Goal: Task Accomplishment & Management: Manage account settings

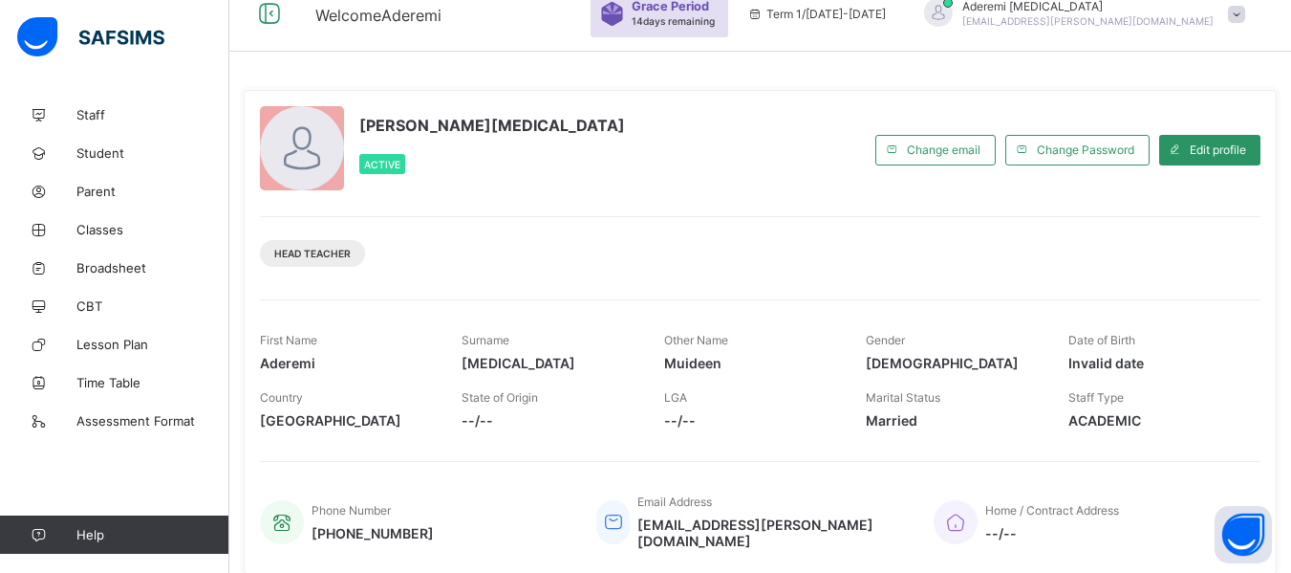
scroll to position [27, 0]
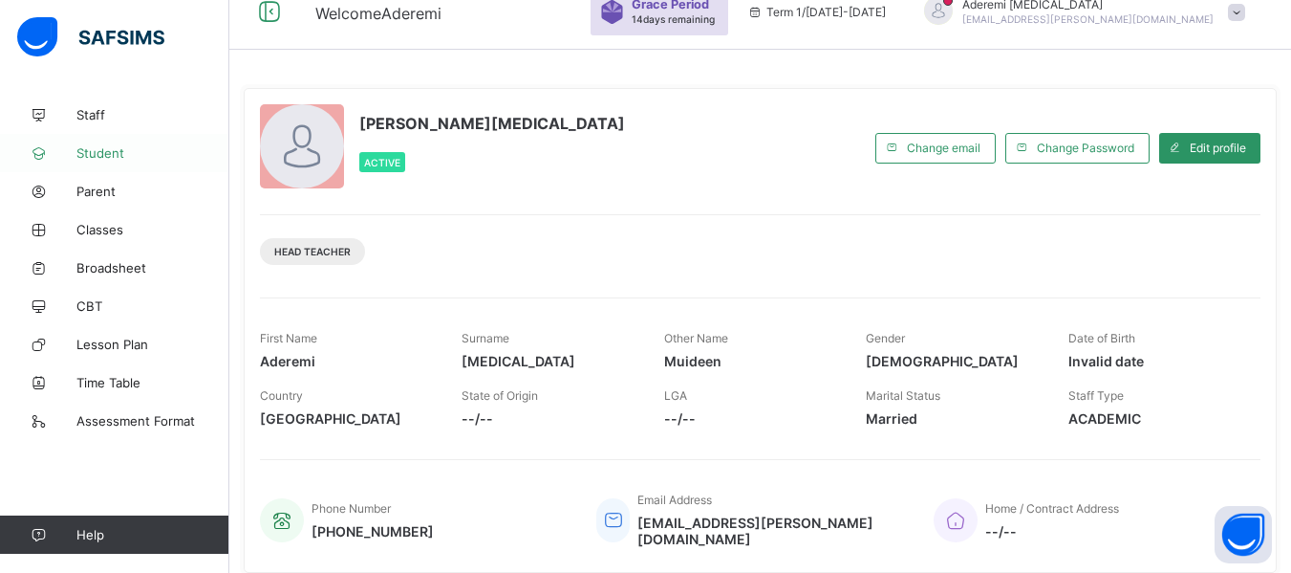
click at [108, 154] on span "Student" at bounding box center [152, 152] width 153 height 15
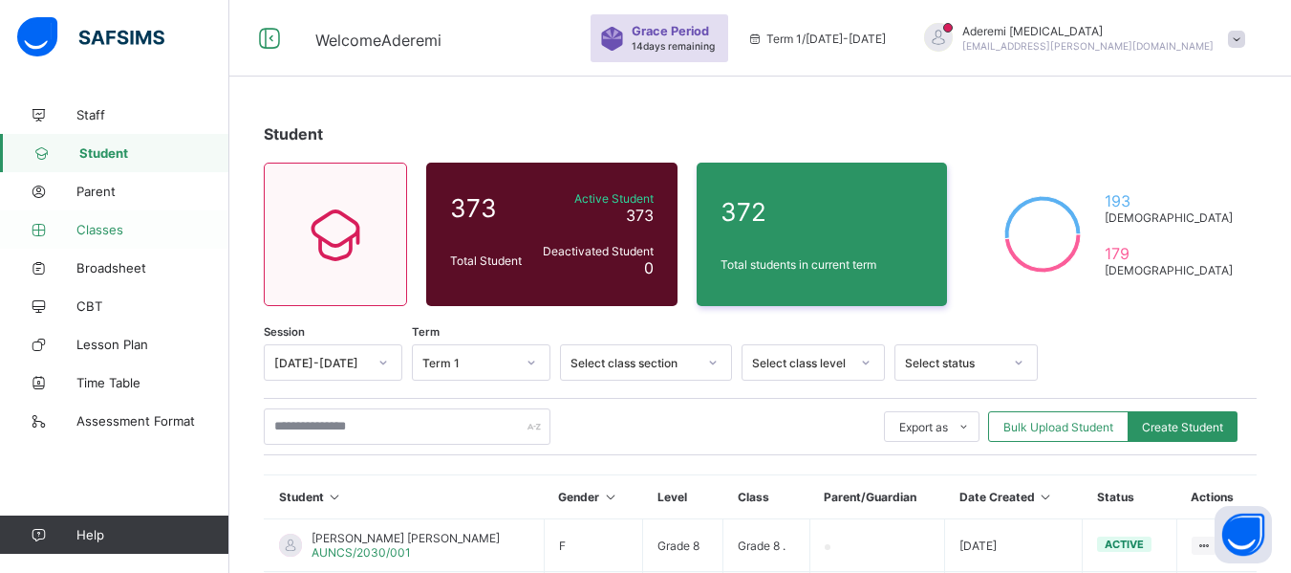
click at [107, 227] on span "Classes" at bounding box center [152, 229] width 153 height 15
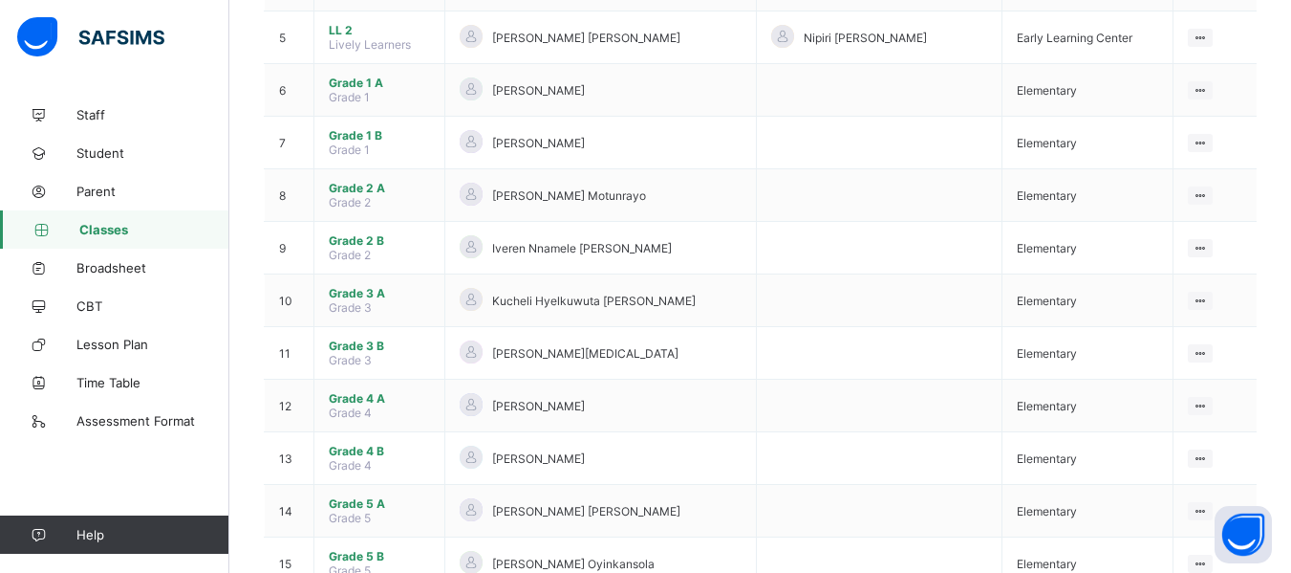
scroll to position [430, 0]
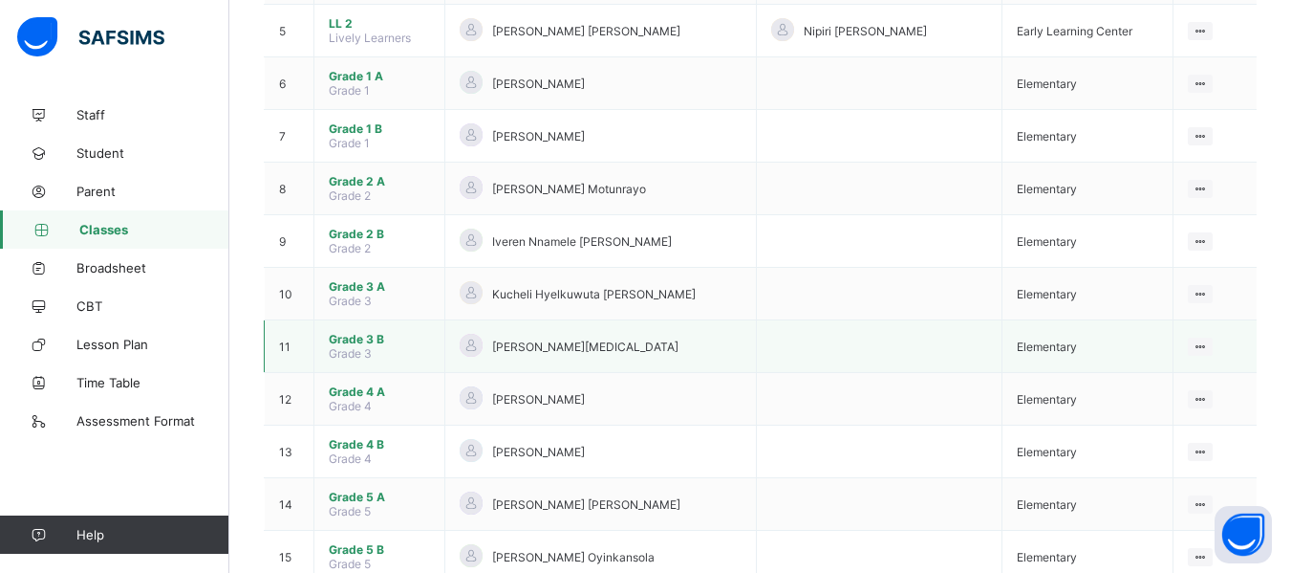
click at [1209, 357] on td "View Class Assign form Teacher" at bounding box center [1215, 346] width 84 height 53
click at [1138, 380] on div "View Class" at bounding box center [1149, 383] width 109 height 19
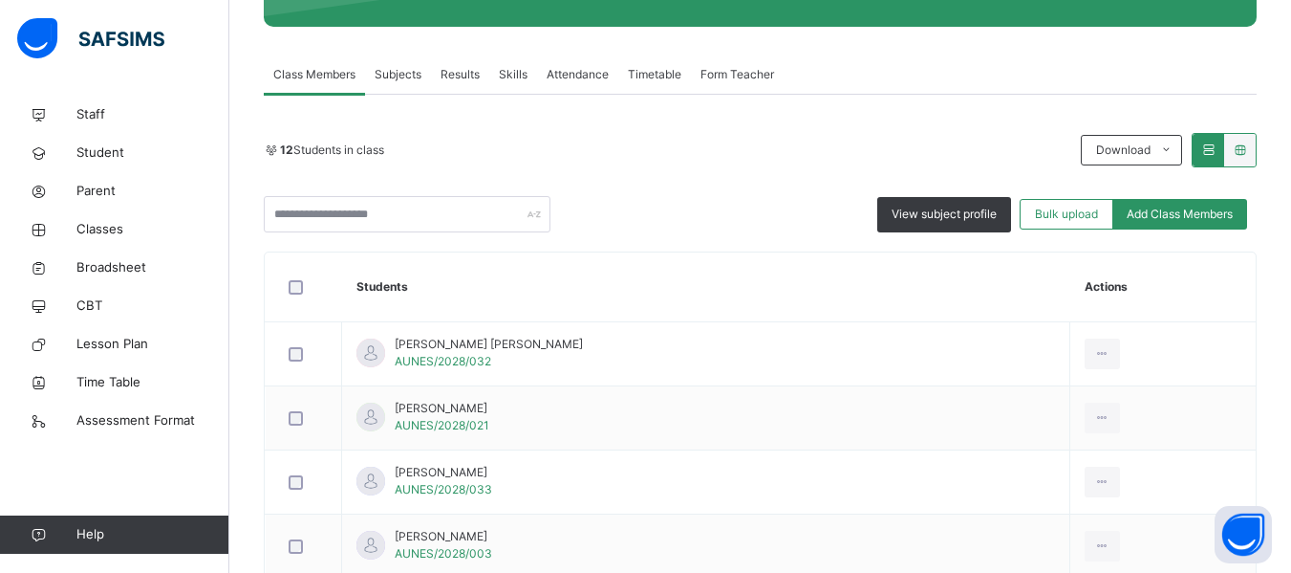
scroll to position [285, 0]
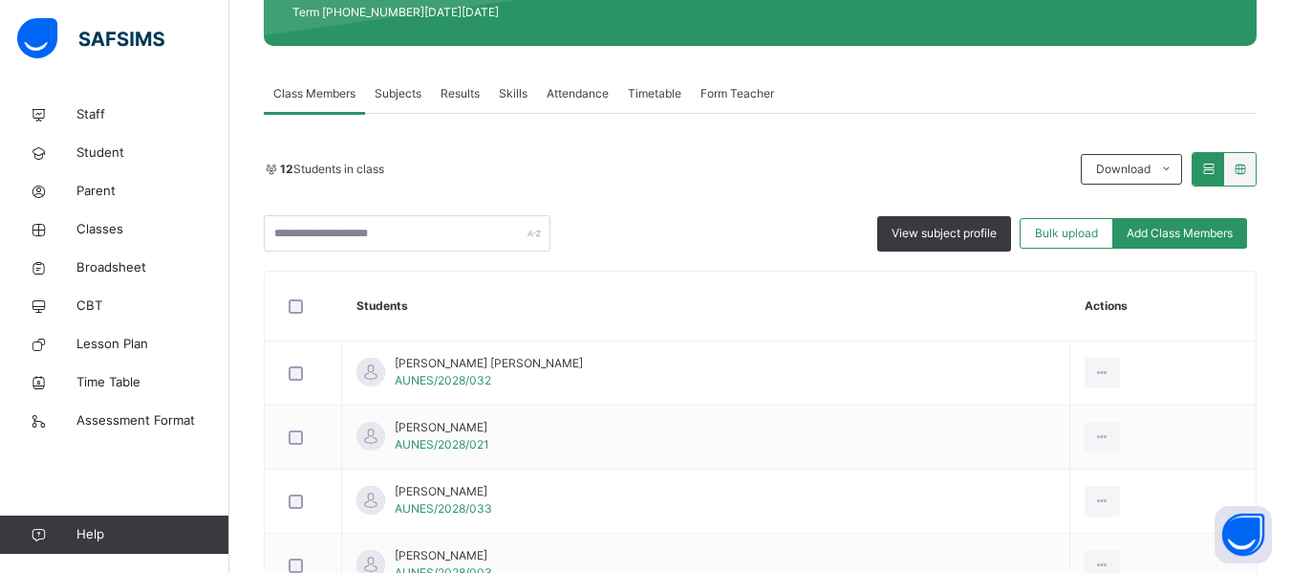
click at [594, 97] on span "Attendance" at bounding box center [578, 93] width 62 height 17
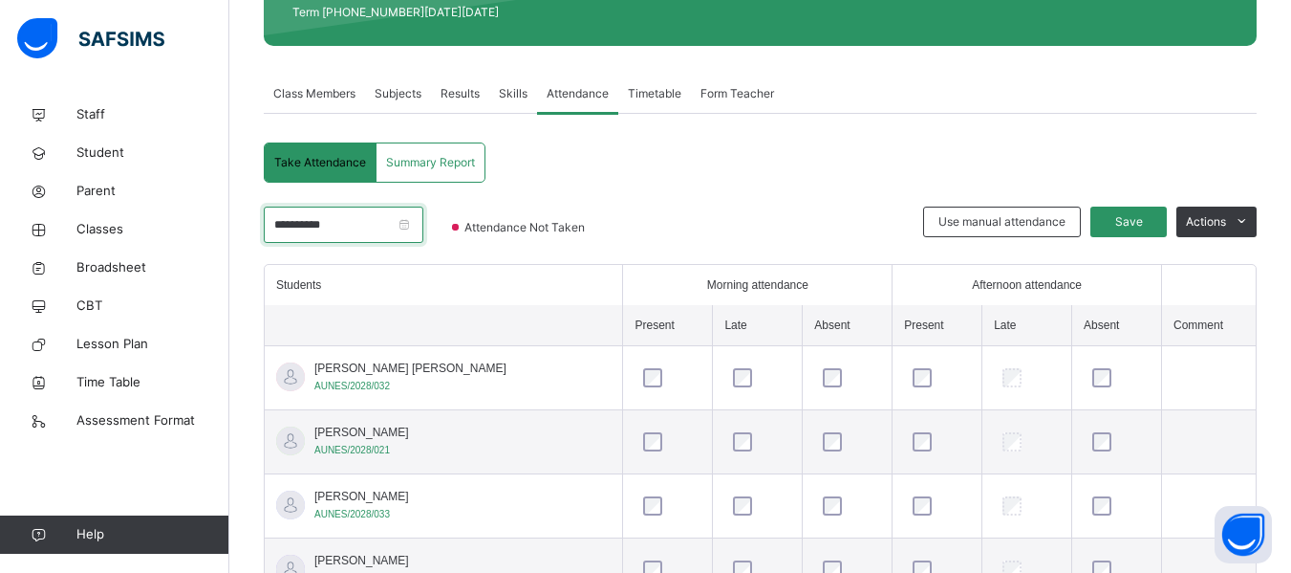
click at [423, 223] on input "**********" at bounding box center [344, 224] width 160 height 36
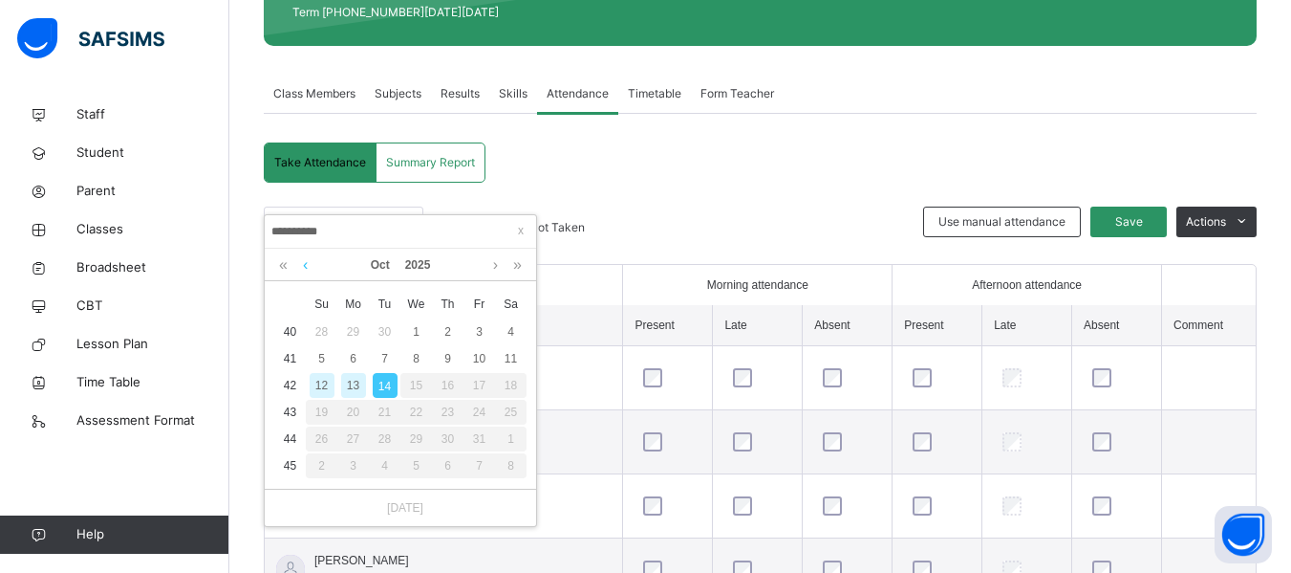
click at [308, 263] on link at bounding box center [305, 265] width 14 height 32
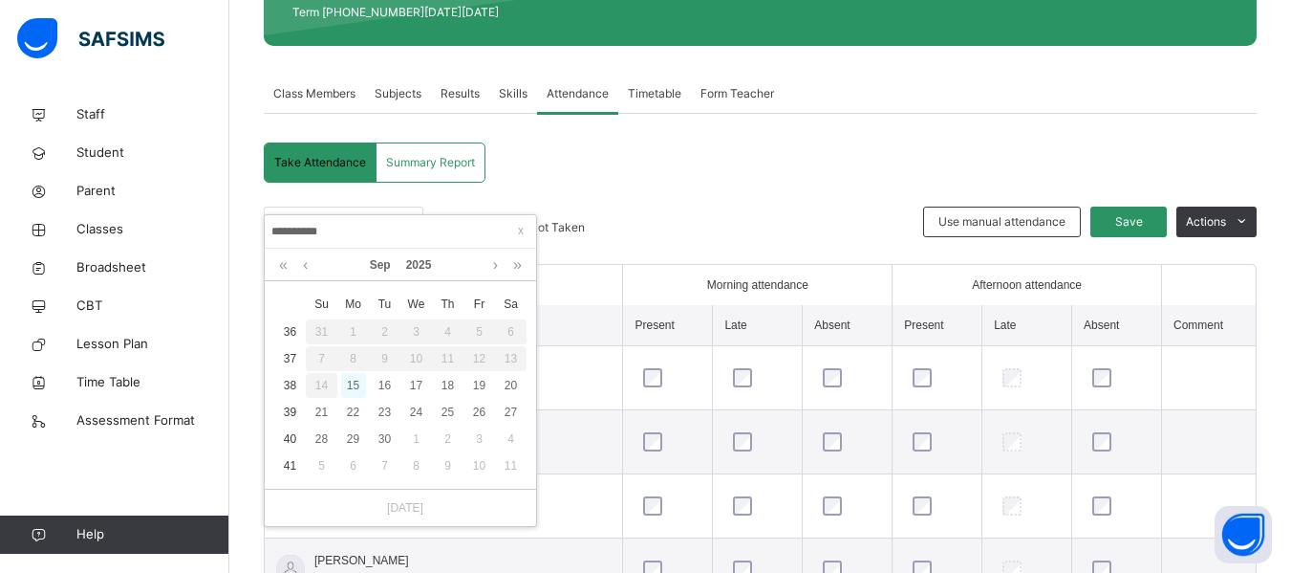
click at [357, 385] on div "15" at bounding box center [353, 385] width 25 height 25
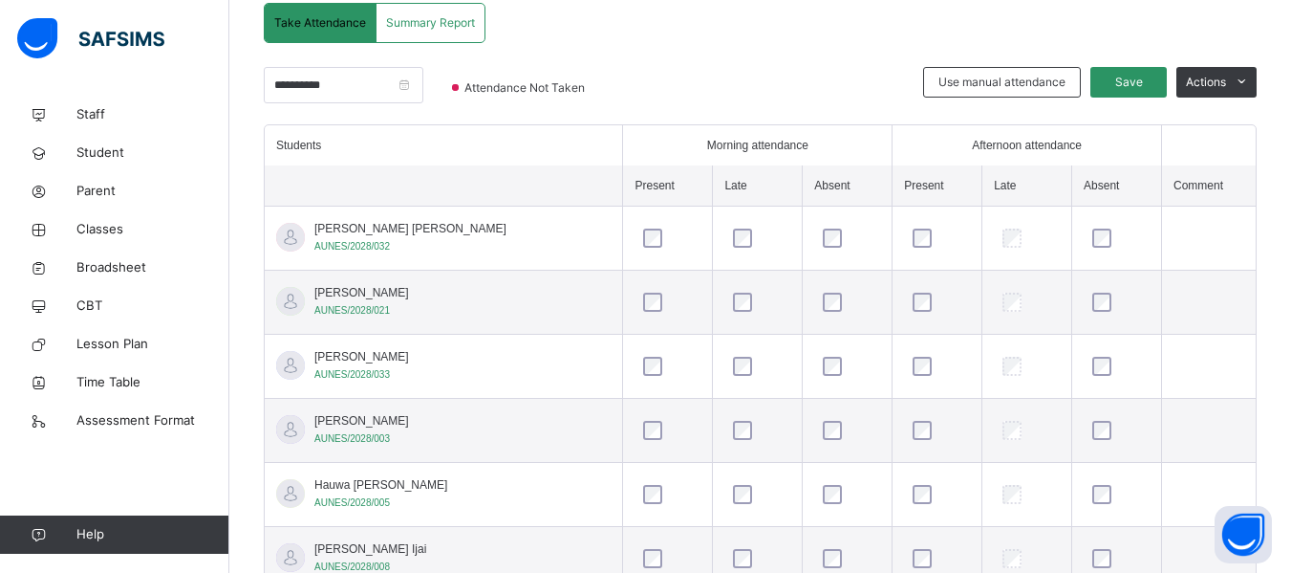
scroll to position [334, 0]
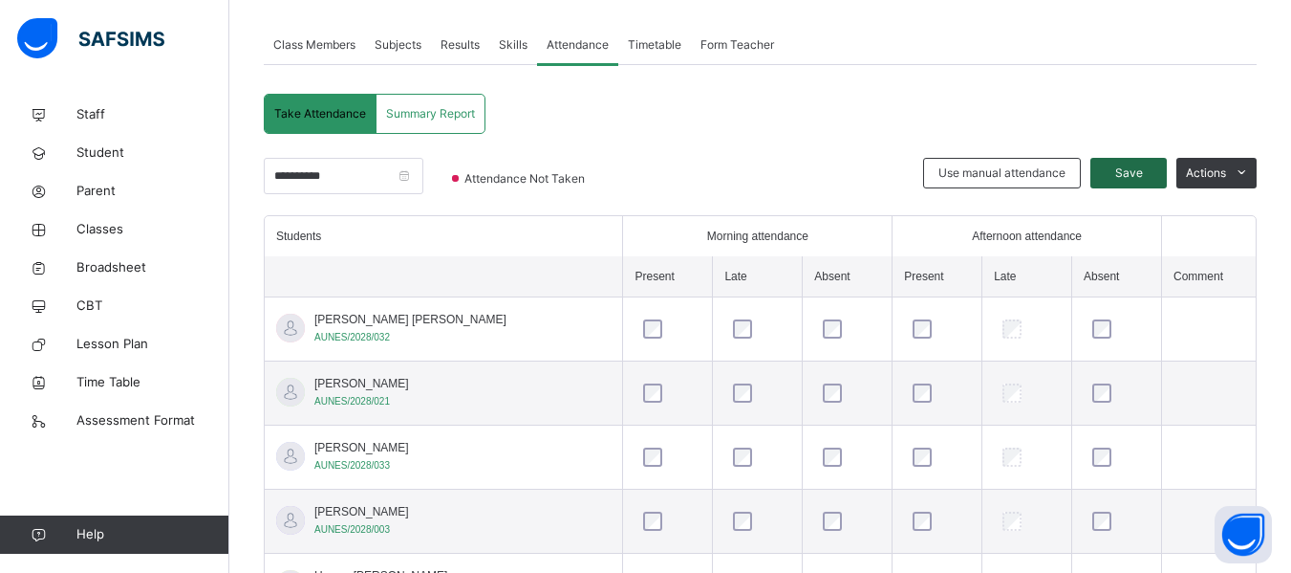
click at [1153, 173] on span "Save" at bounding box center [1129, 172] width 48 height 17
click at [423, 174] on input "**********" at bounding box center [344, 176] width 160 height 36
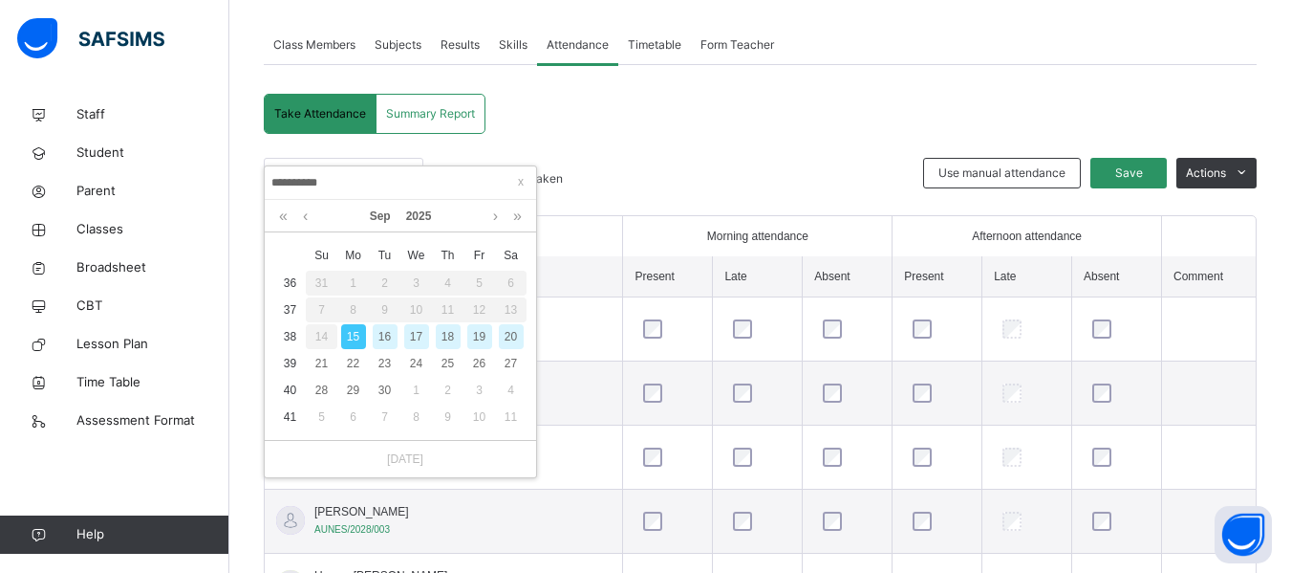
click at [390, 338] on div "16" at bounding box center [385, 336] width 25 height 25
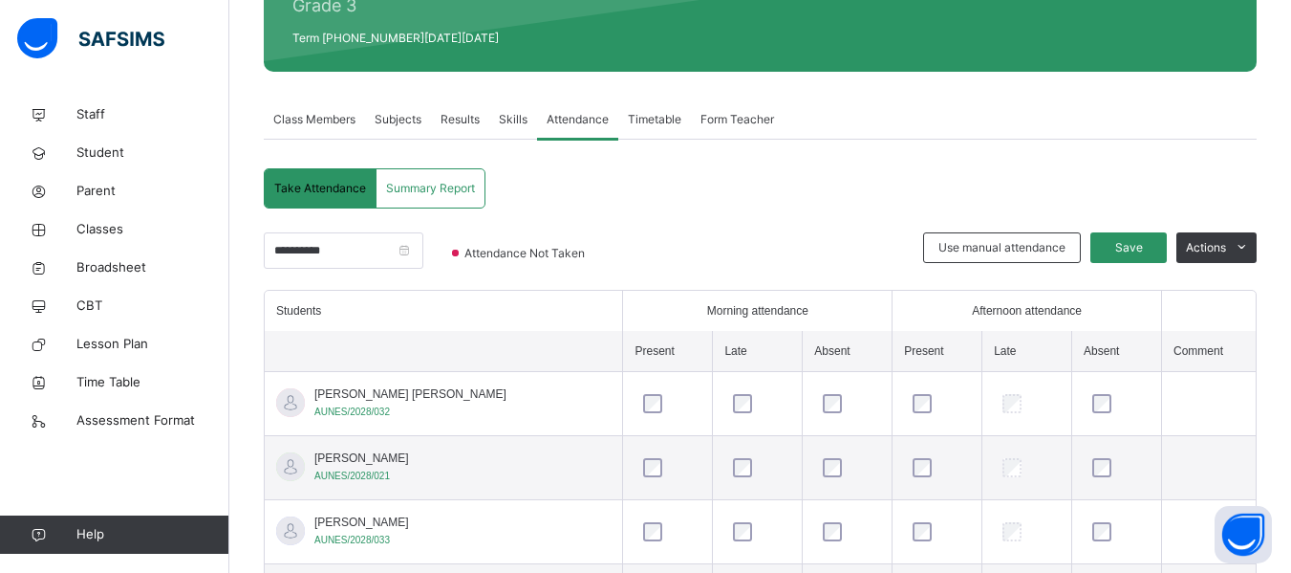
scroll to position [117, 0]
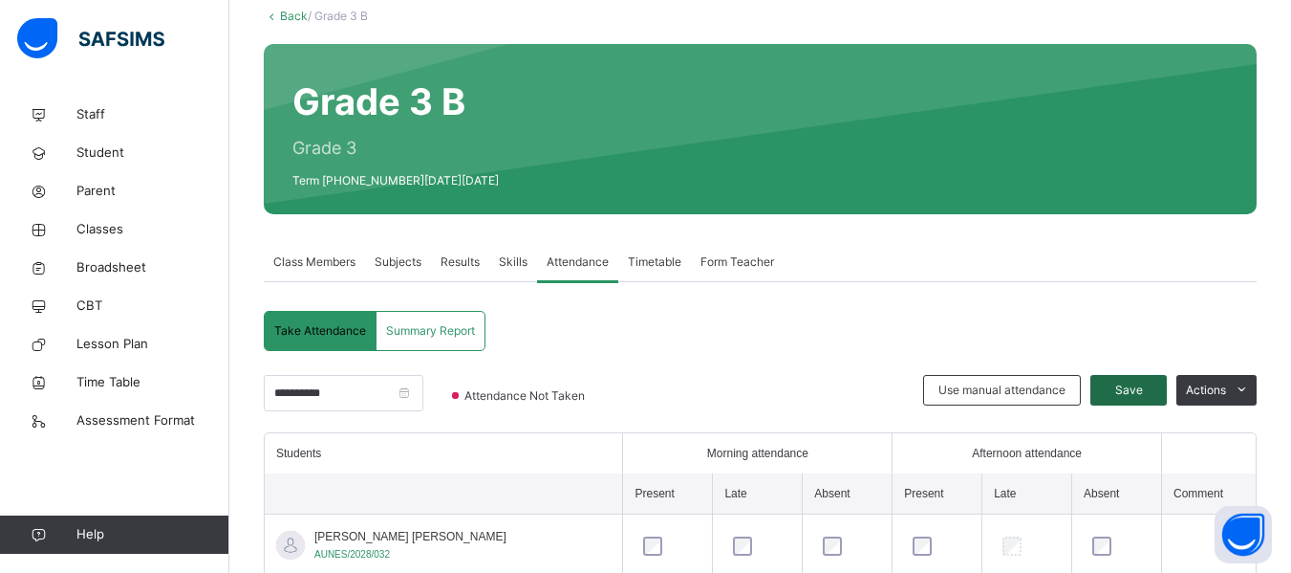
click at [1146, 383] on span "Save" at bounding box center [1129, 389] width 48 height 17
click at [423, 392] on input "**********" at bounding box center [344, 393] width 160 height 36
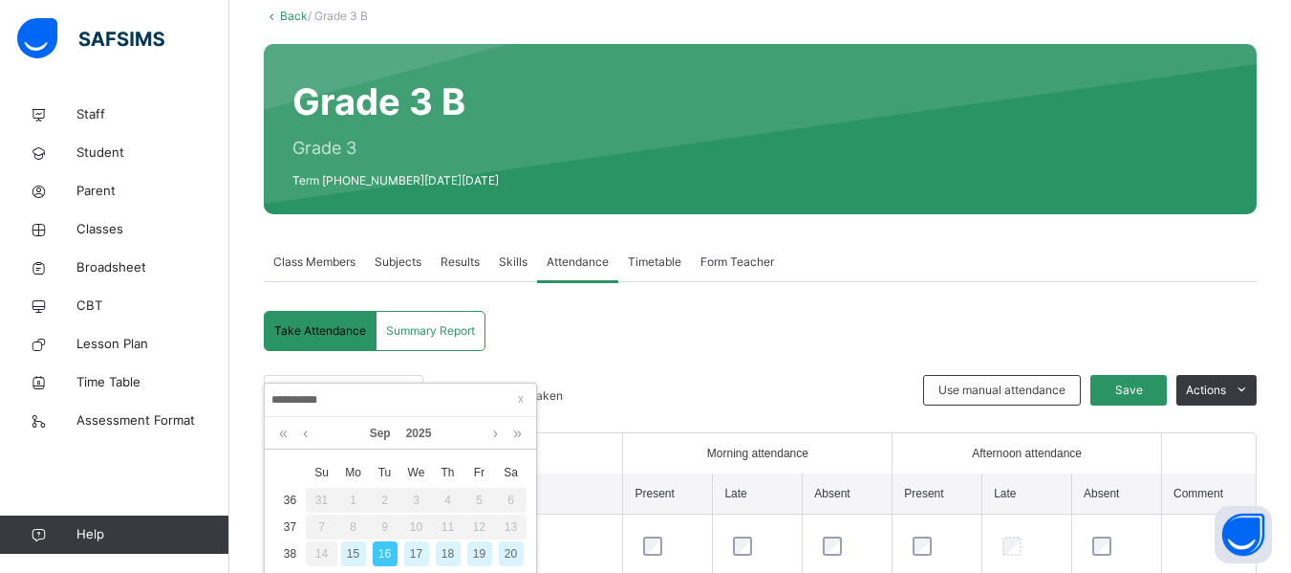
click at [418, 550] on div "17" at bounding box center [416, 553] width 25 height 25
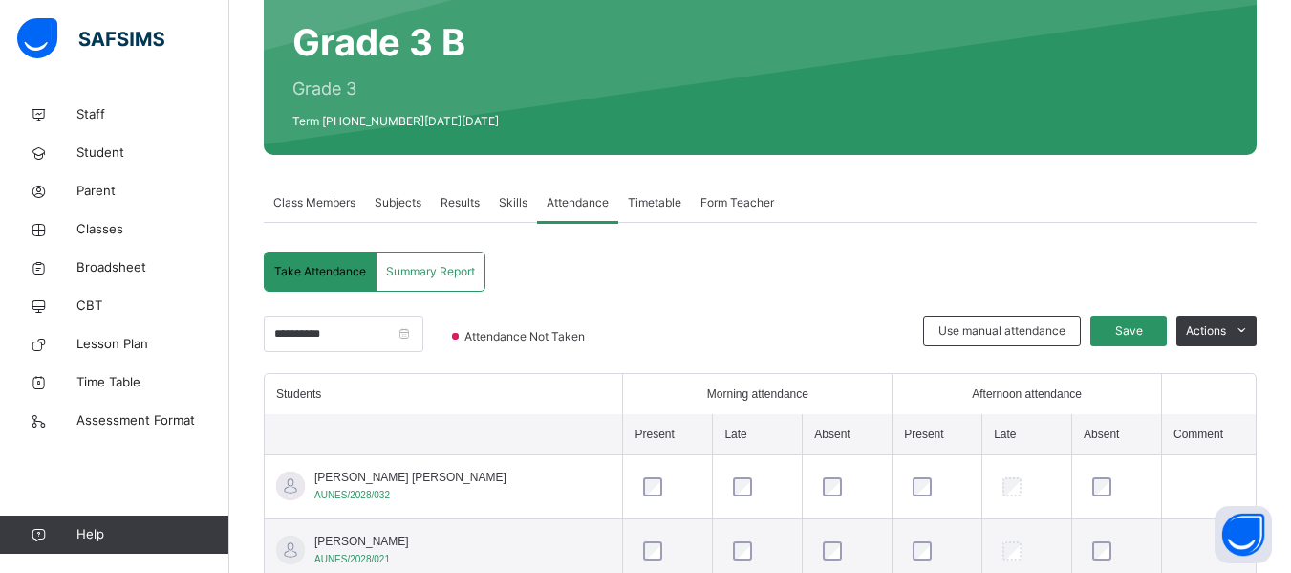
scroll to position [253, 0]
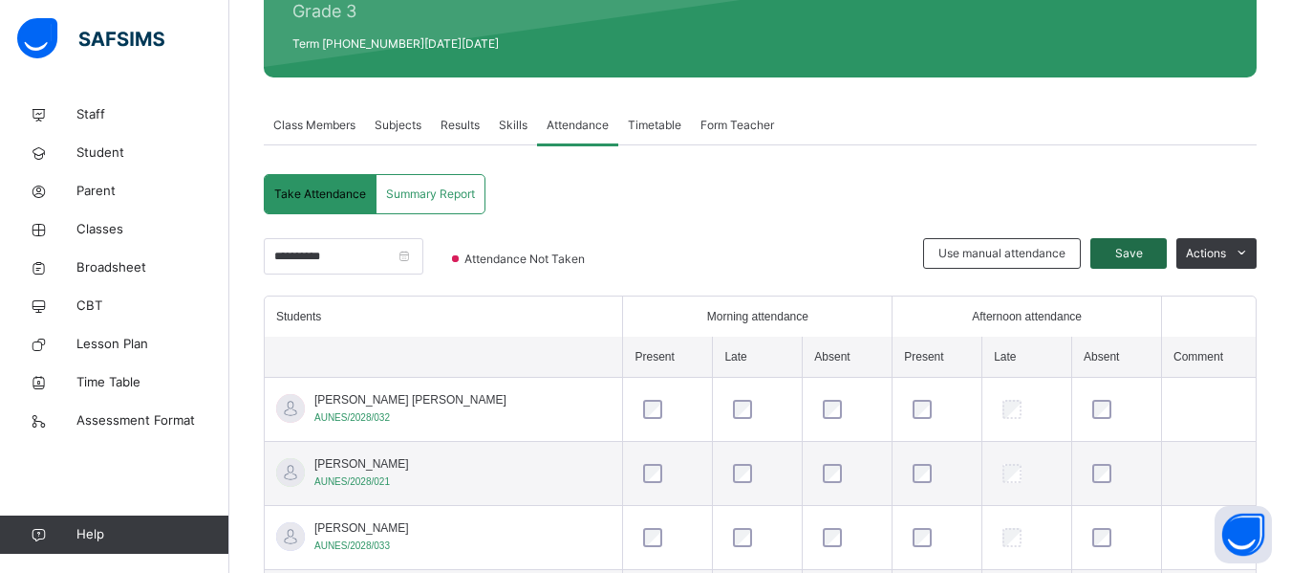
click at [1153, 248] on span "Save" at bounding box center [1129, 253] width 48 height 17
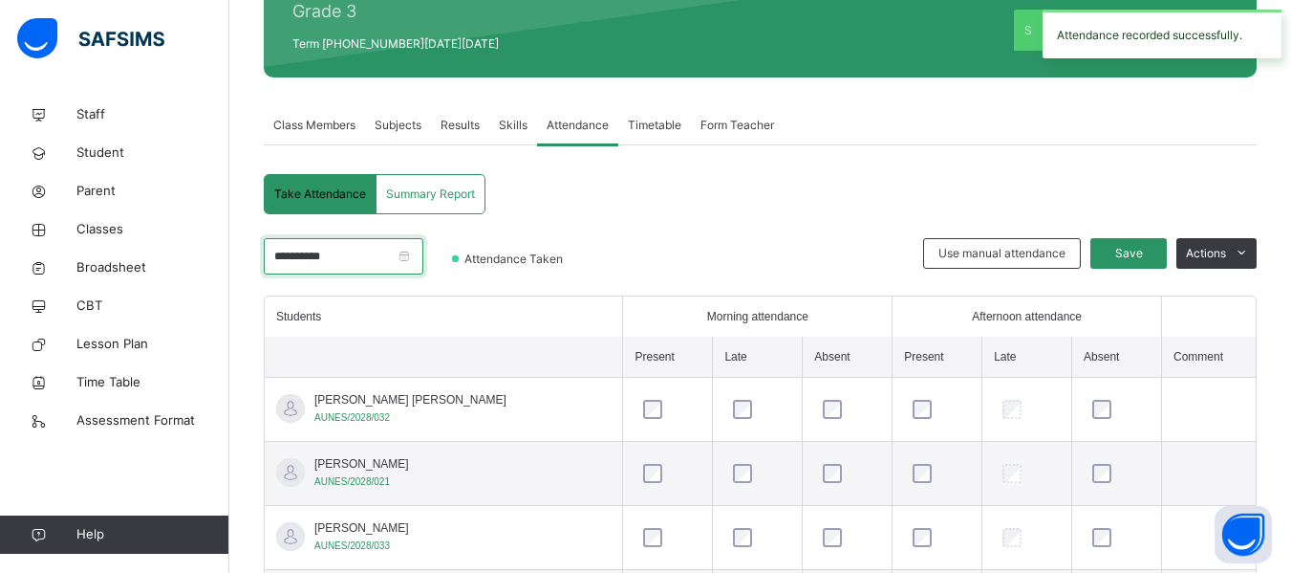
click at [423, 260] on input "**********" at bounding box center [344, 256] width 160 height 36
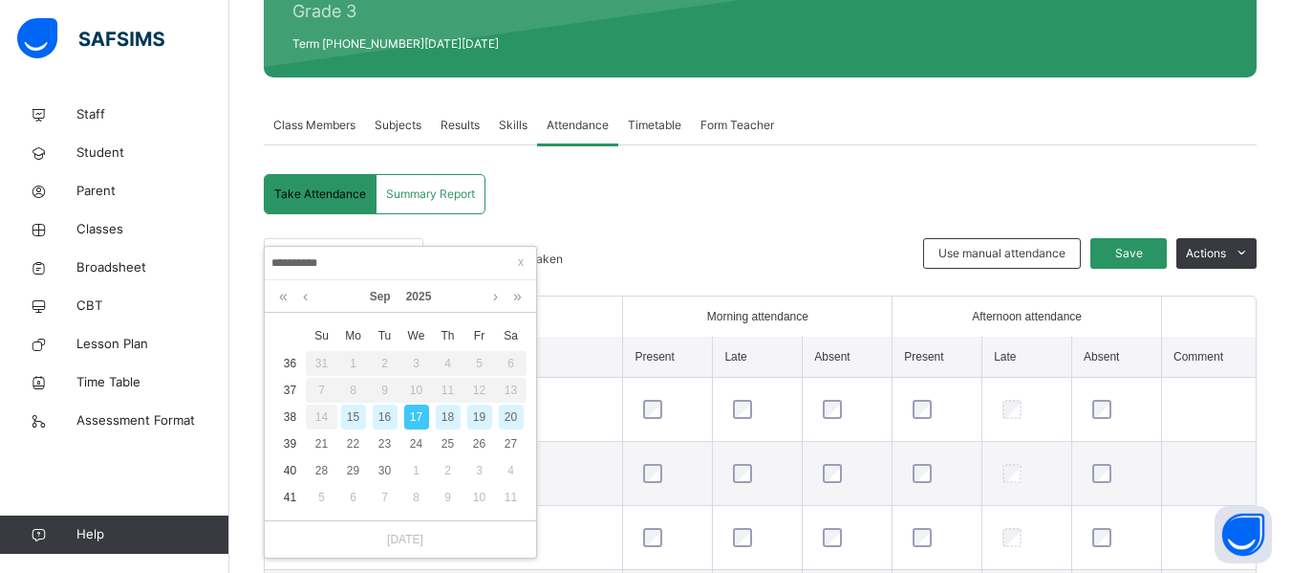
click at [449, 416] on div "18" at bounding box center [448, 416] width 25 height 25
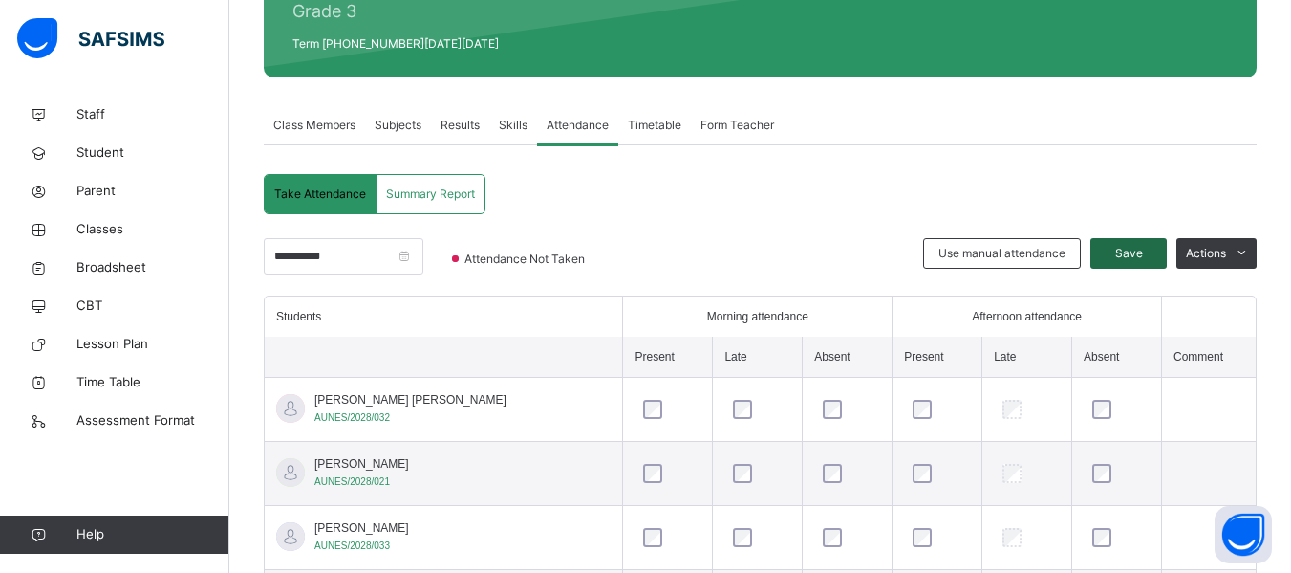
click at [1128, 250] on span "Save" at bounding box center [1129, 253] width 48 height 17
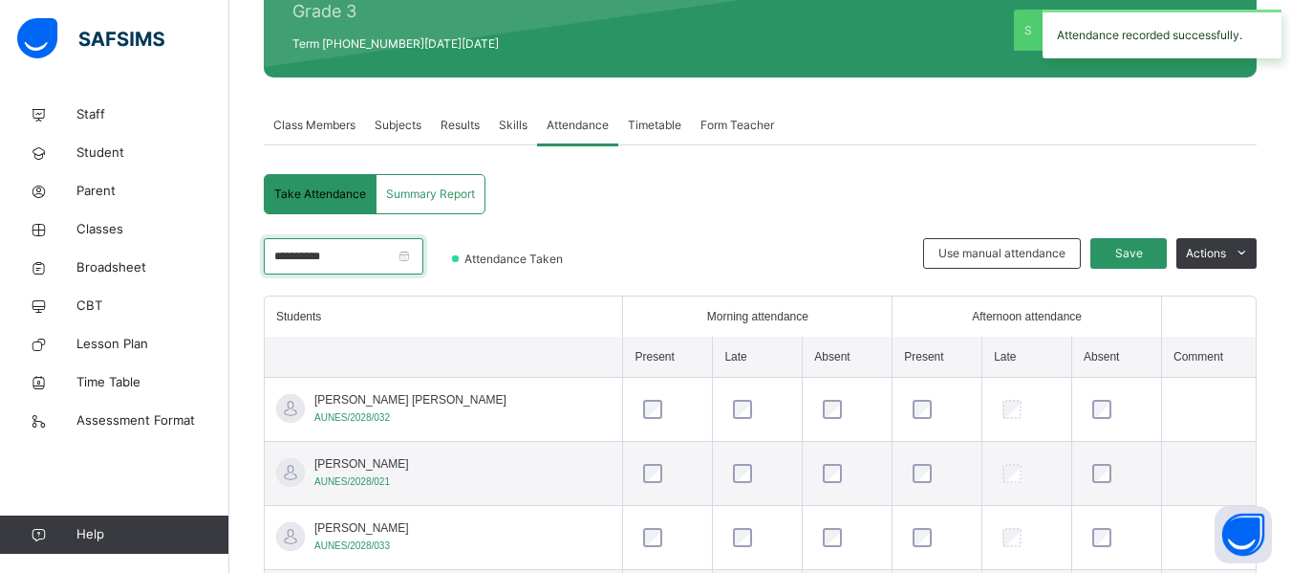
click at [423, 255] on input "**********" at bounding box center [344, 256] width 160 height 36
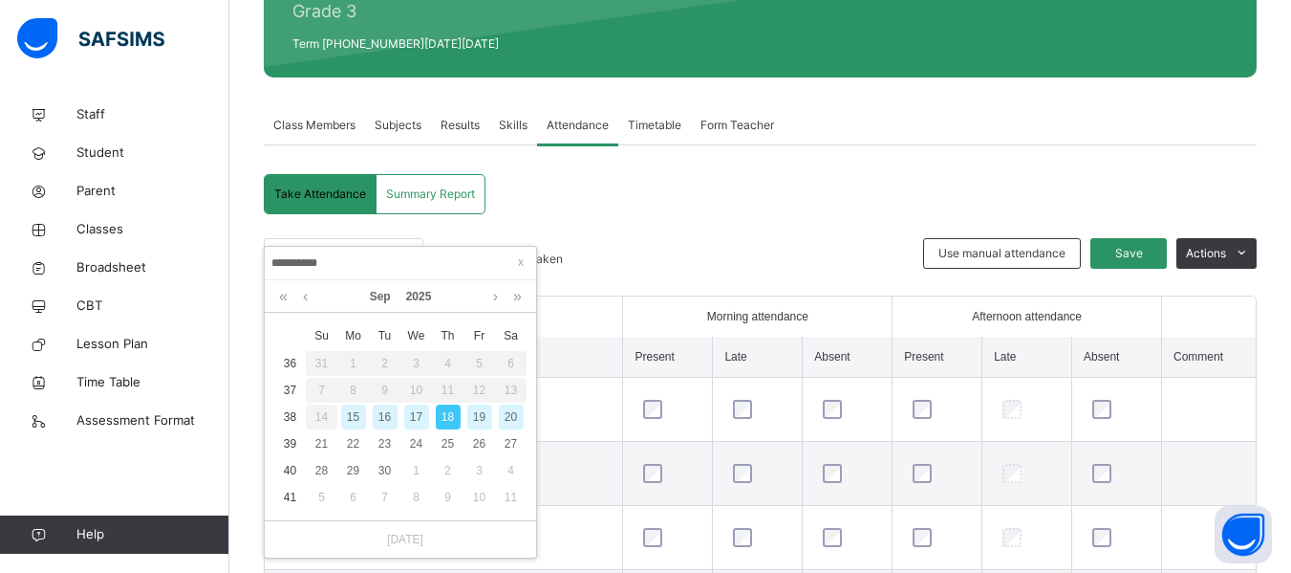
click at [475, 422] on div "19" at bounding box center [479, 416] width 25 height 25
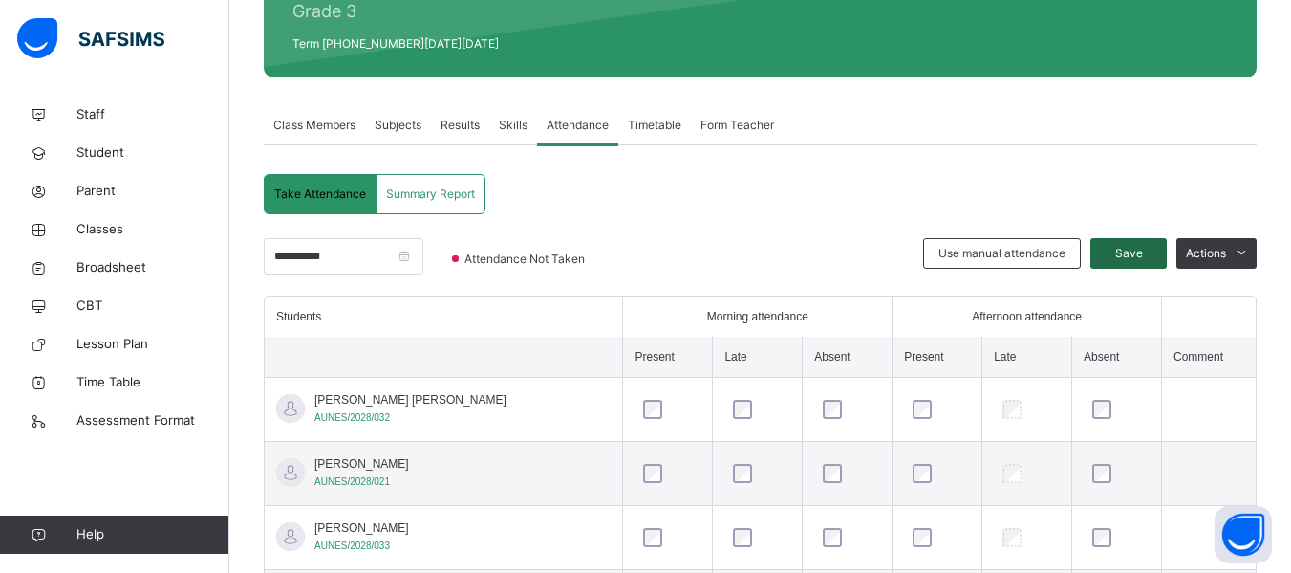
click at [1133, 250] on span "Save" at bounding box center [1129, 253] width 48 height 17
click at [423, 252] on input "**********" at bounding box center [344, 256] width 160 height 36
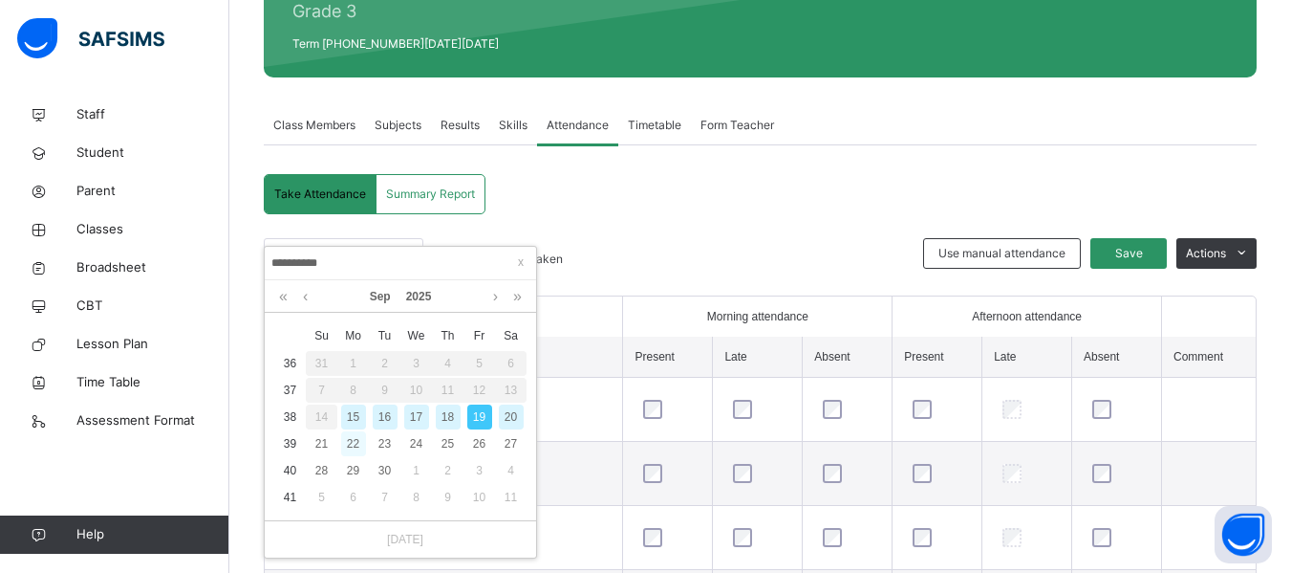
click at [355, 444] on div "22" at bounding box center [353, 443] width 25 height 25
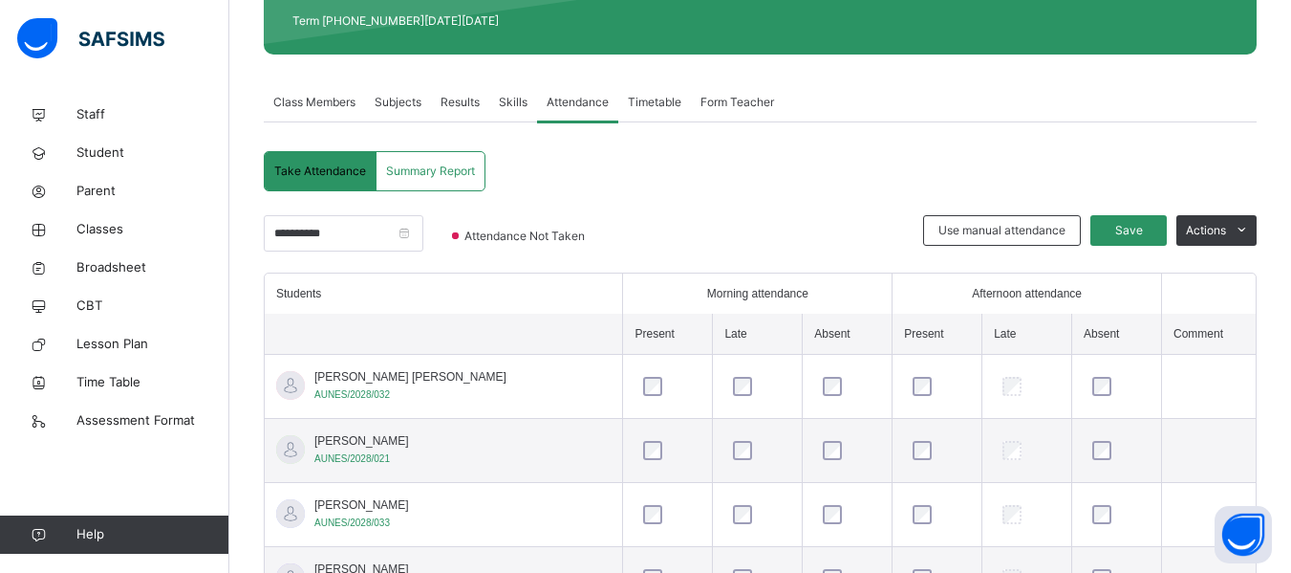
scroll to position [269, 0]
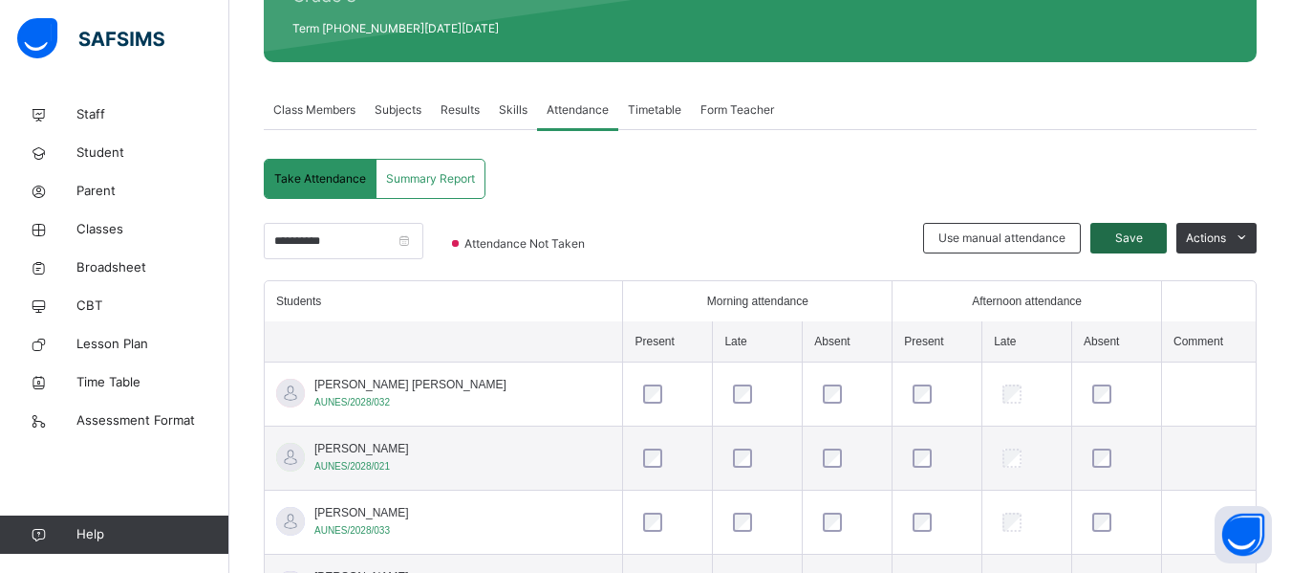
click at [1149, 239] on span "Save" at bounding box center [1129, 237] width 48 height 17
click at [423, 239] on input "**********" at bounding box center [344, 241] width 160 height 36
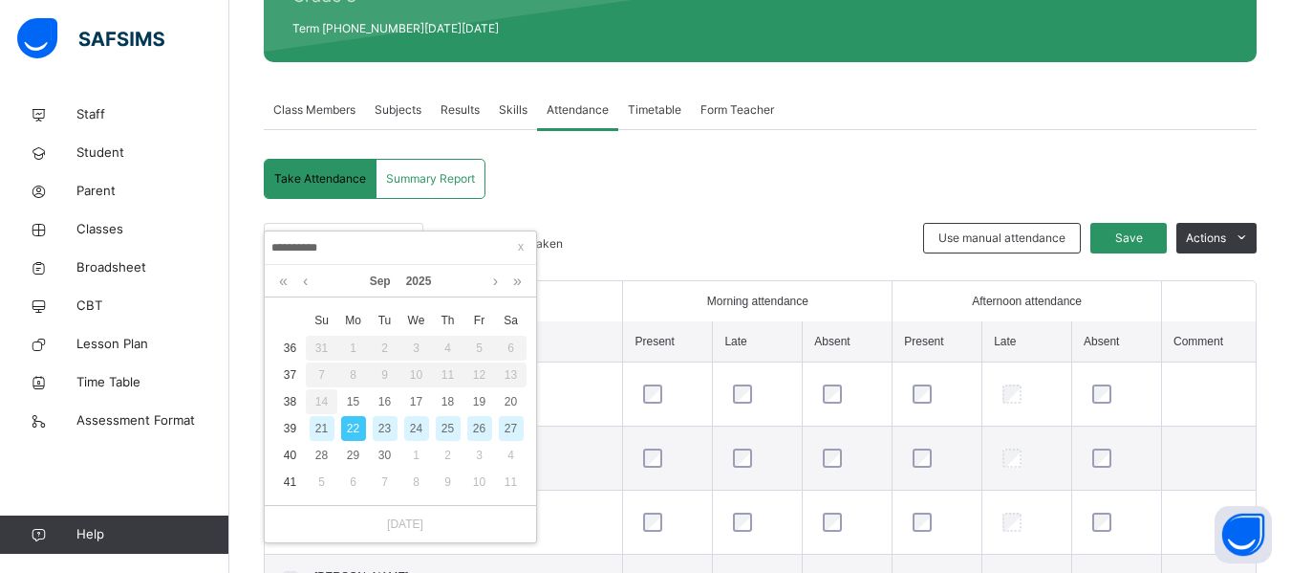
click at [385, 426] on div "23" at bounding box center [385, 428] width 25 height 25
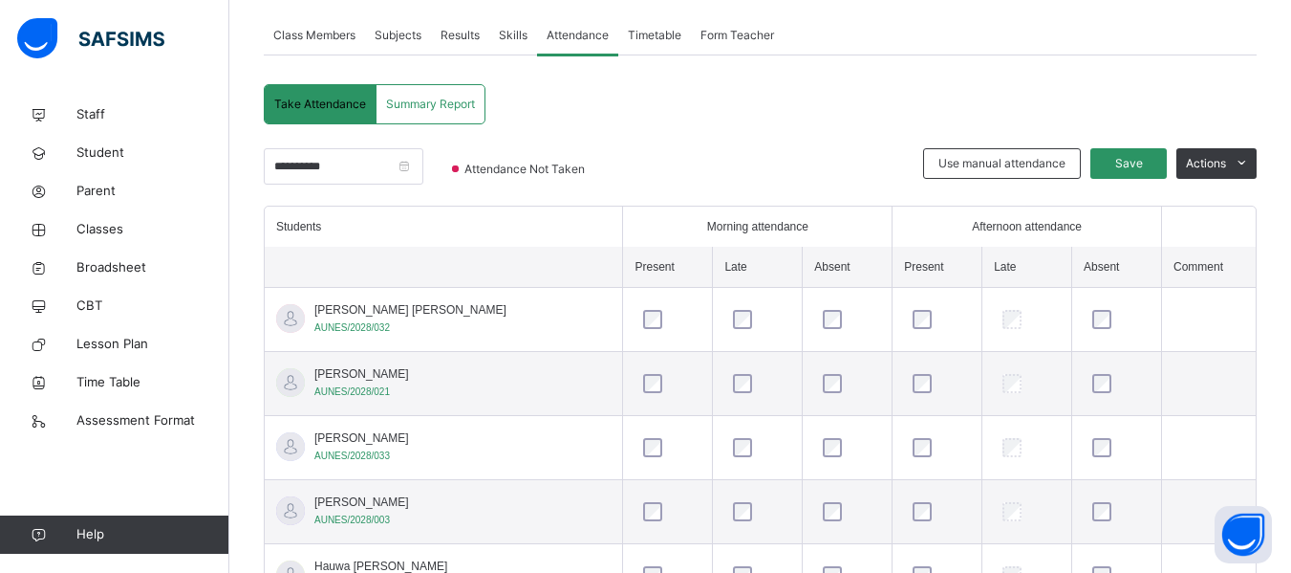
scroll to position [341, 0]
click at [1145, 166] on span "Save" at bounding box center [1129, 165] width 48 height 17
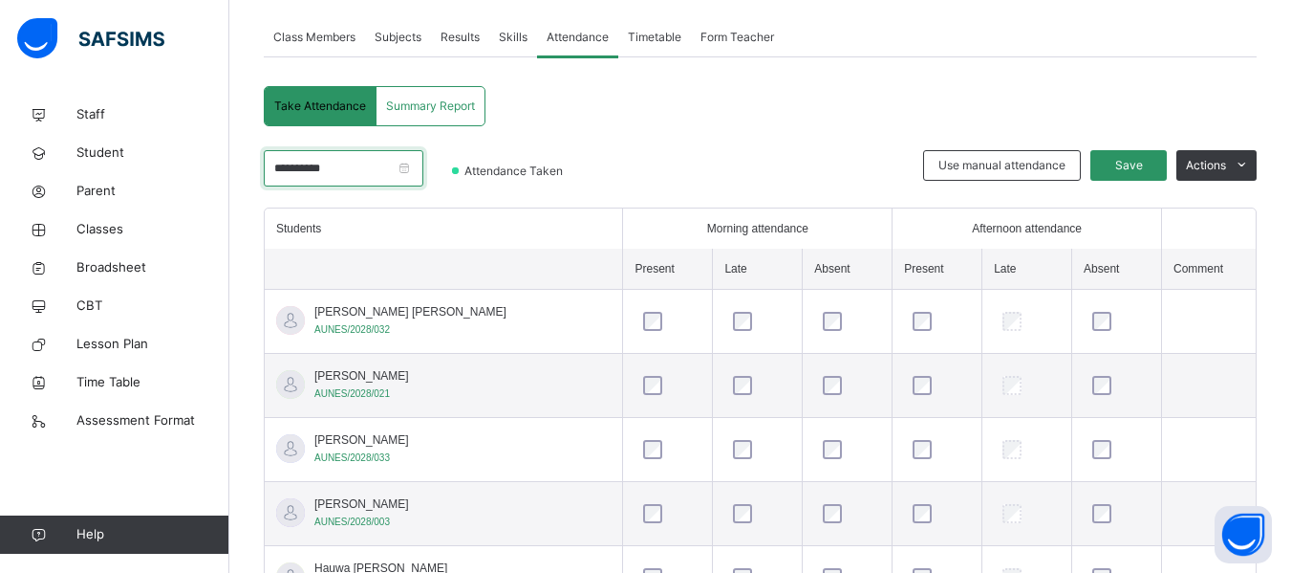
click at [423, 164] on input "**********" at bounding box center [344, 168] width 160 height 36
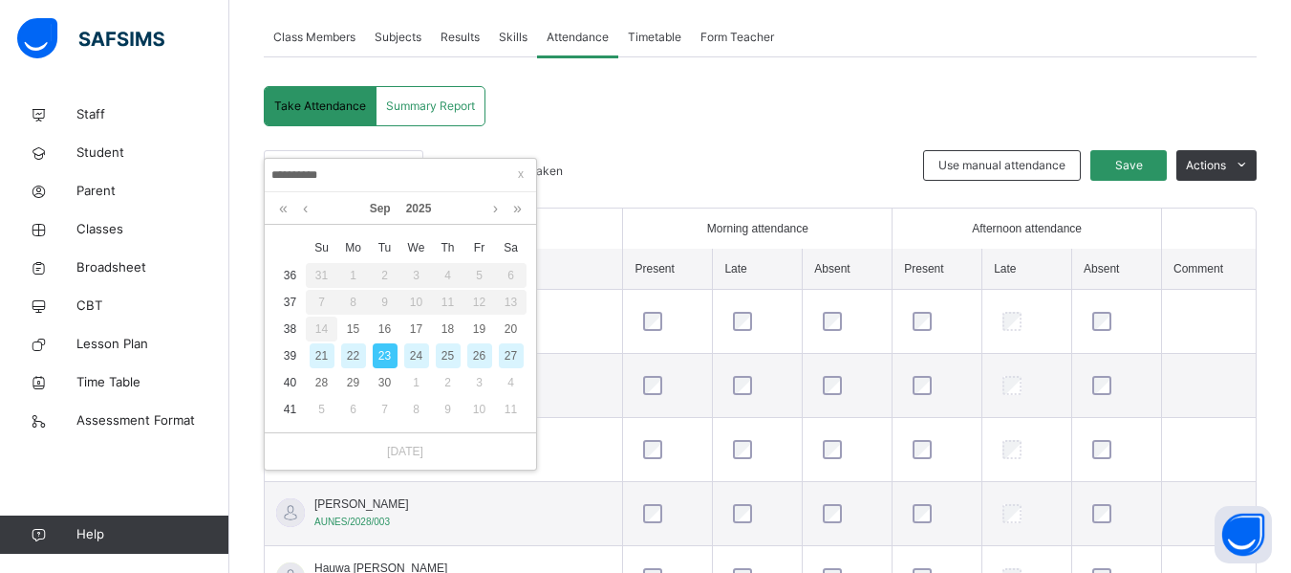
click at [418, 354] on div "24" at bounding box center [416, 355] width 25 height 25
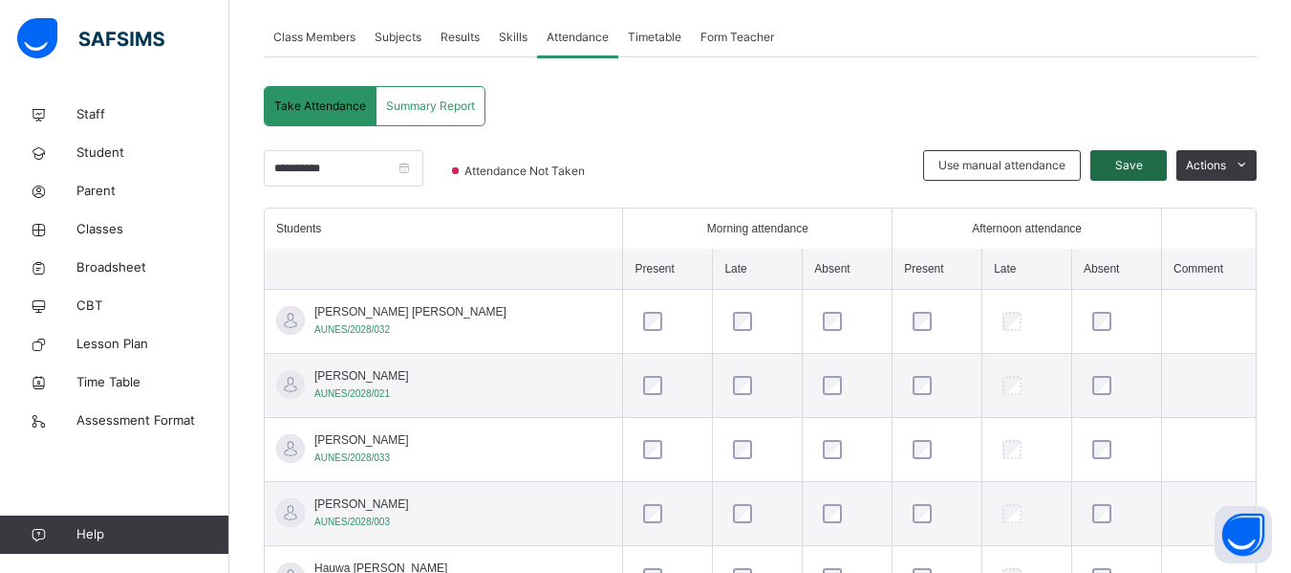
click at [1145, 164] on span "Save" at bounding box center [1129, 165] width 48 height 17
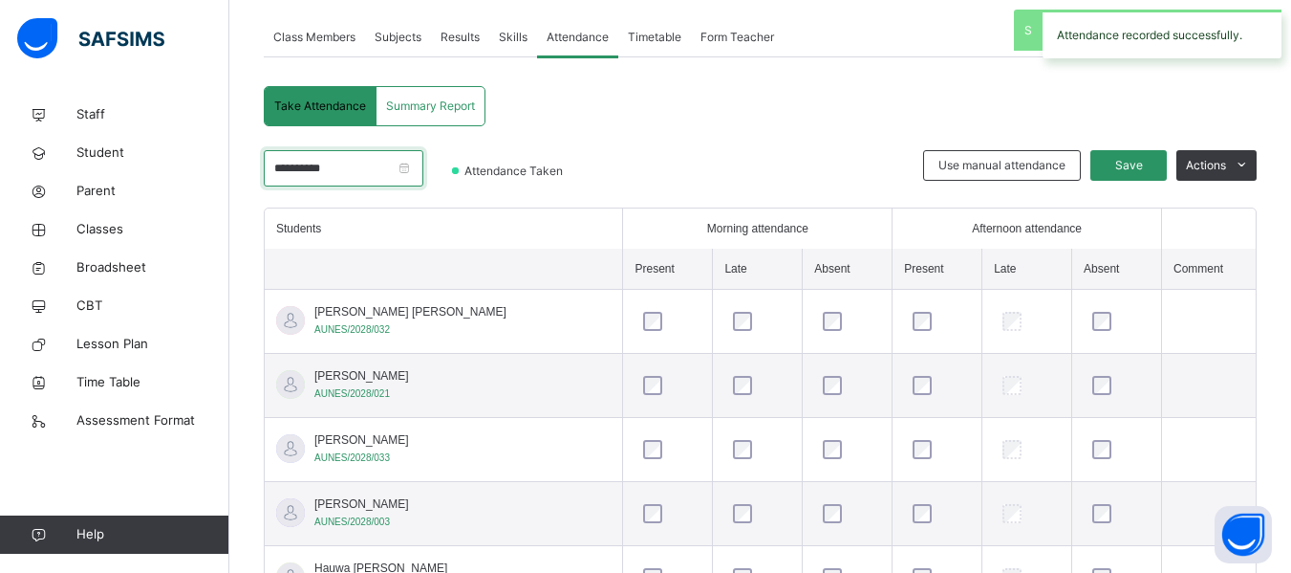
click at [423, 168] on input "**********" at bounding box center [344, 168] width 160 height 36
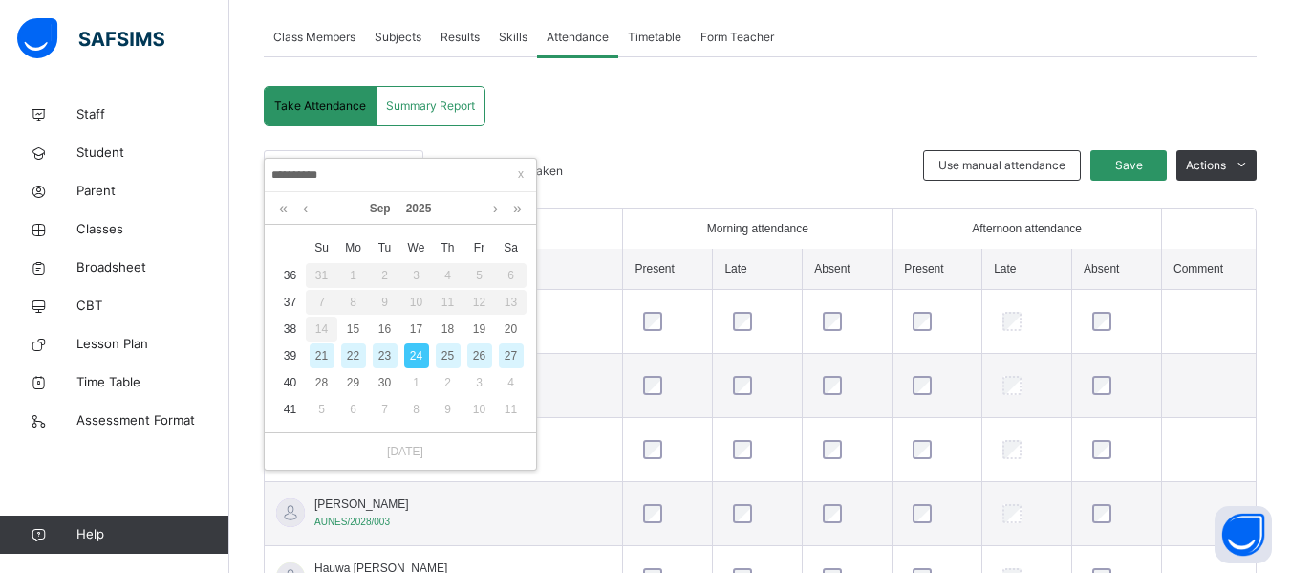
click at [453, 355] on div "25" at bounding box center [448, 355] width 25 height 25
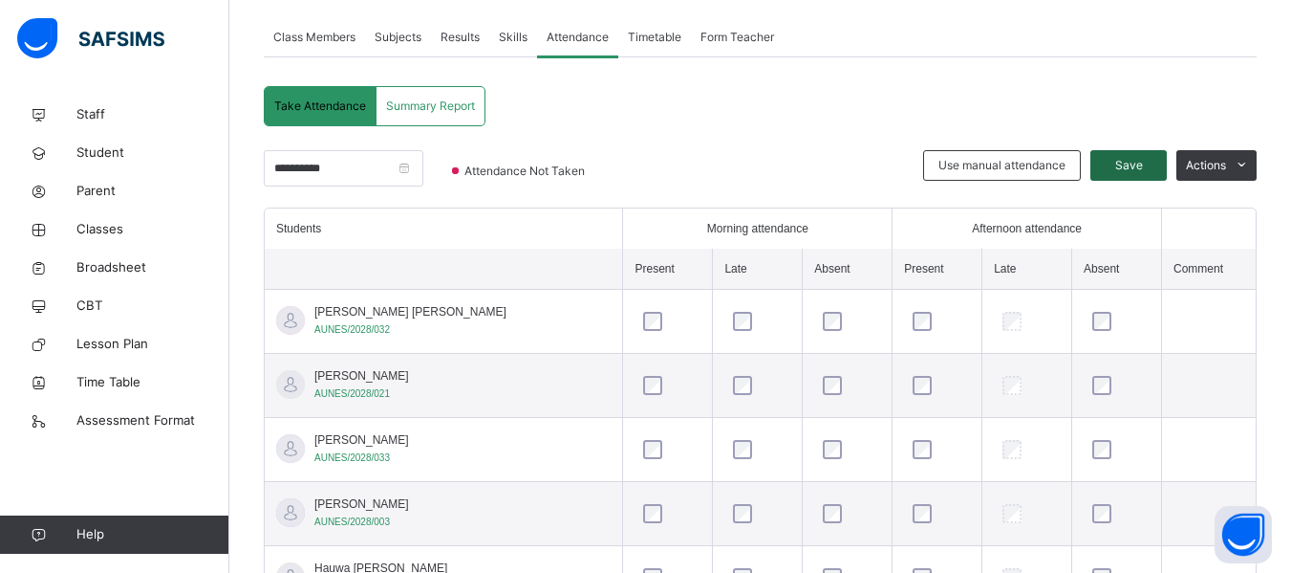
click at [1142, 169] on span "Save" at bounding box center [1129, 165] width 48 height 17
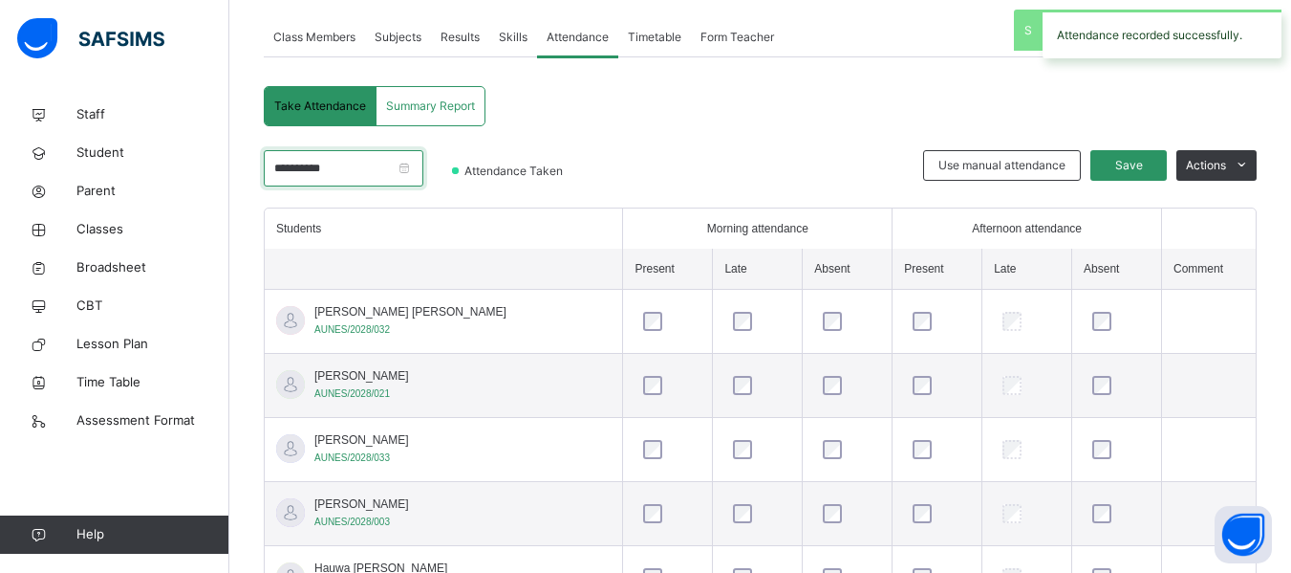
click at [423, 165] on input "**********" at bounding box center [344, 168] width 160 height 36
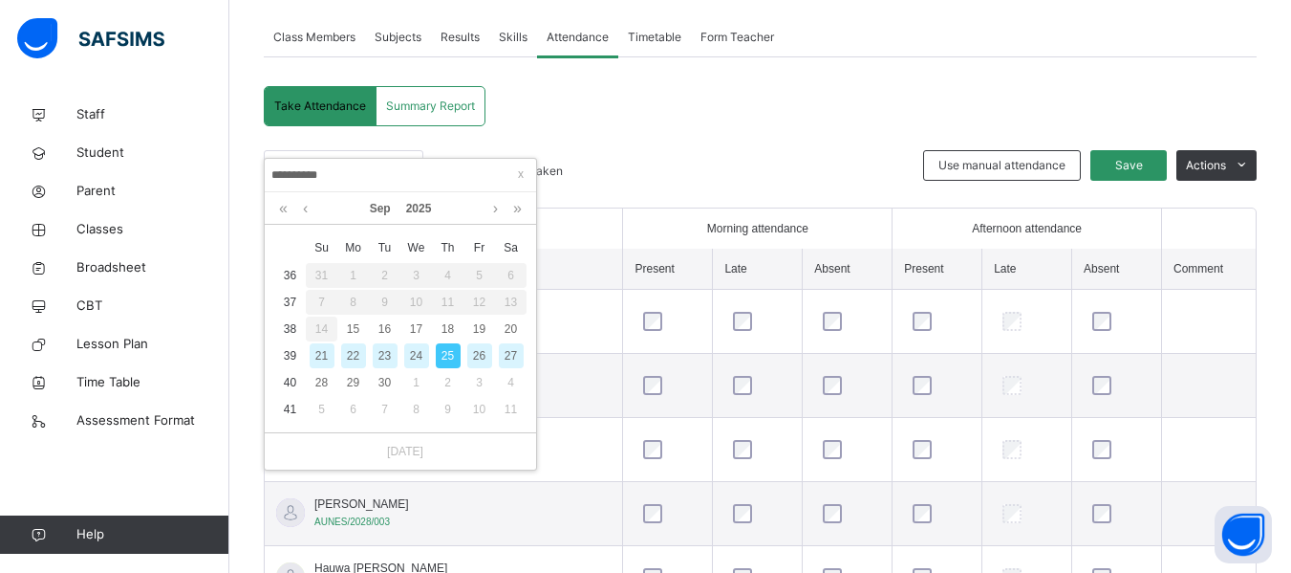
click at [479, 358] on div "26" at bounding box center [479, 355] width 25 height 25
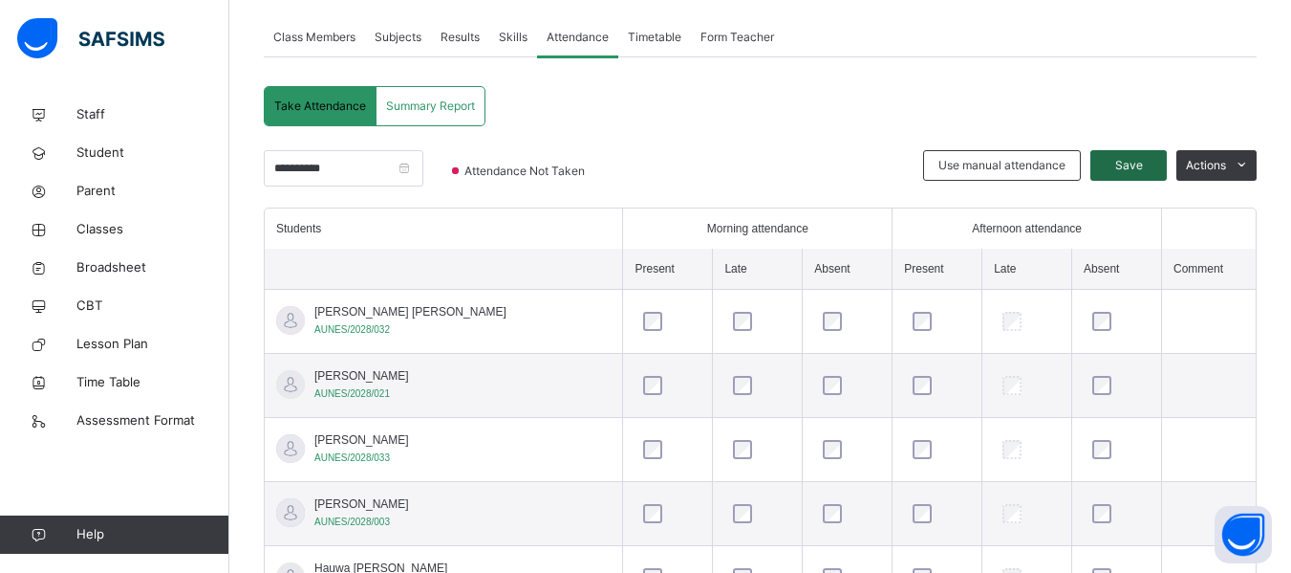
click at [1136, 163] on span "Save" at bounding box center [1129, 165] width 48 height 17
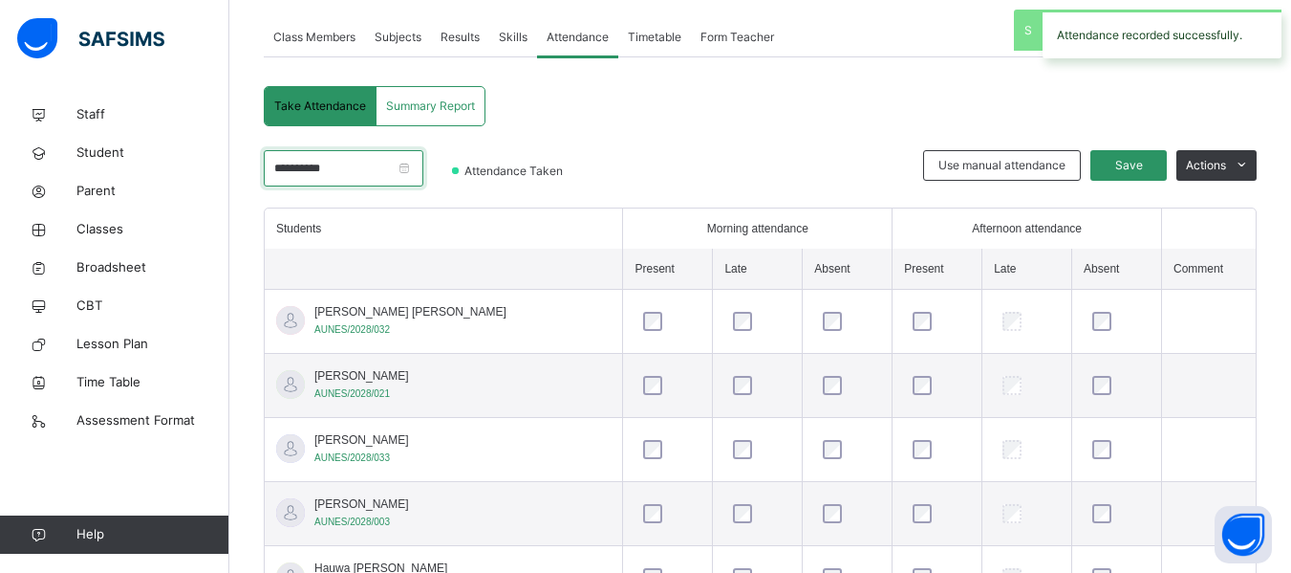
click at [423, 165] on input "**********" at bounding box center [344, 168] width 160 height 36
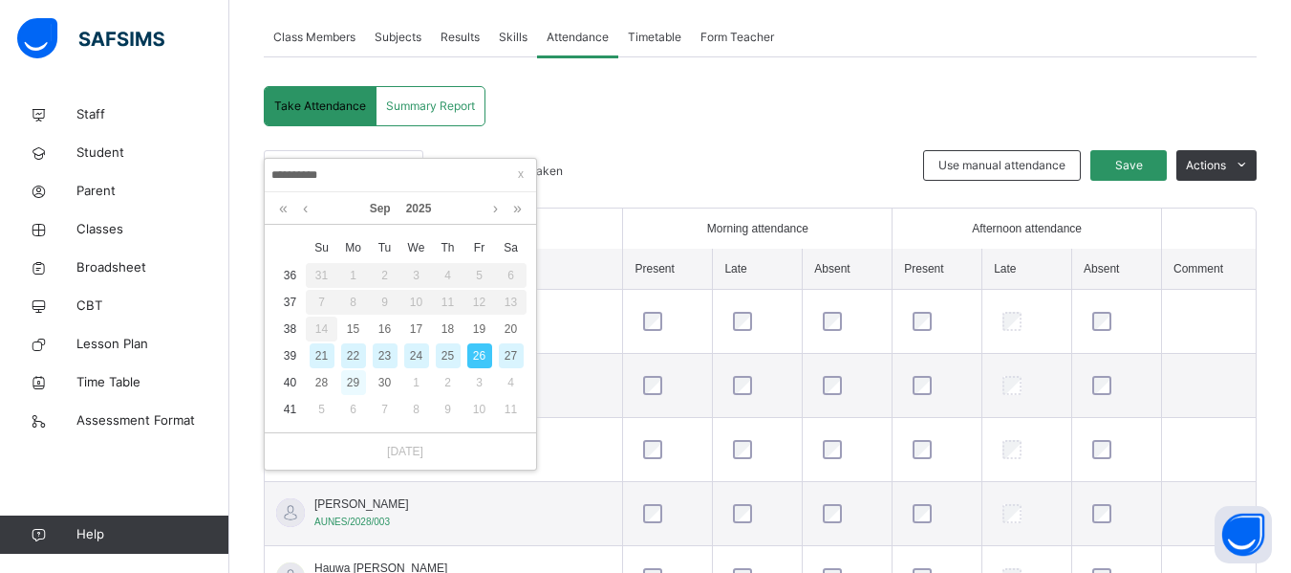
click at [358, 386] on div "29" at bounding box center [353, 382] width 25 height 25
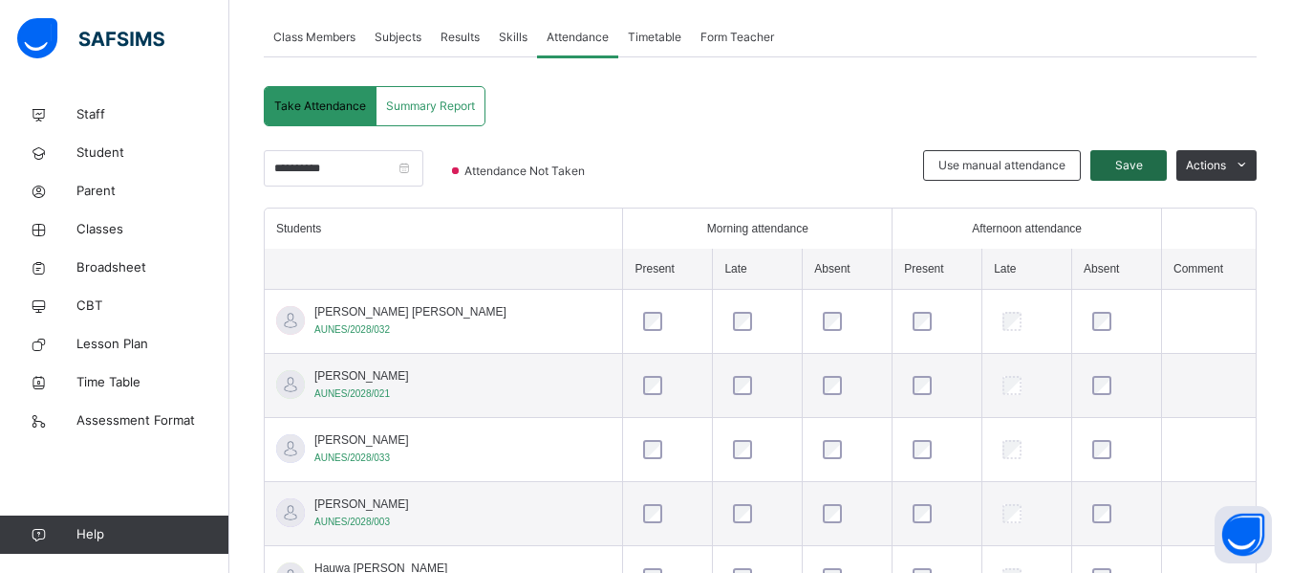
click at [1142, 165] on span "Save" at bounding box center [1129, 165] width 48 height 17
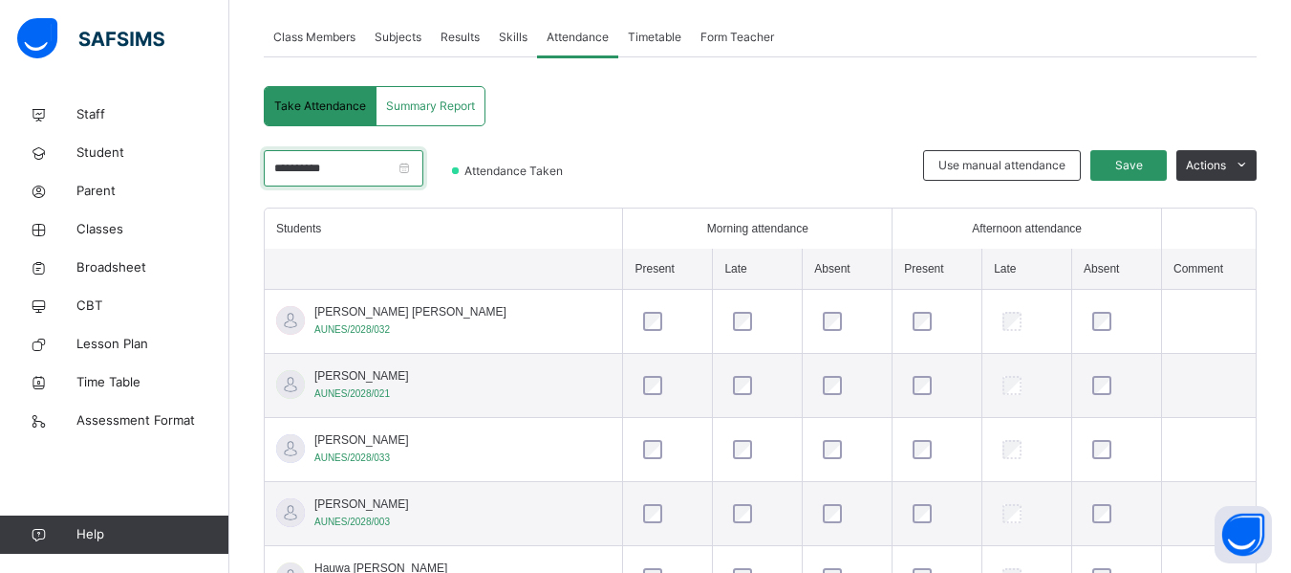
click at [423, 167] on input "**********" at bounding box center [344, 168] width 160 height 36
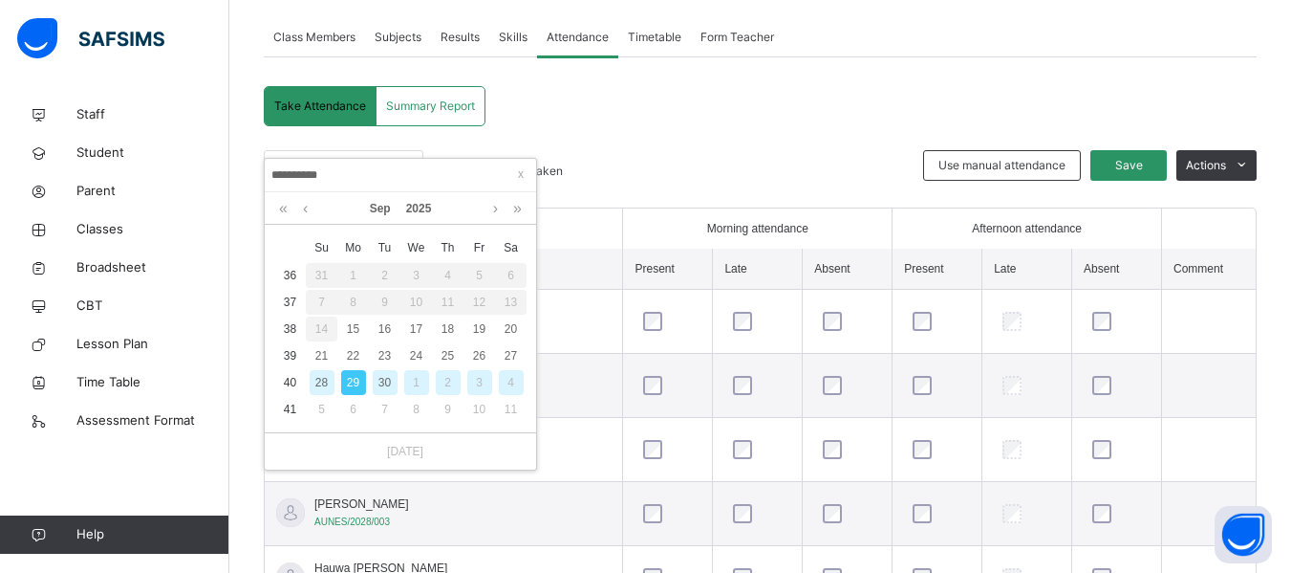
click at [387, 381] on div "30" at bounding box center [385, 382] width 25 height 25
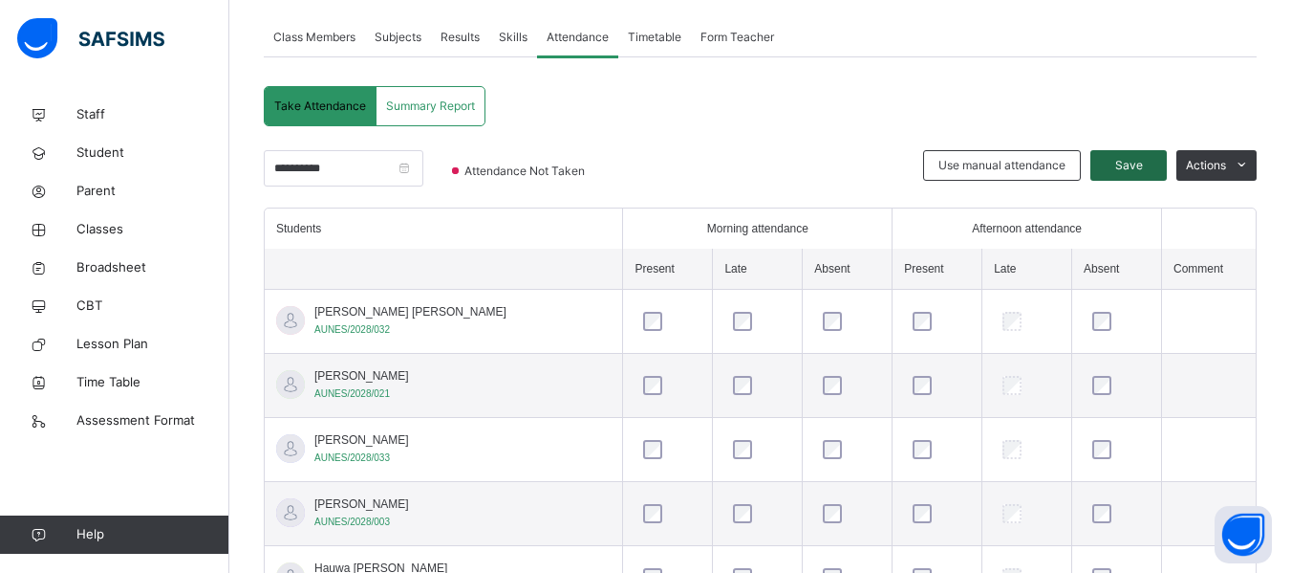
click at [1139, 161] on span "Save" at bounding box center [1129, 165] width 48 height 17
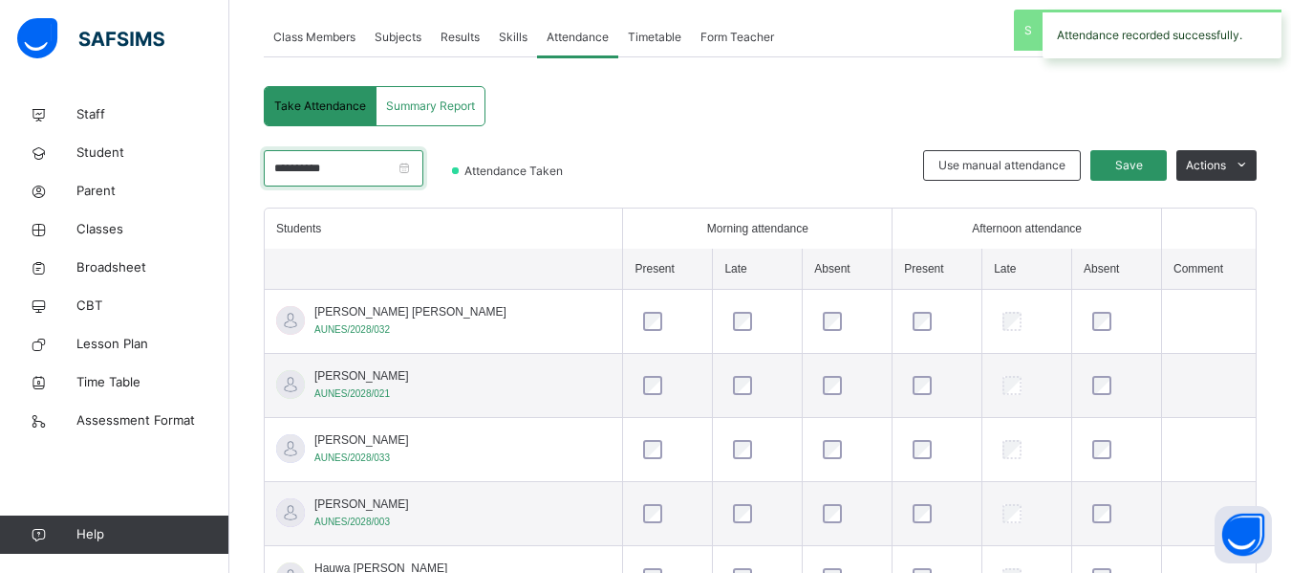
click at [423, 170] on input "**********" at bounding box center [344, 168] width 160 height 36
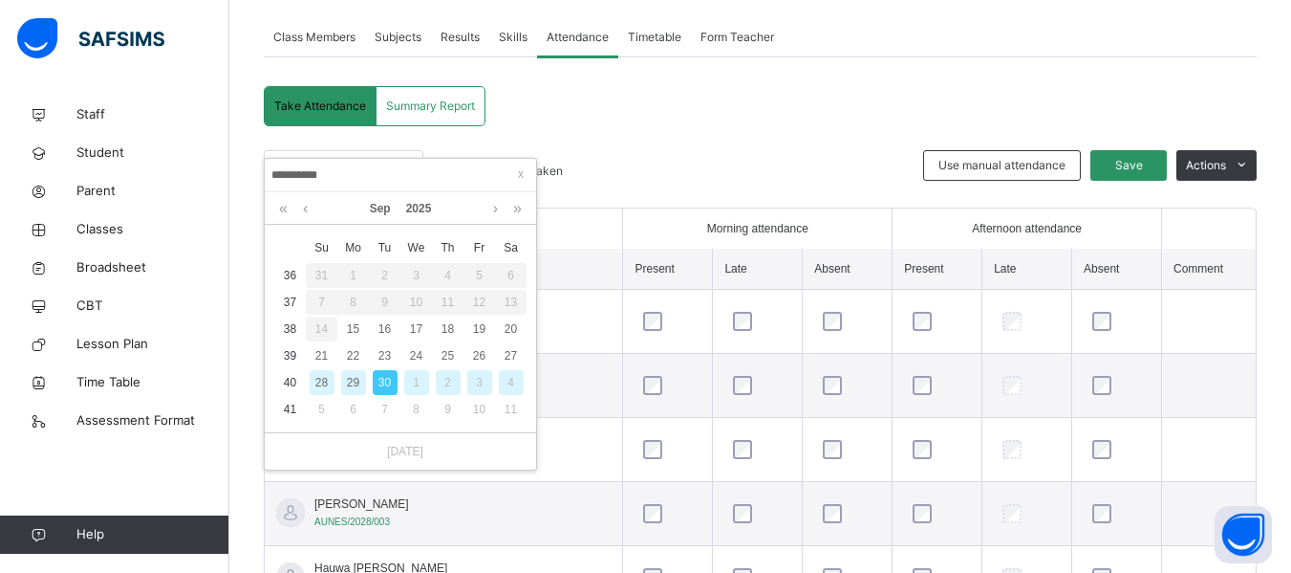
click at [417, 382] on div "1" at bounding box center [416, 382] width 25 height 25
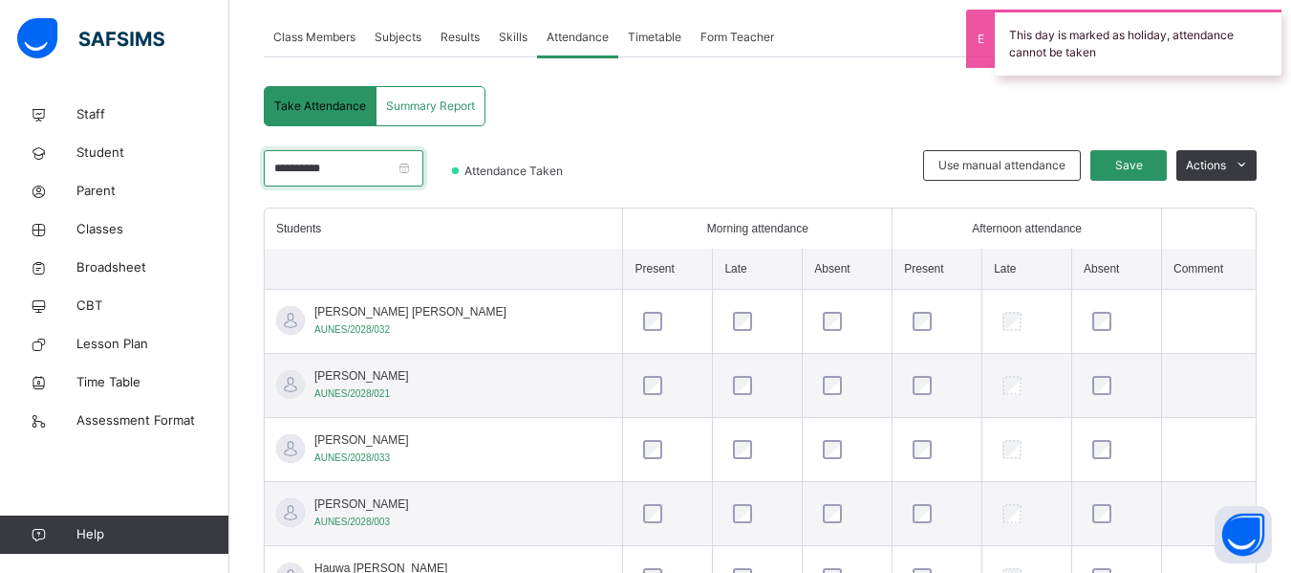
click at [423, 164] on input "**********" at bounding box center [344, 168] width 160 height 36
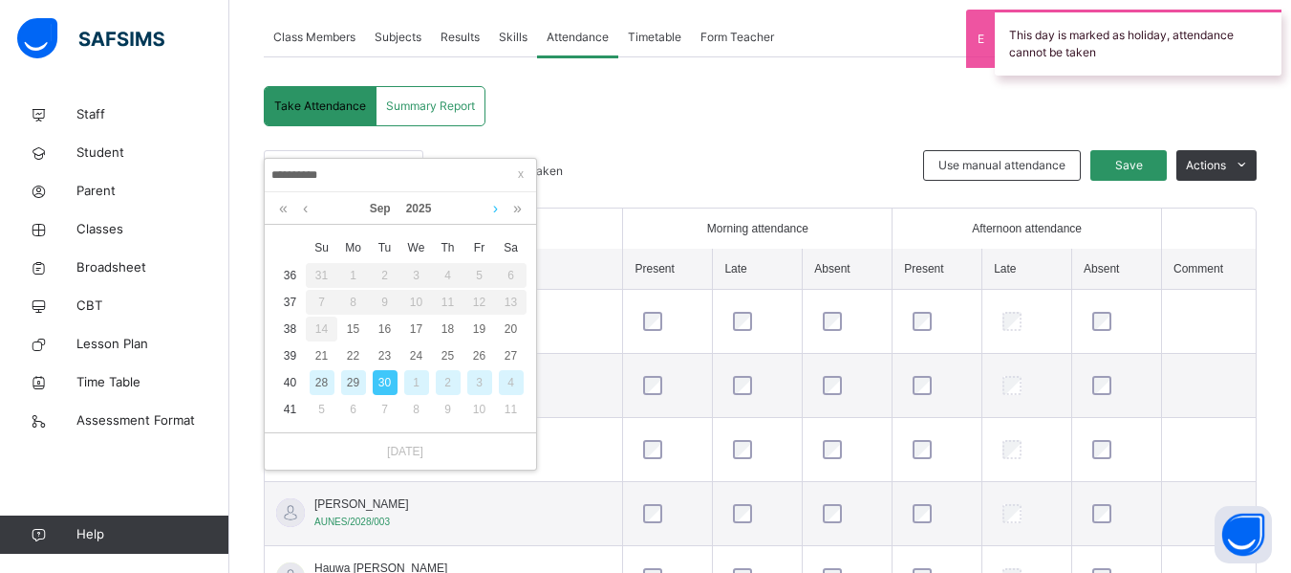
click at [495, 210] on link at bounding box center [495, 208] width 14 height 32
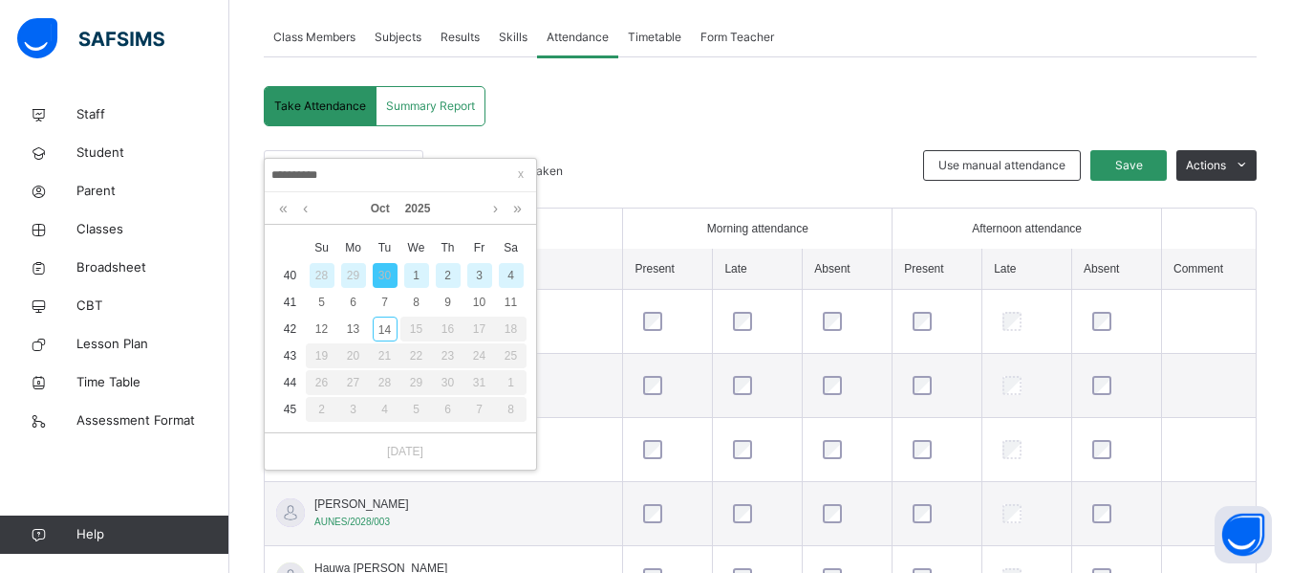
click at [451, 275] on div "2" at bounding box center [448, 275] width 25 height 25
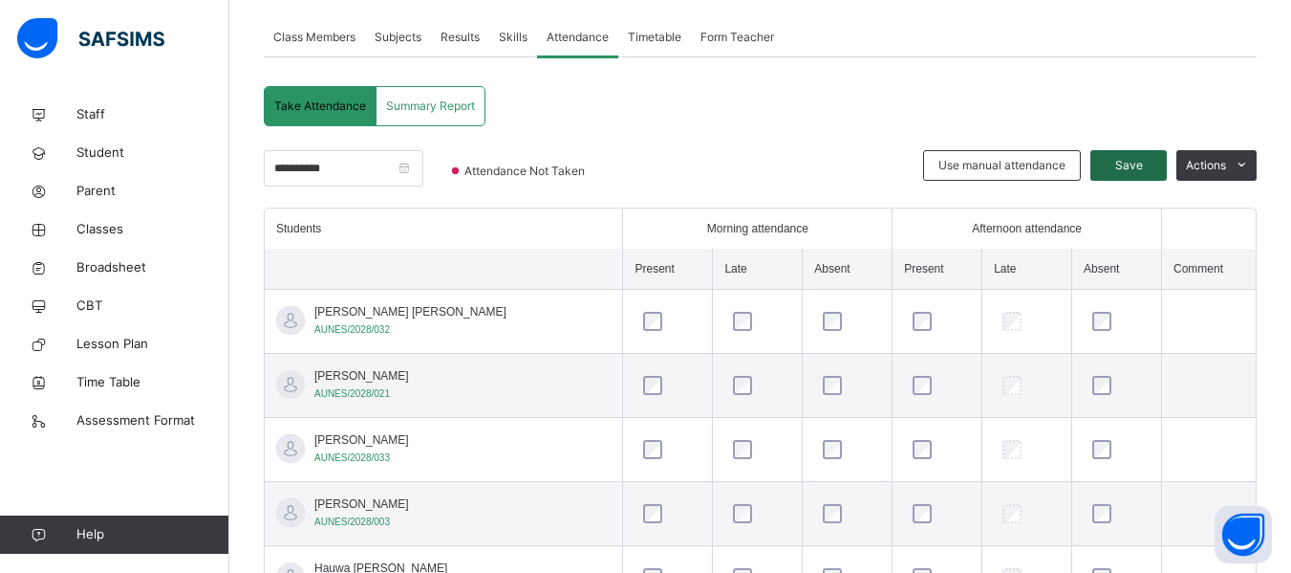
click at [1135, 162] on span "Save" at bounding box center [1129, 165] width 48 height 17
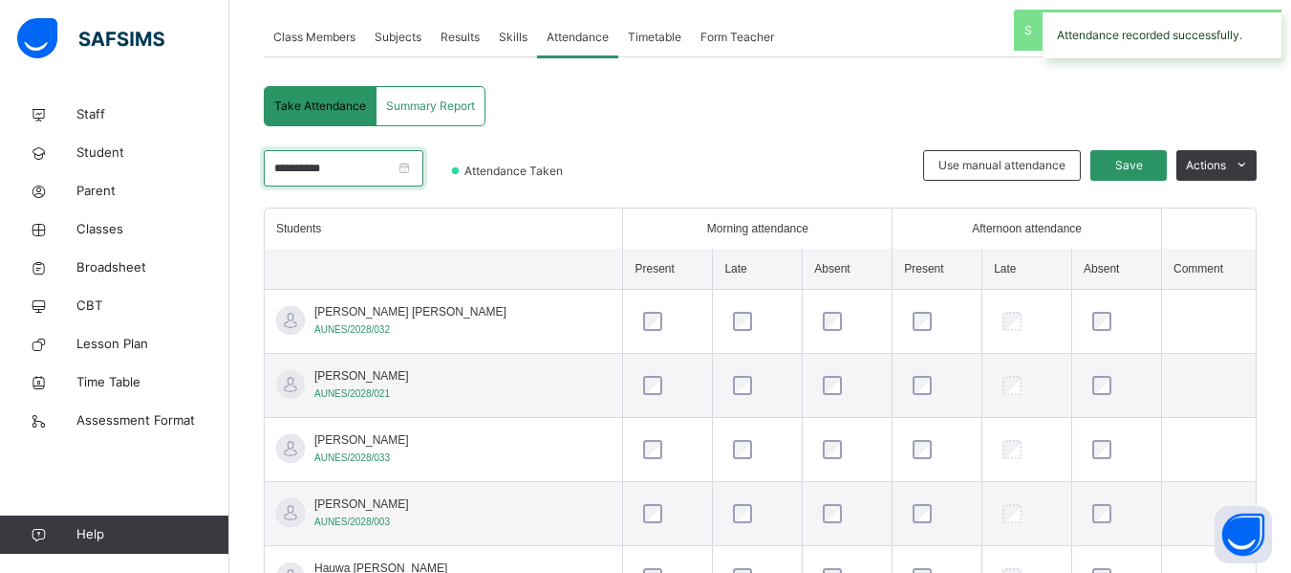
click at [423, 171] on input "**********" at bounding box center [344, 168] width 160 height 36
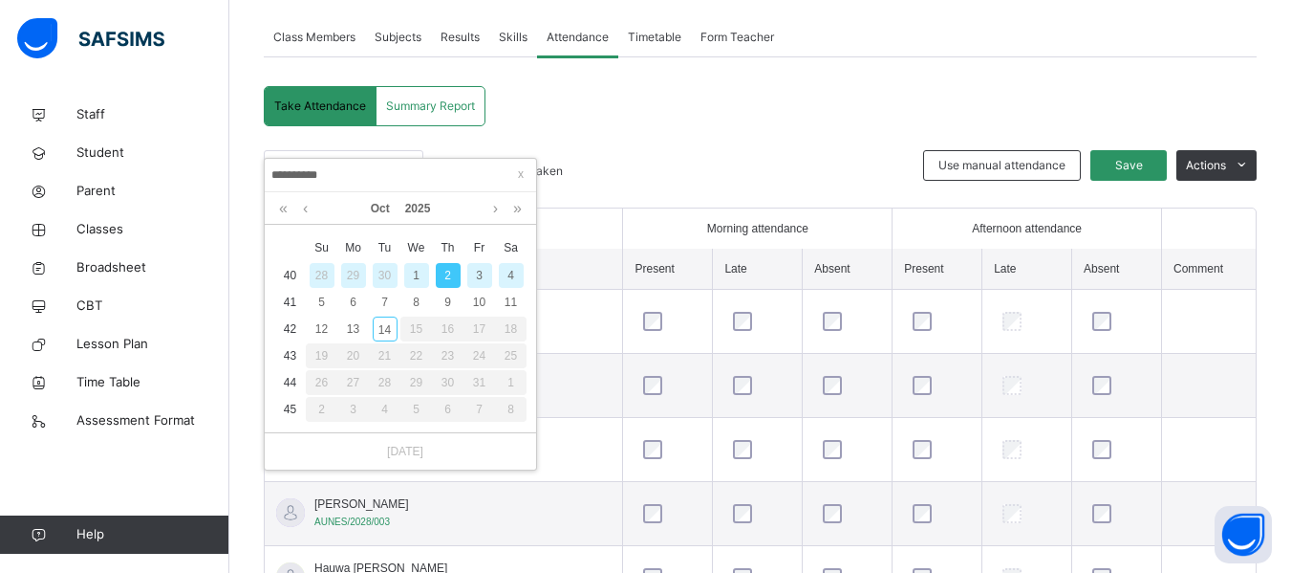
click at [481, 270] on div "3" at bounding box center [479, 275] width 25 height 25
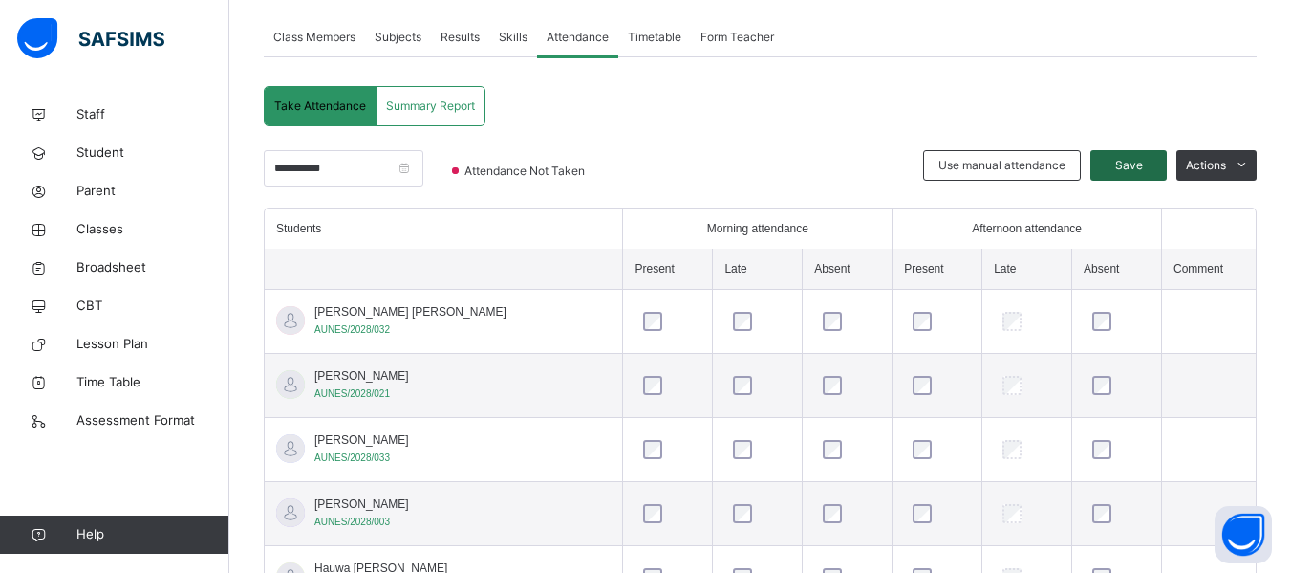
click at [1140, 161] on span "Save" at bounding box center [1129, 165] width 48 height 17
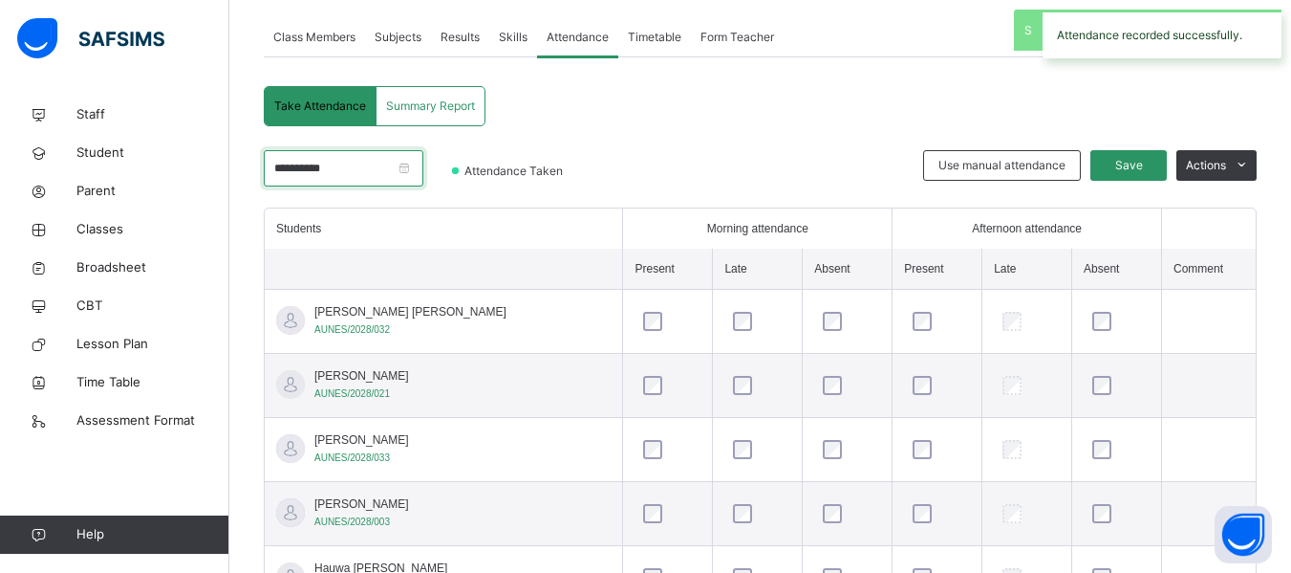
click at [423, 168] on input "**********" at bounding box center [344, 168] width 160 height 36
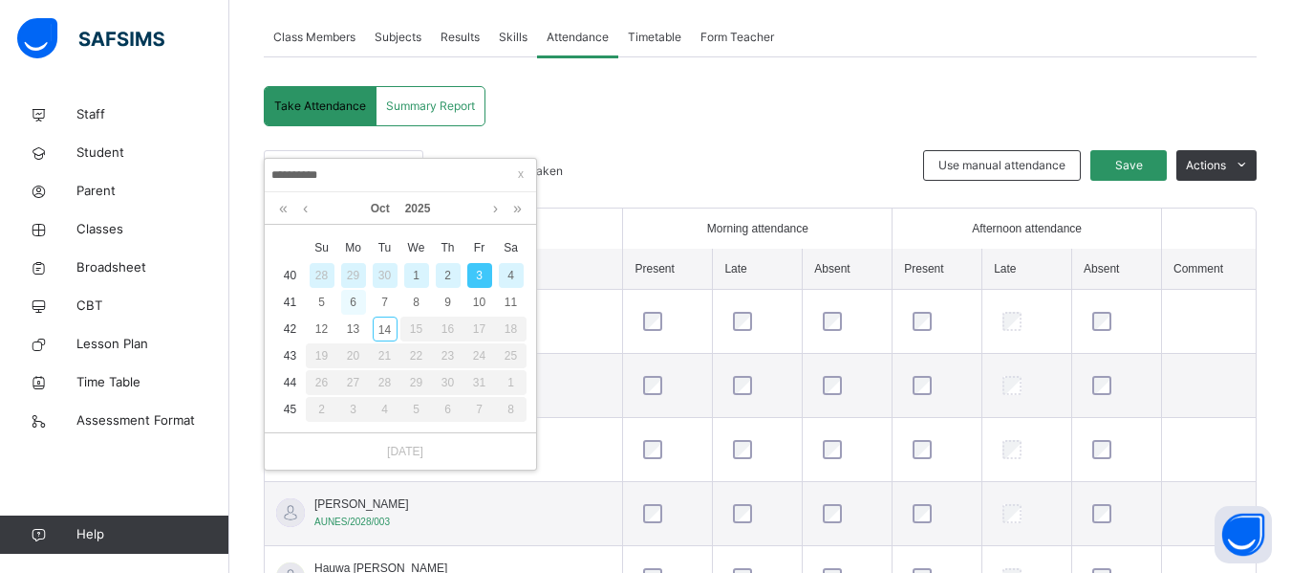
click at [356, 306] on div "6" at bounding box center [353, 302] width 25 height 25
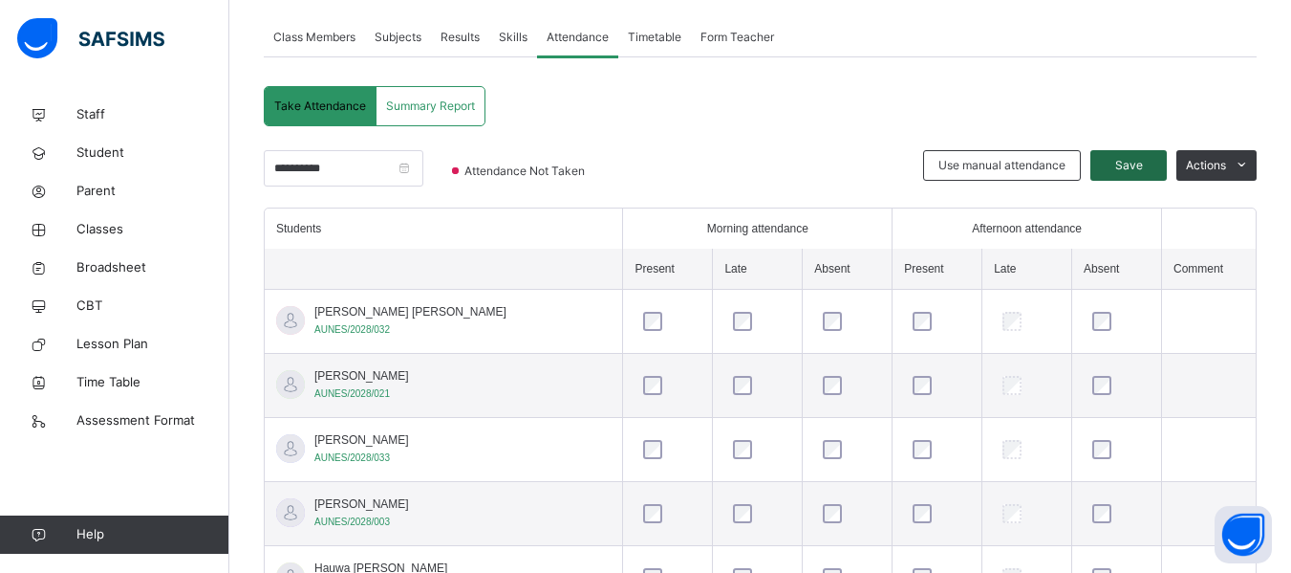
click at [1137, 167] on span "Save" at bounding box center [1129, 165] width 48 height 17
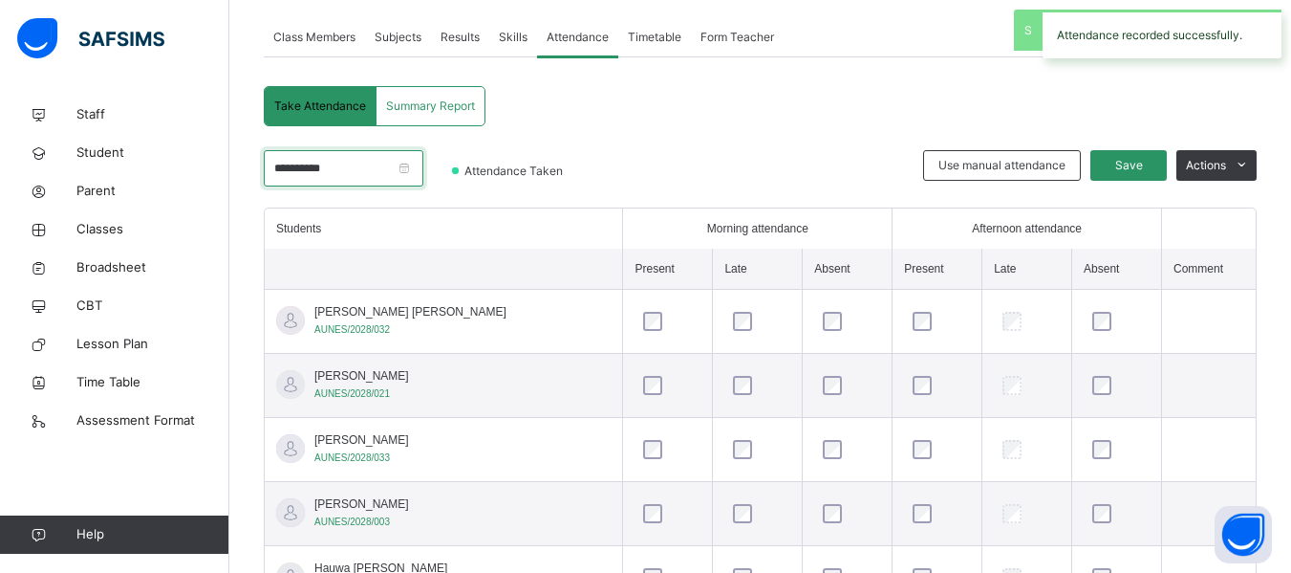
click at [423, 167] on input "**********" at bounding box center [344, 168] width 160 height 36
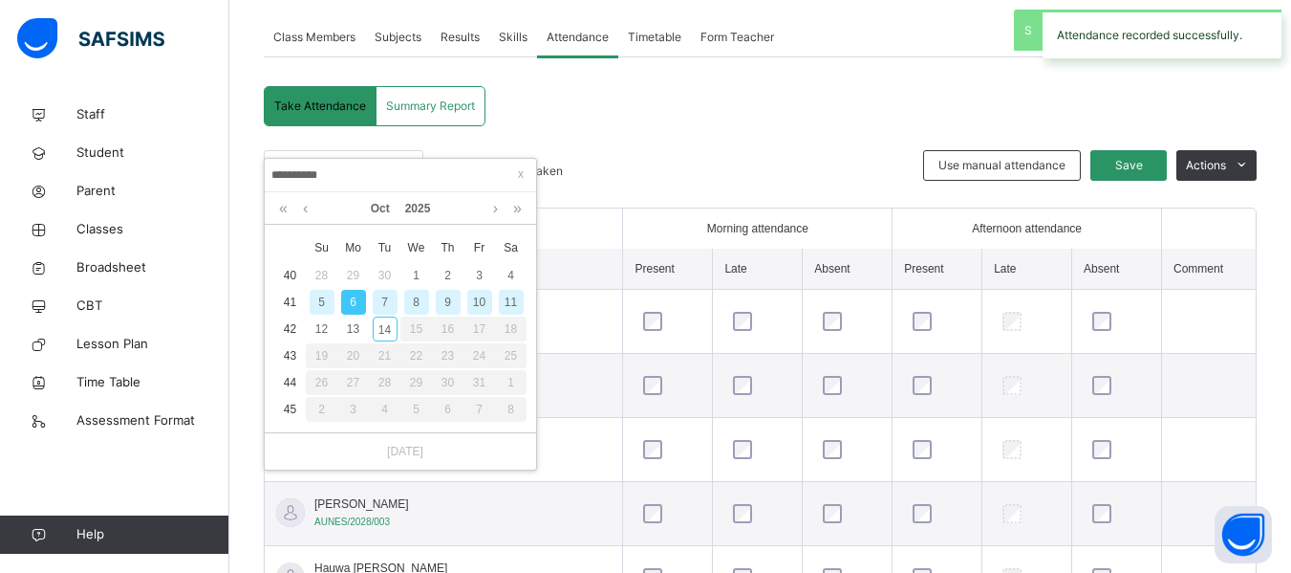
click at [385, 302] on div "7" at bounding box center [385, 302] width 25 height 25
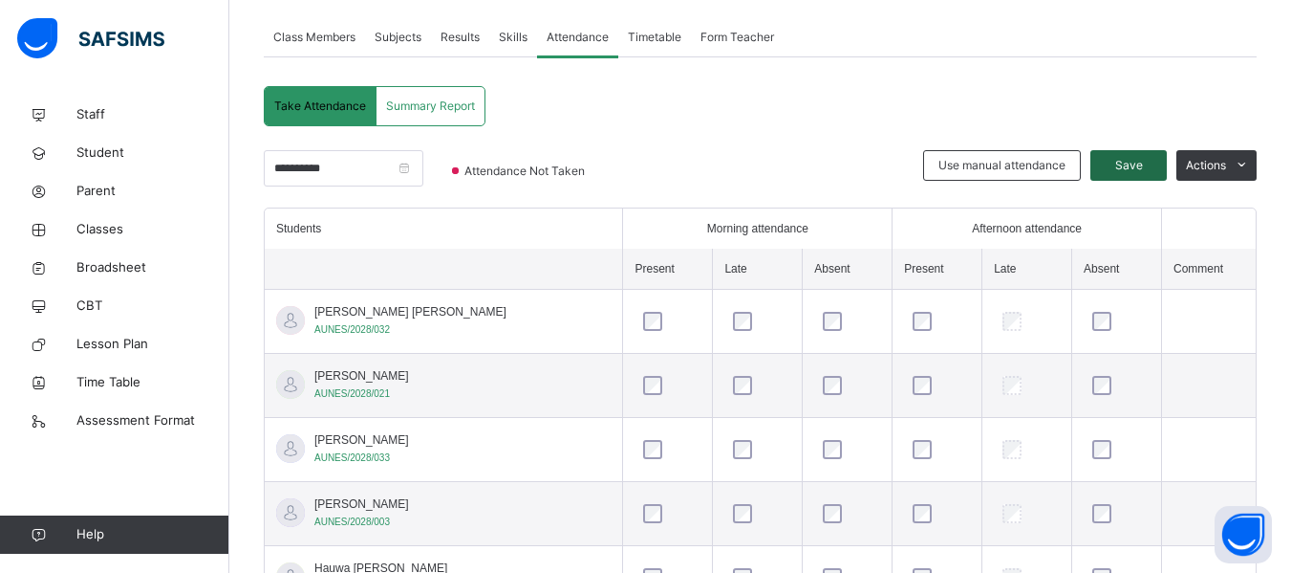
click at [1132, 161] on span "Save" at bounding box center [1129, 165] width 48 height 17
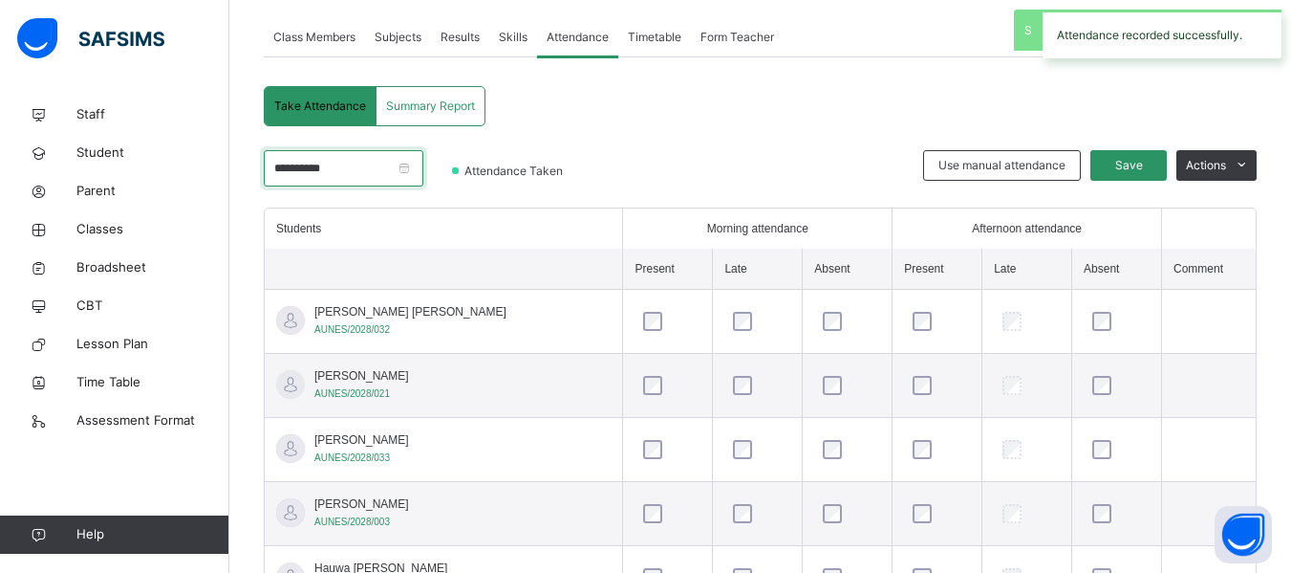
click at [423, 170] on input "**********" at bounding box center [344, 168] width 160 height 36
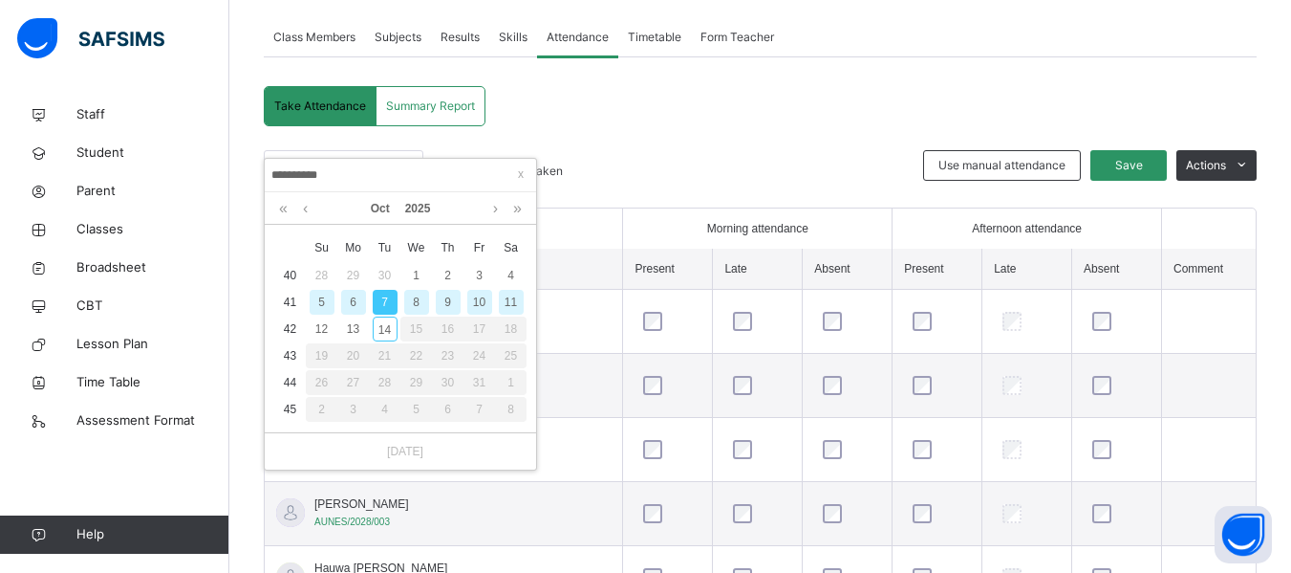
click at [422, 302] on div "8" at bounding box center [416, 302] width 25 height 25
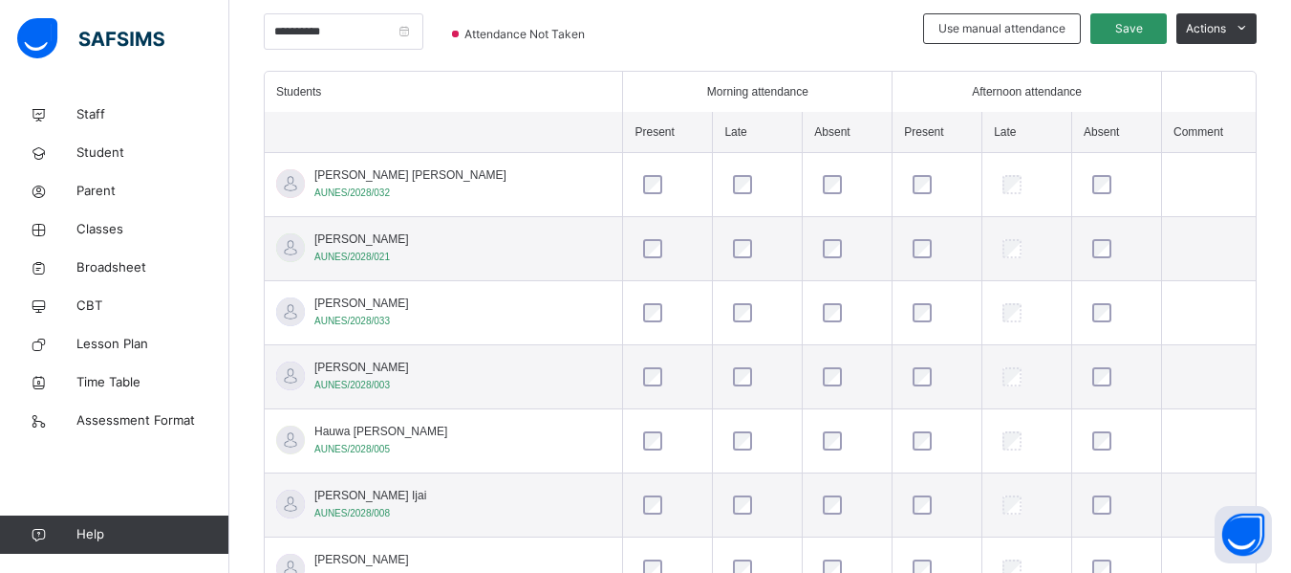
scroll to position [472, 0]
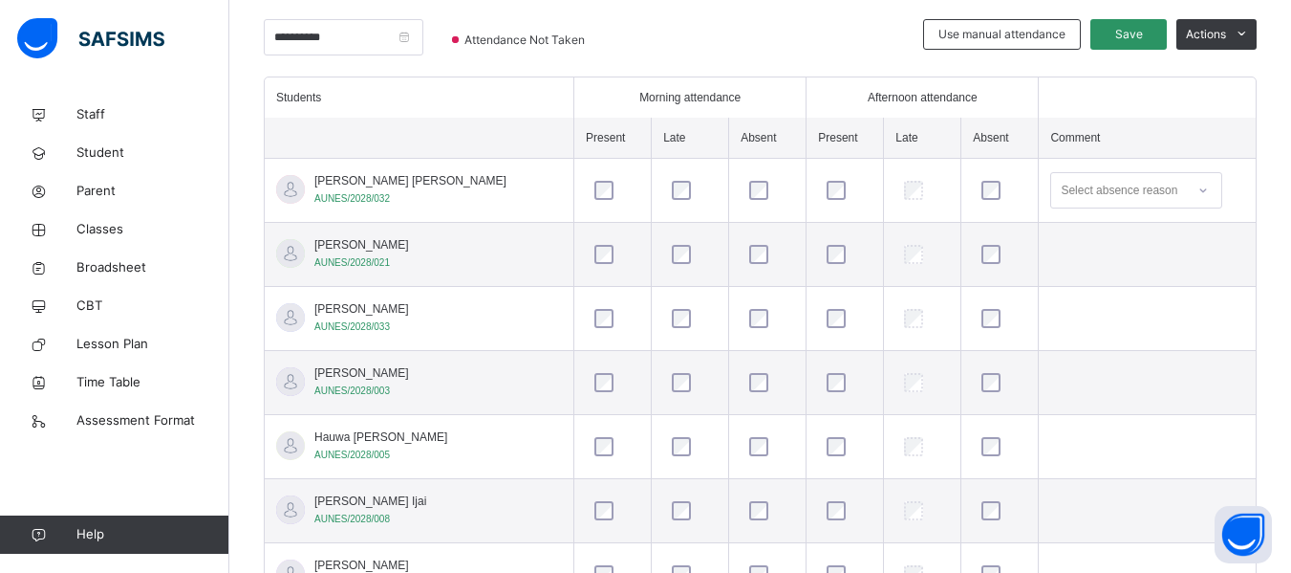
click at [1198, 186] on icon at bounding box center [1203, 190] width 11 height 19
click at [1142, 33] on span "Save" at bounding box center [1129, 34] width 48 height 17
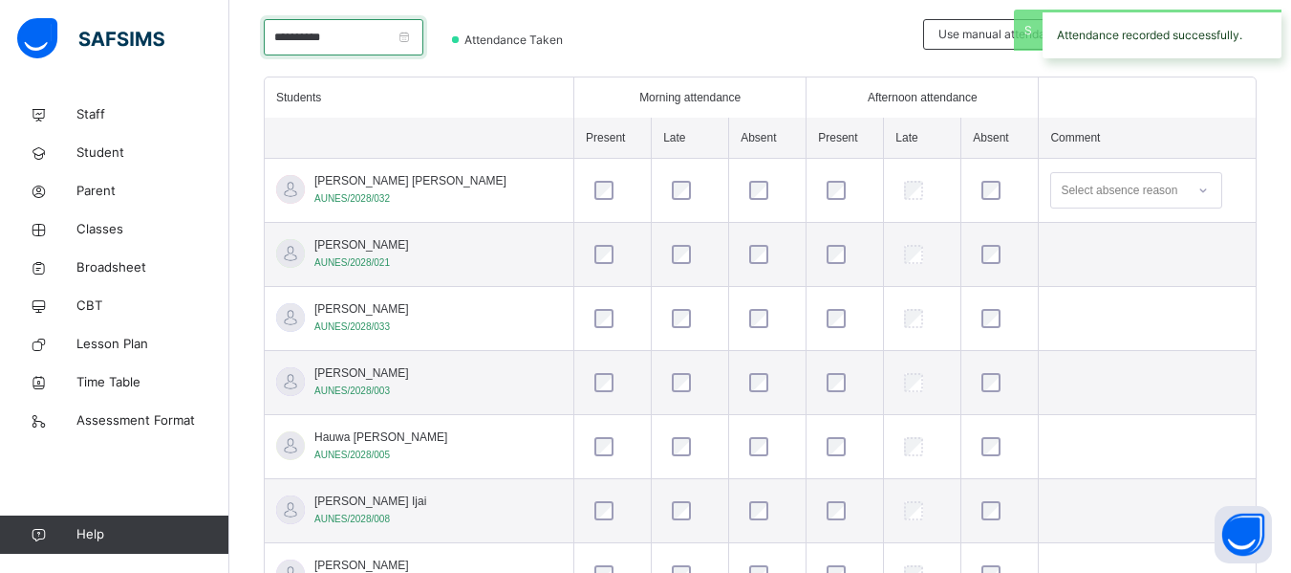
click at [423, 36] on input "**********" at bounding box center [344, 37] width 160 height 36
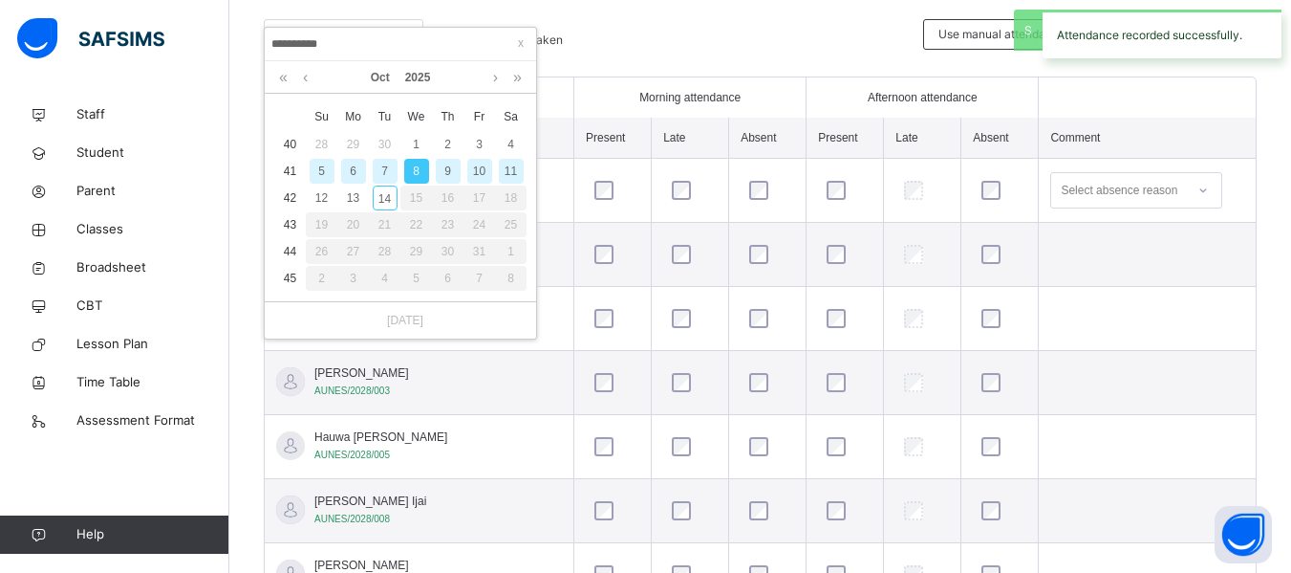
click at [453, 171] on div "9" at bounding box center [448, 171] width 25 height 25
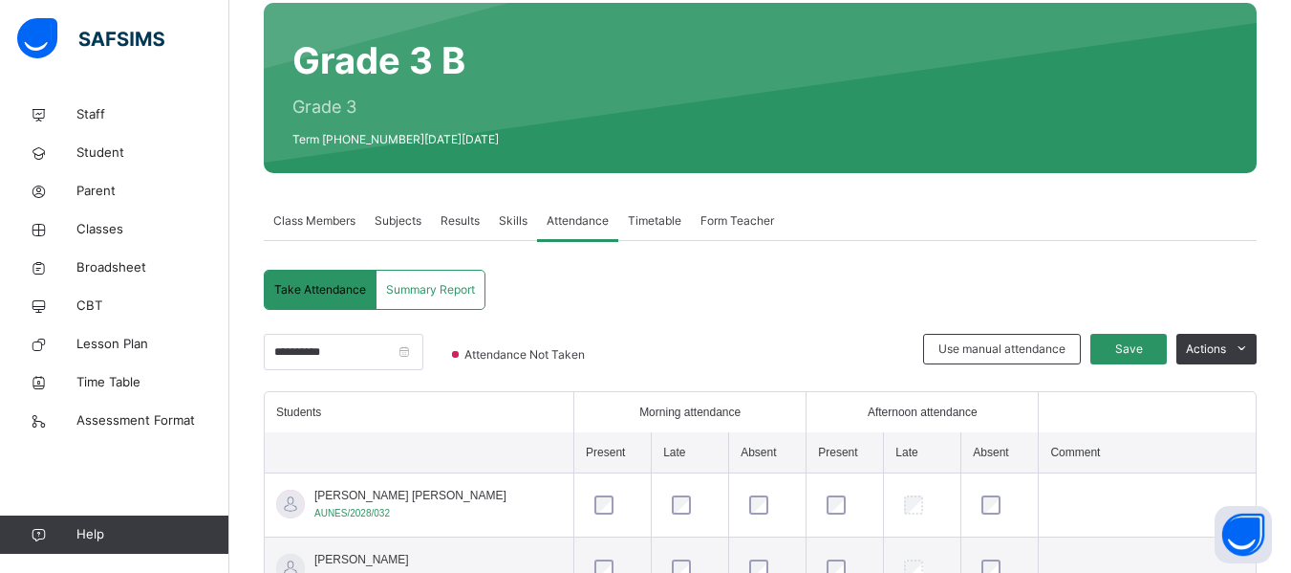
scroll to position [135, 0]
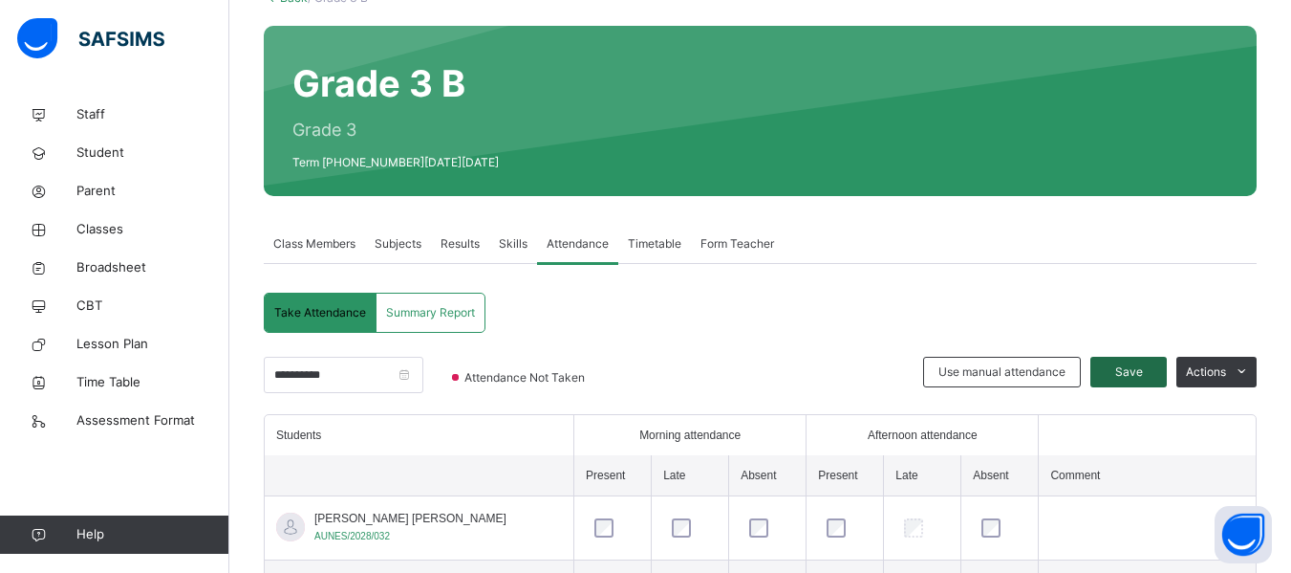
click at [1149, 373] on span "Save" at bounding box center [1129, 371] width 48 height 17
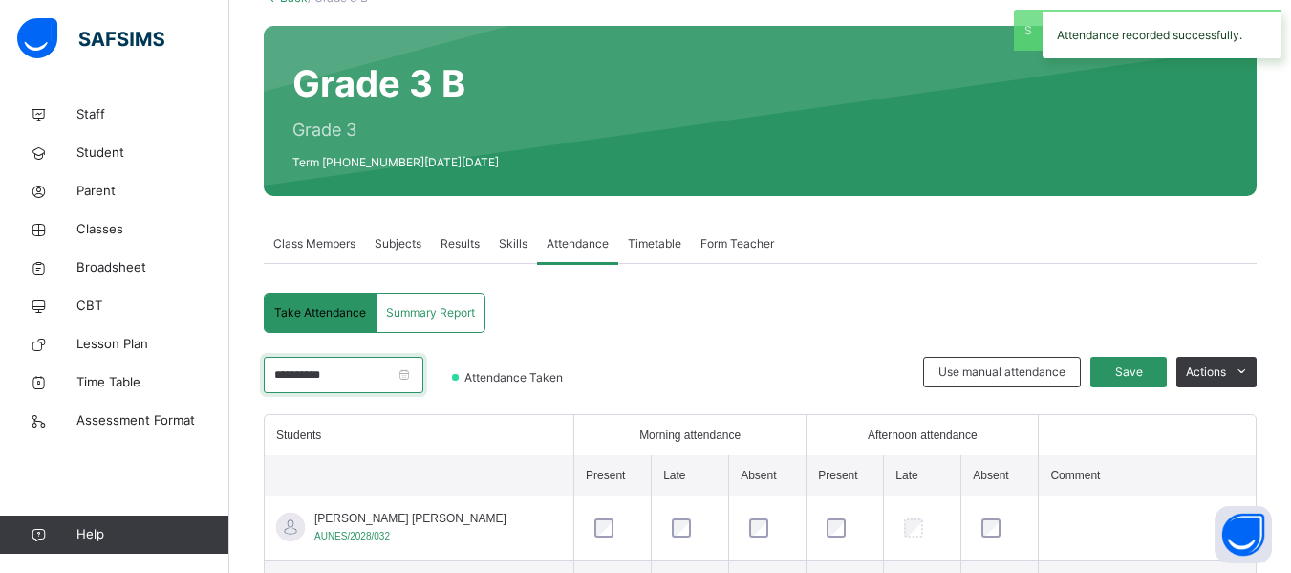
click at [423, 372] on input "**********" at bounding box center [344, 375] width 160 height 36
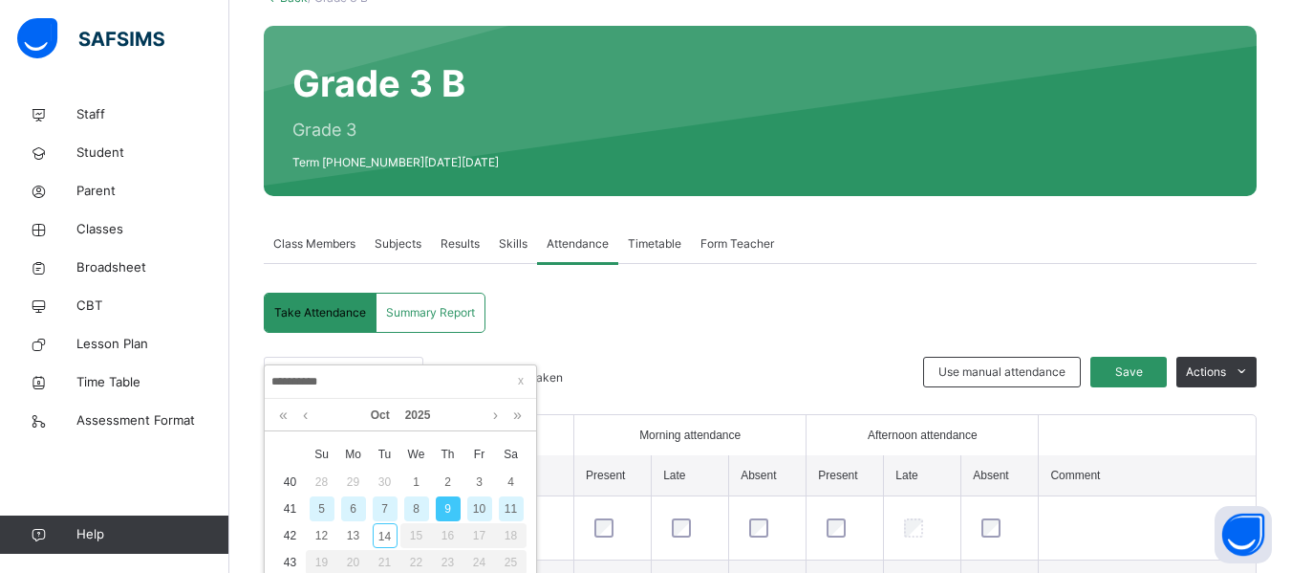
click at [482, 510] on div "10" at bounding box center [479, 508] width 25 height 25
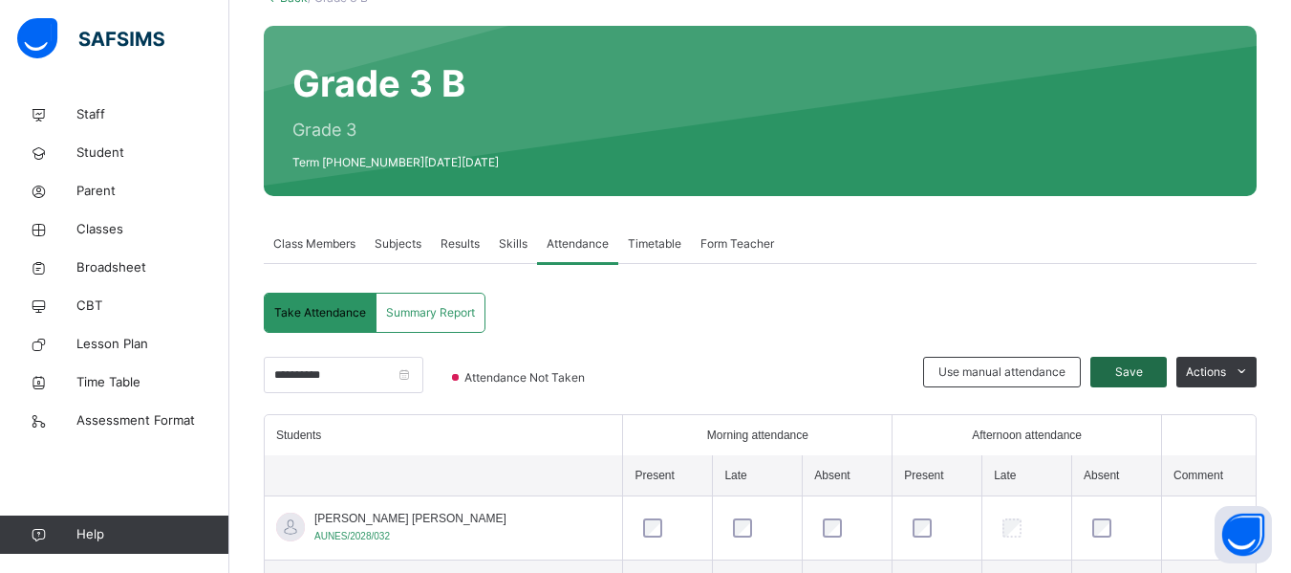
click at [1152, 373] on span "Save" at bounding box center [1129, 371] width 48 height 17
click at [423, 374] on input "**********" at bounding box center [344, 375] width 160 height 36
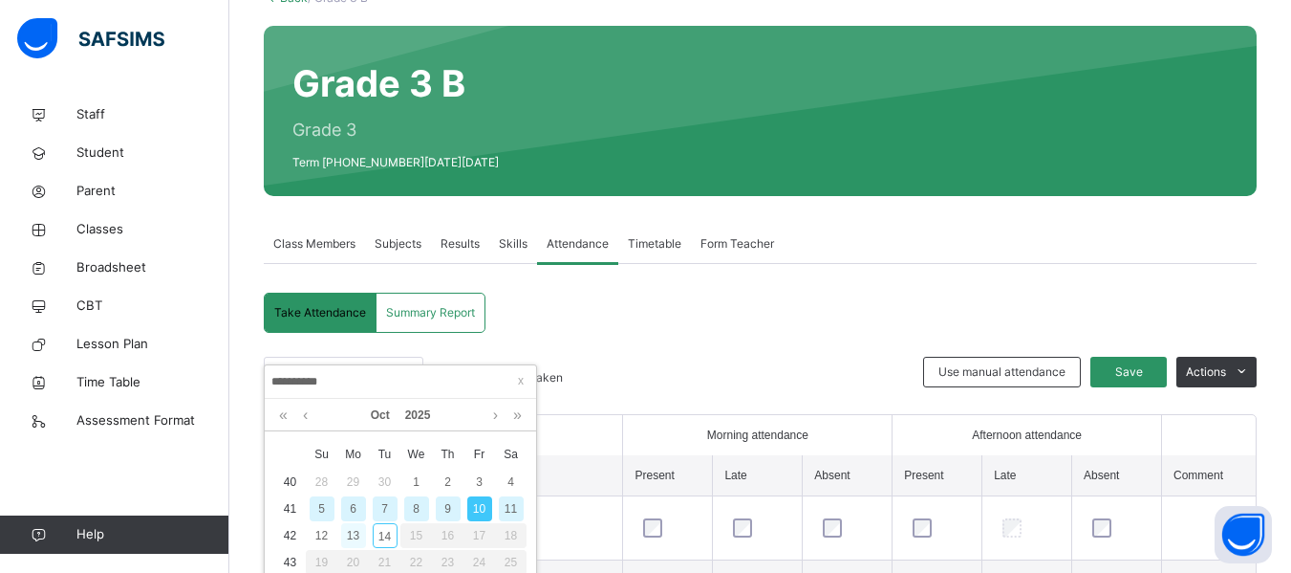
click at [357, 534] on div "13" at bounding box center [353, 535] width 25 height 25
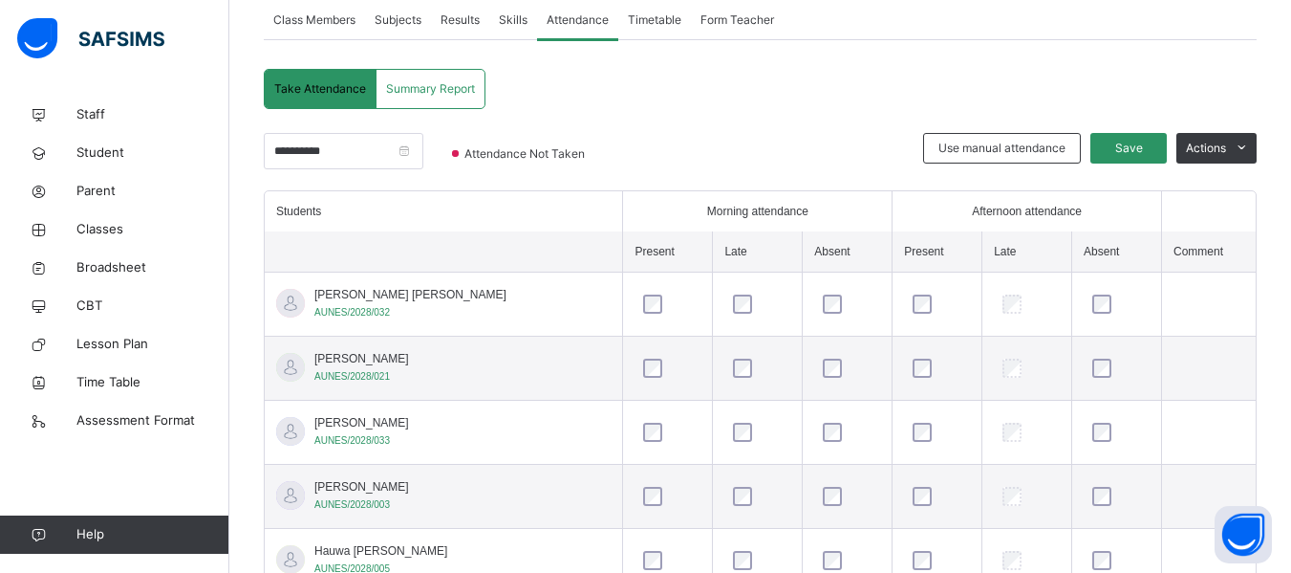
scroll to position [289, 0]
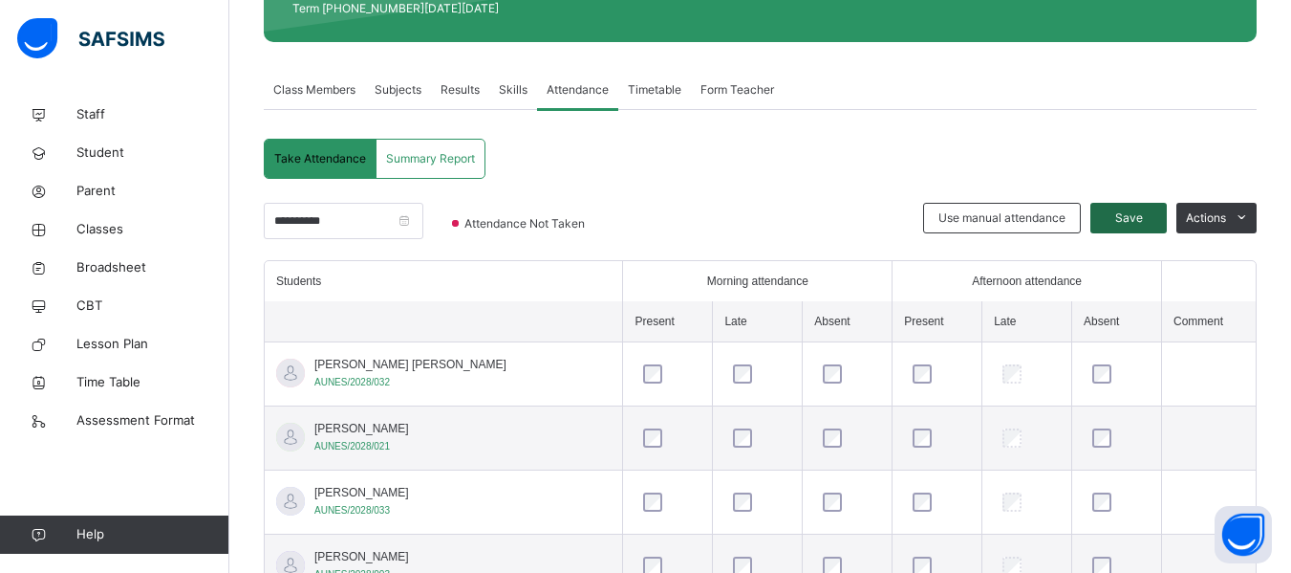
click at [1147, 217] on span "Save" at bounding box center [1129, 217] width 48 height 17
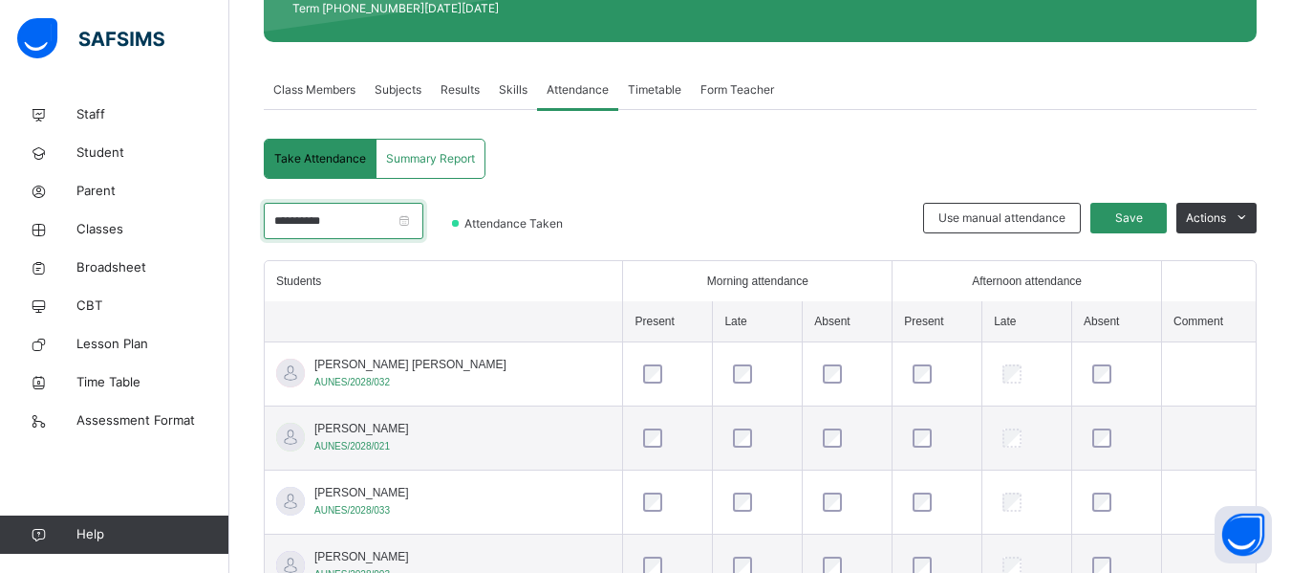
click at [423, 219] on input "**********" at bounding box center [344, 221] width 160 height 36
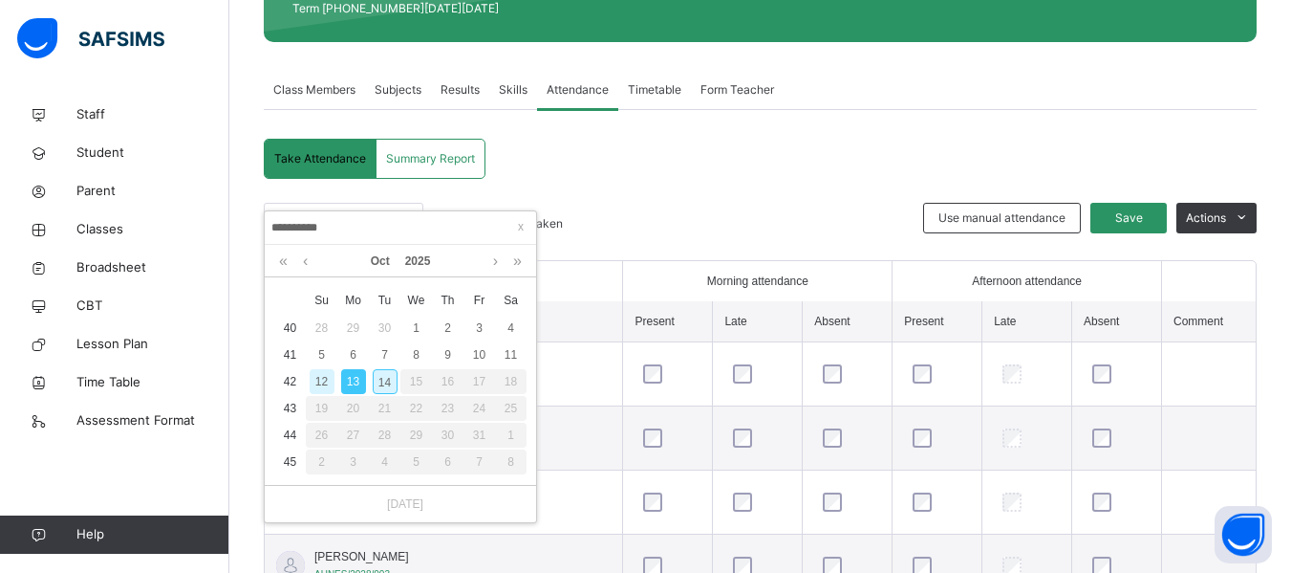
click at [388, 378] on div "14" at bounding box center [385, 381] width 25 height 25
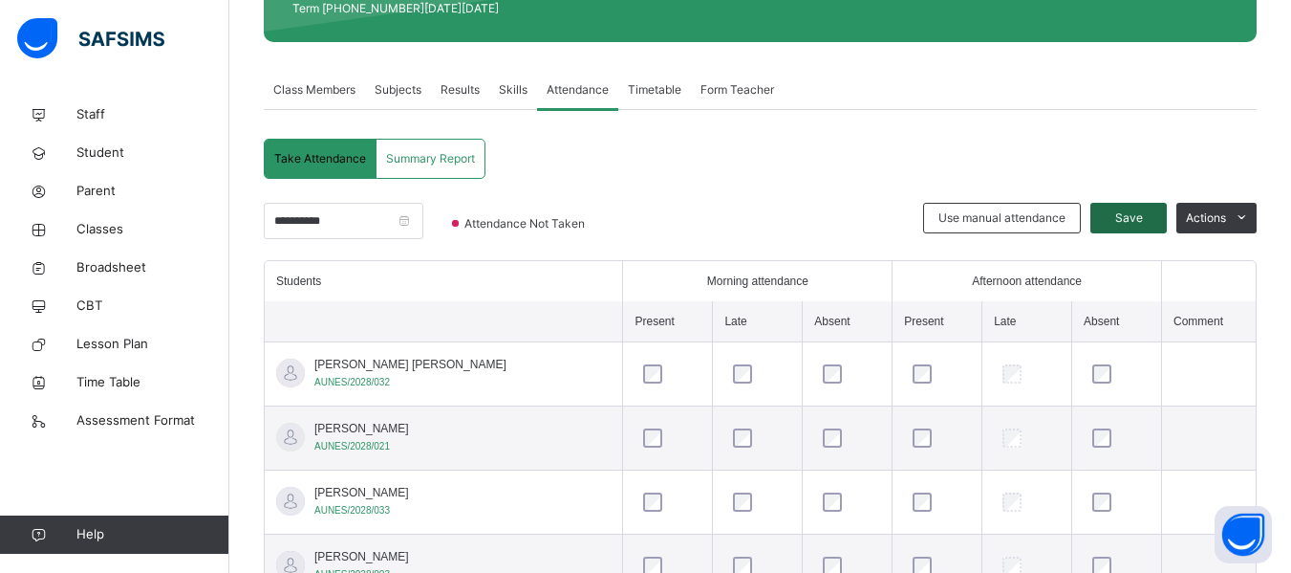
click at [1140, 216] on span "Save" at bounding box center [1129, 217] width 48 height 17
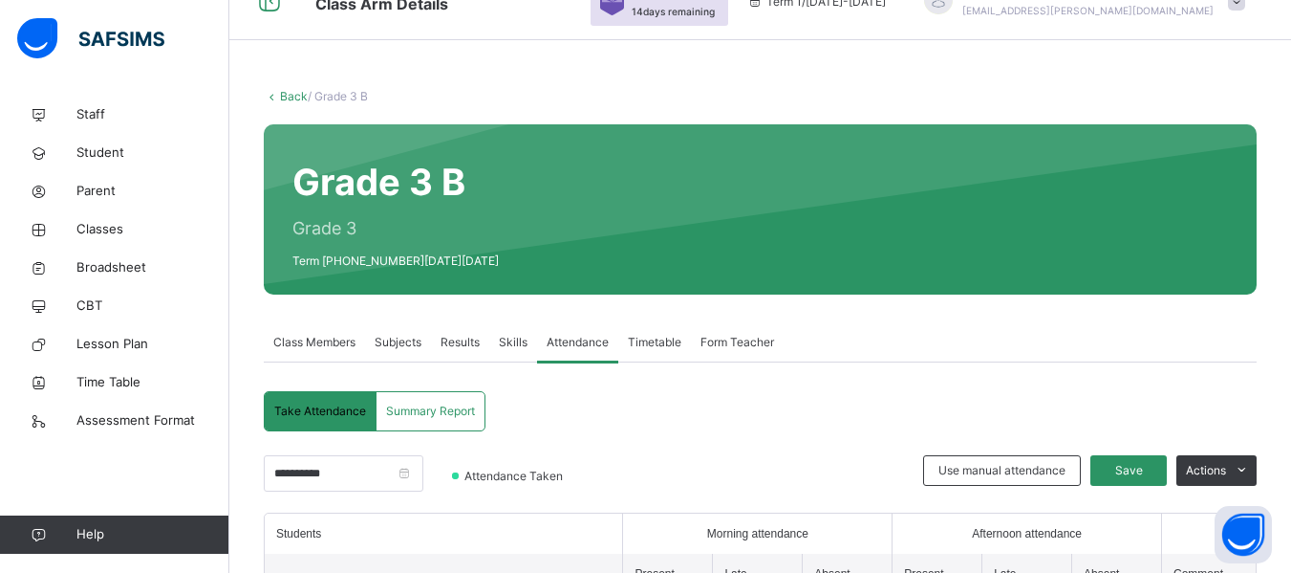
scroll to position [0, 0]
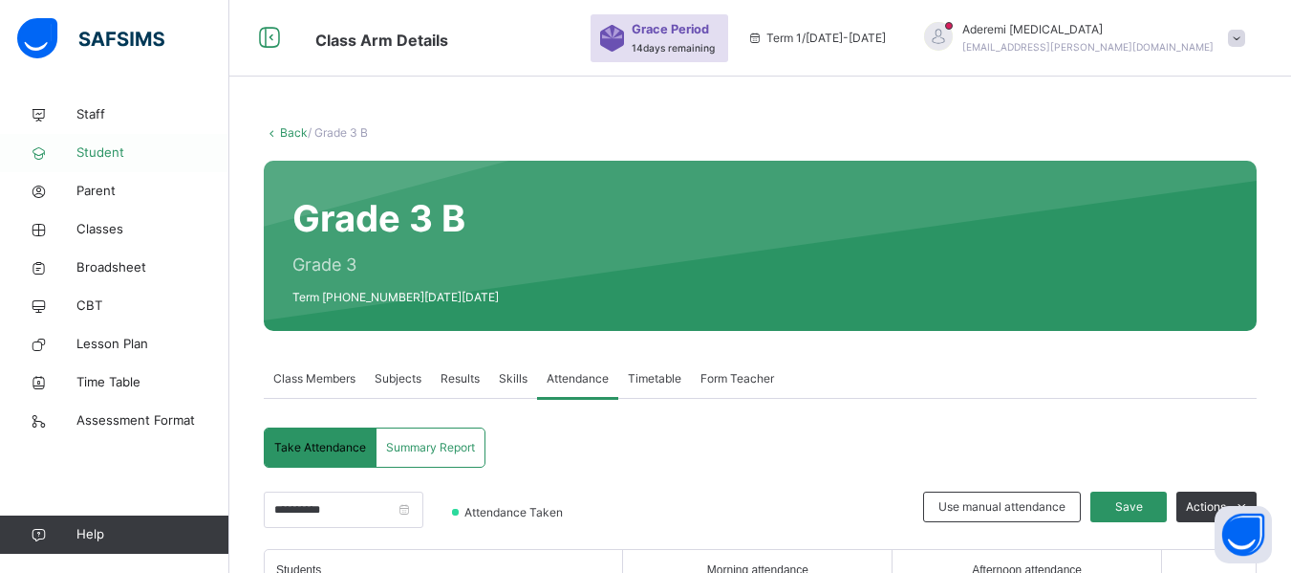
click at [110, 151] on span "Student" at bounding box center [152, 152] width 153 height 19
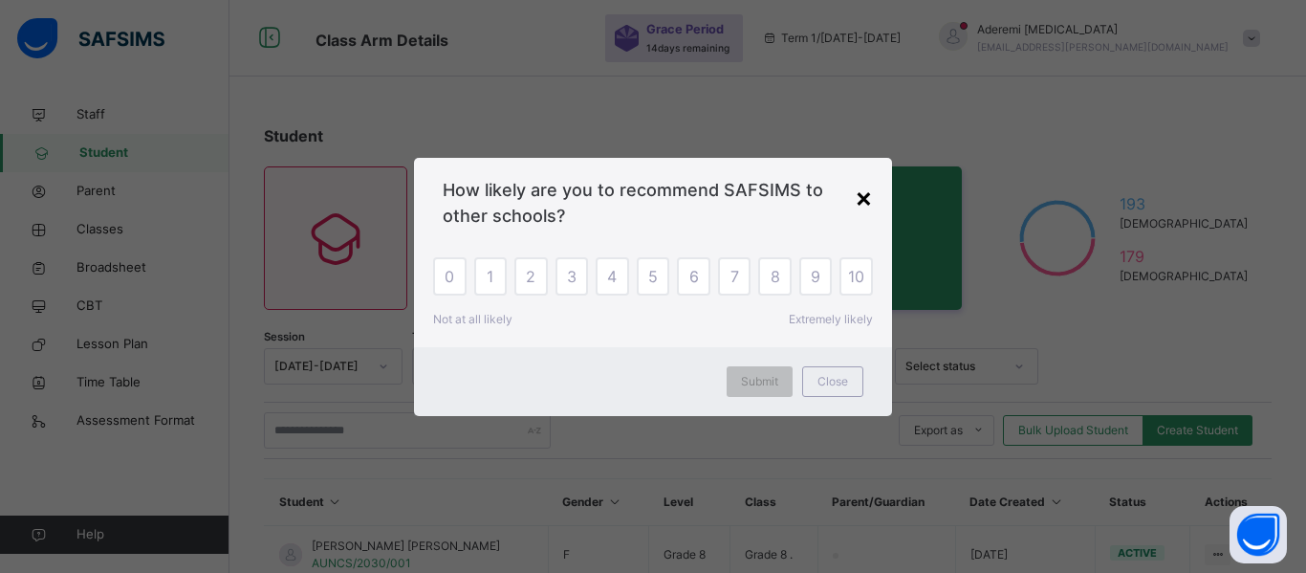
click at [866, 201] on div "×" at bounding box center [864, 197] width 18 height 40
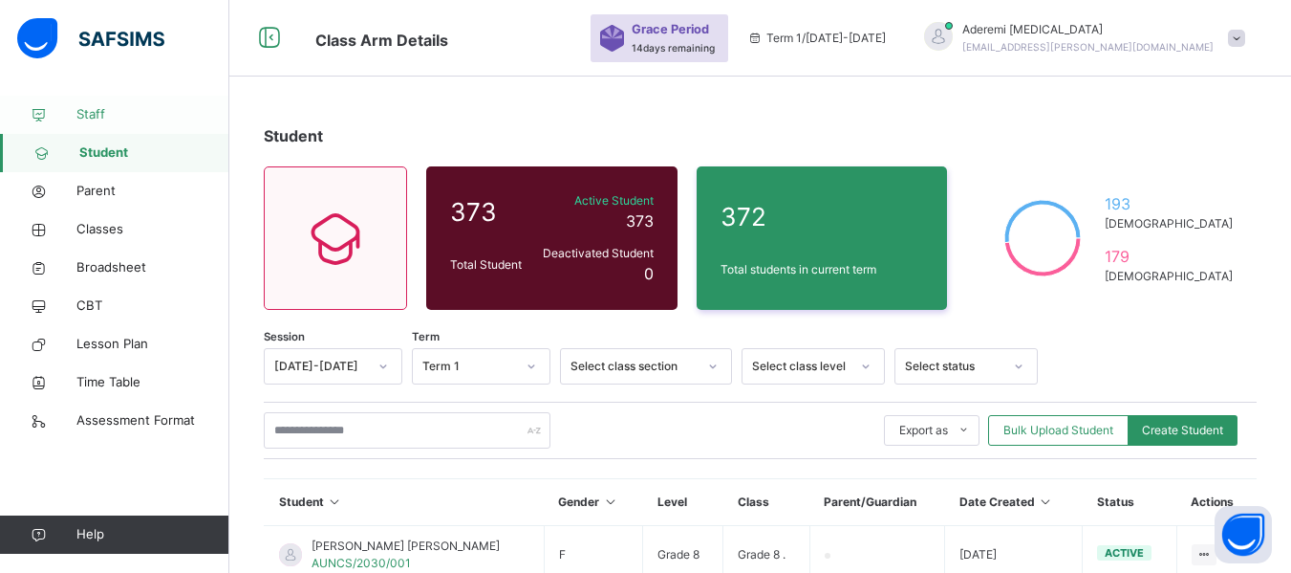
click at [99, 109] on span "Staff" at bounding box center [152, 114] width 153 height 19
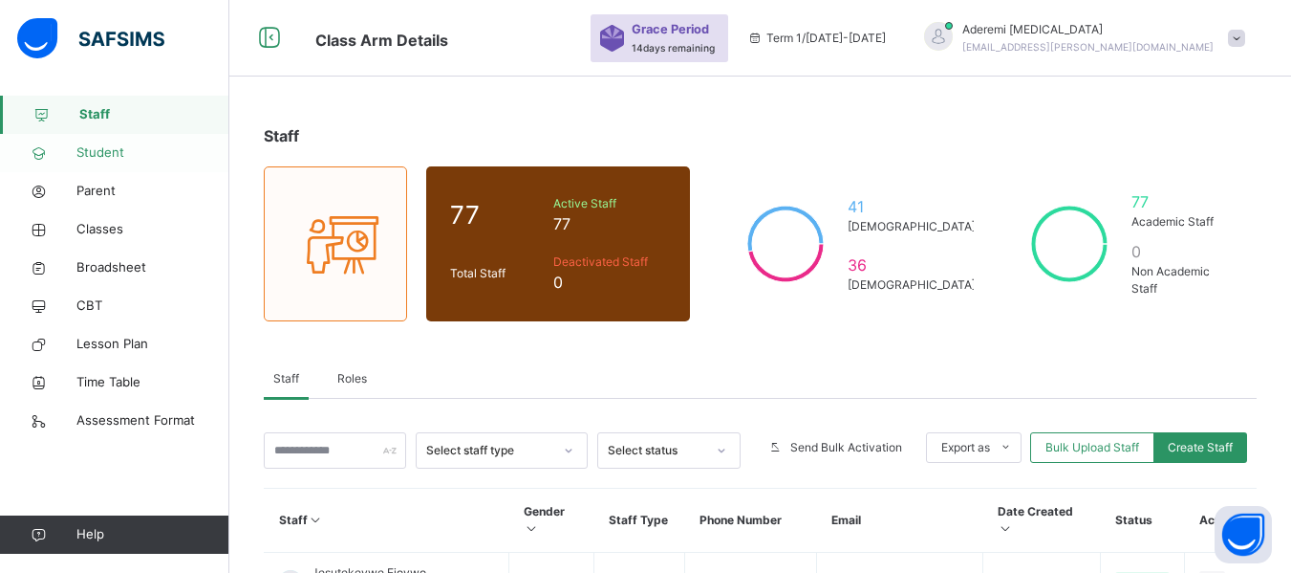
click at [99, 154] on span "Student" at bounding box center [152, 152] width 153 height 19
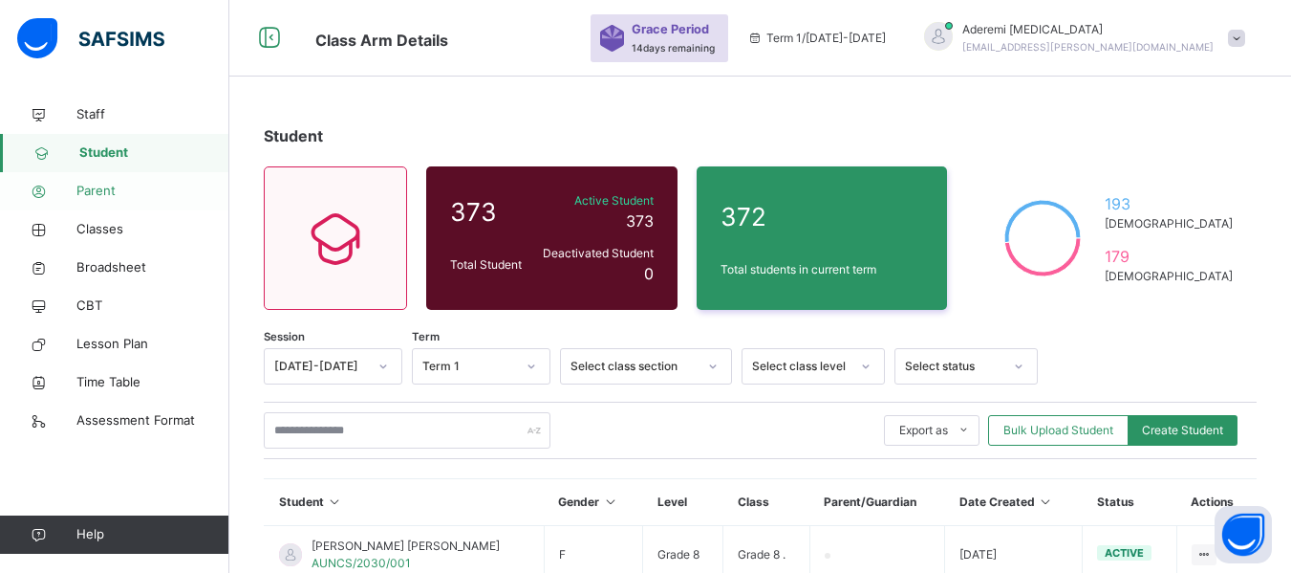
click at [96, 194] on span "Parent" at bounding box center [152, 191] width 153 height 19
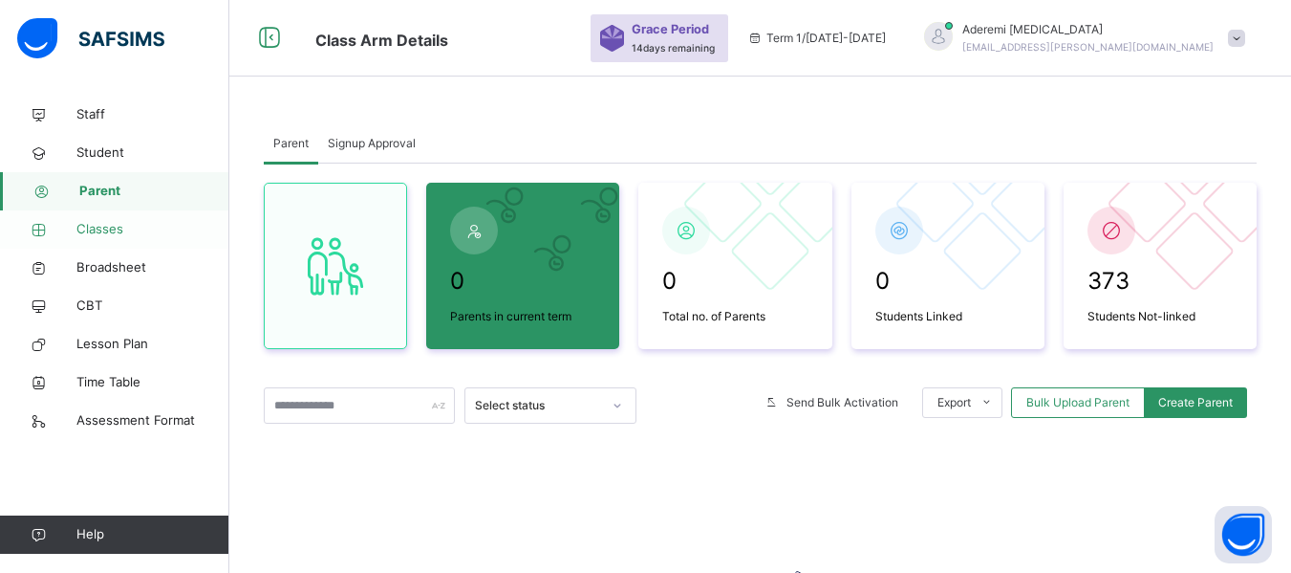
click at [110, 230] on span "Classes" at bounding box center [152, 229] width 153 height 19
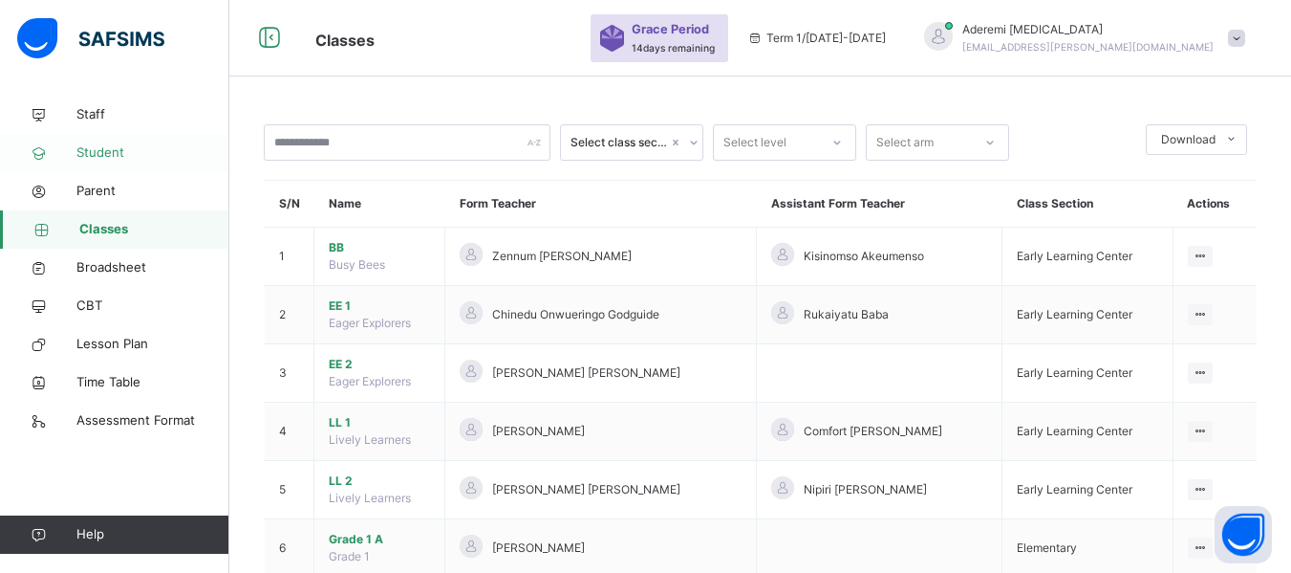
click at [105, 151] on span "Student" at bounding box center [152, 152] width 153 height 19
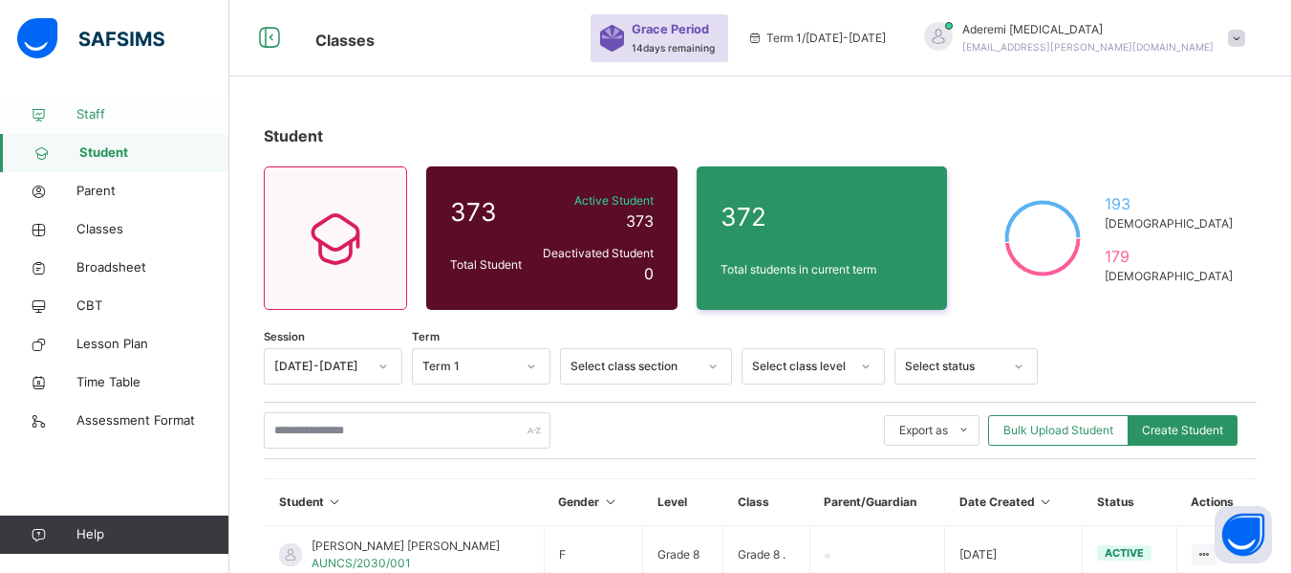
click at [93, 113] on span "Staff" at bounding box center [152, 114] width 153 height 19
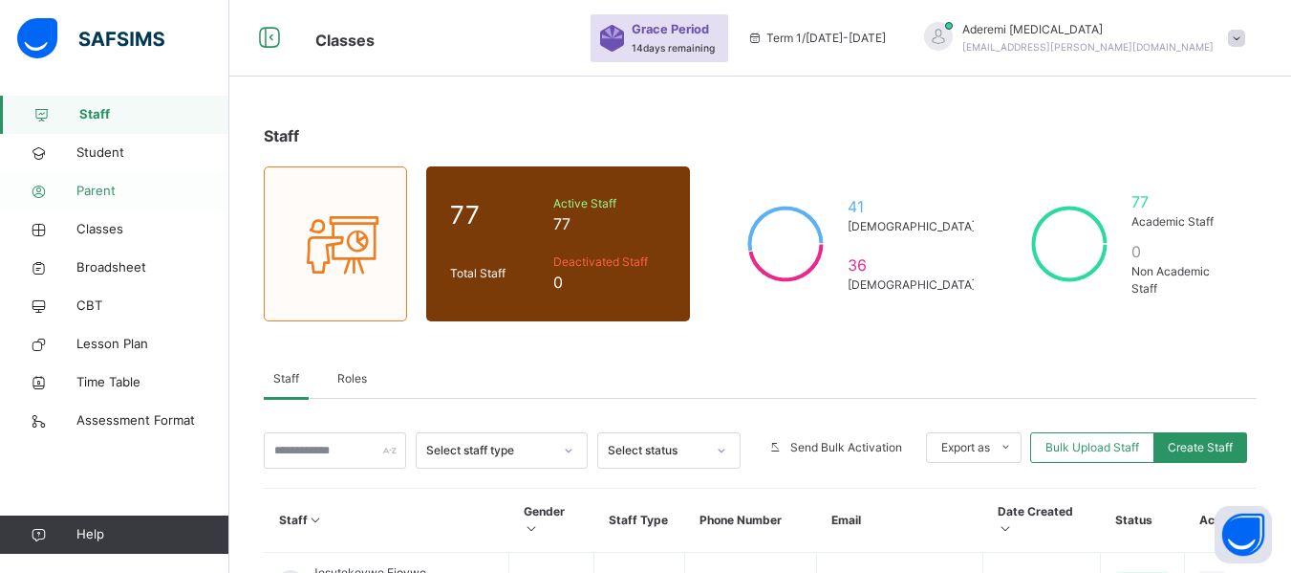
click at [103, 184] on span "Parent" at bounding box center [152, 191] width 153 height 19
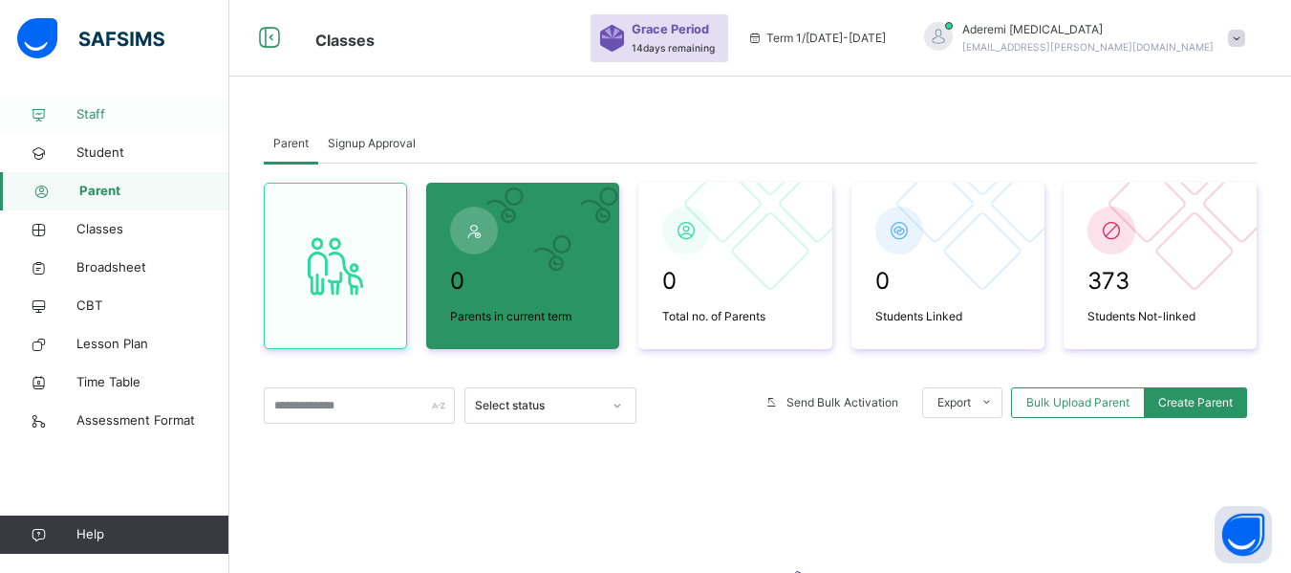
click at [97, 117] on span "Staff" at bounding box center [152, 114] width 153 height 19
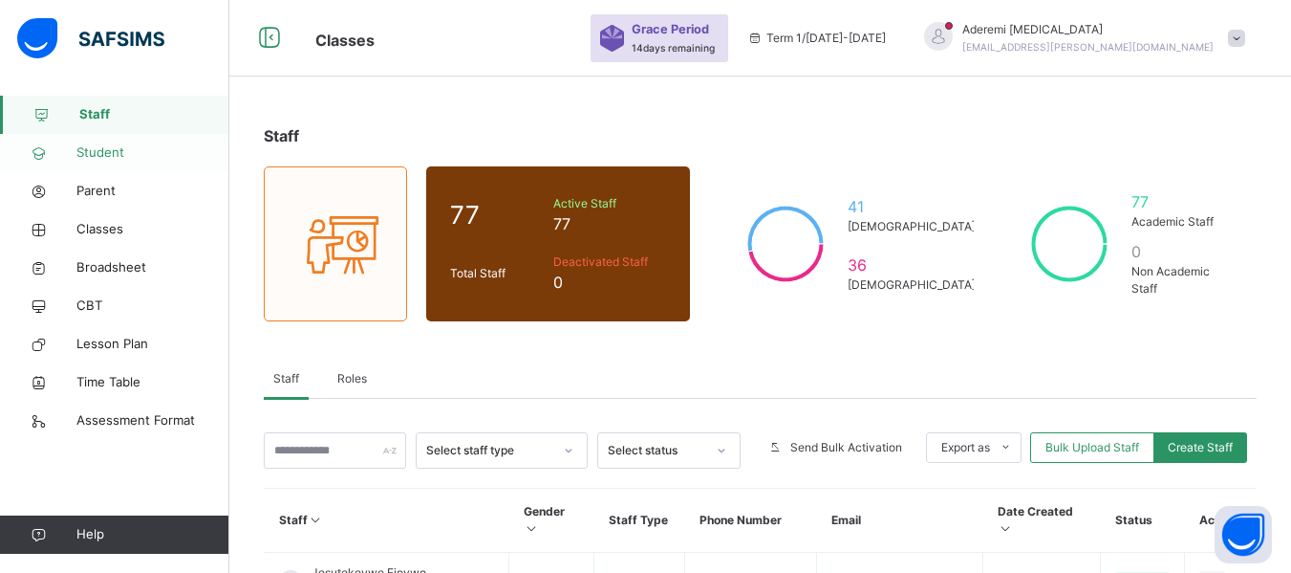
click at [110, 151] on span "Student" at bounding box center [152, 152] width 153 height 19
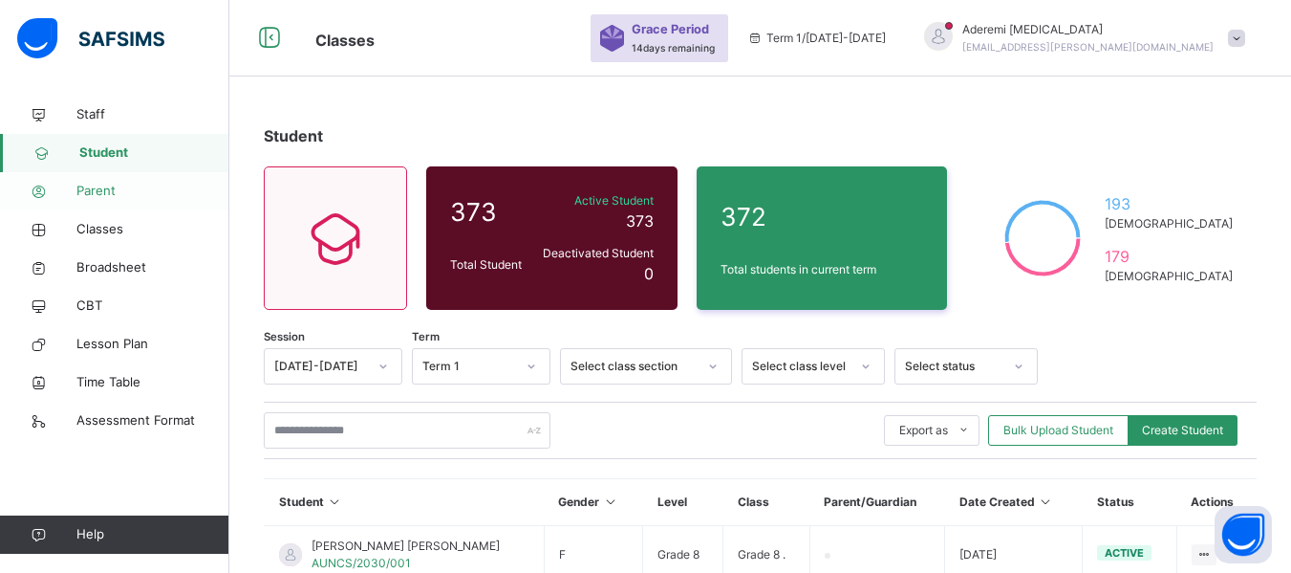
click at [101, 190] on span "Parent" at bounding box center [152, 191] width 153 height 19
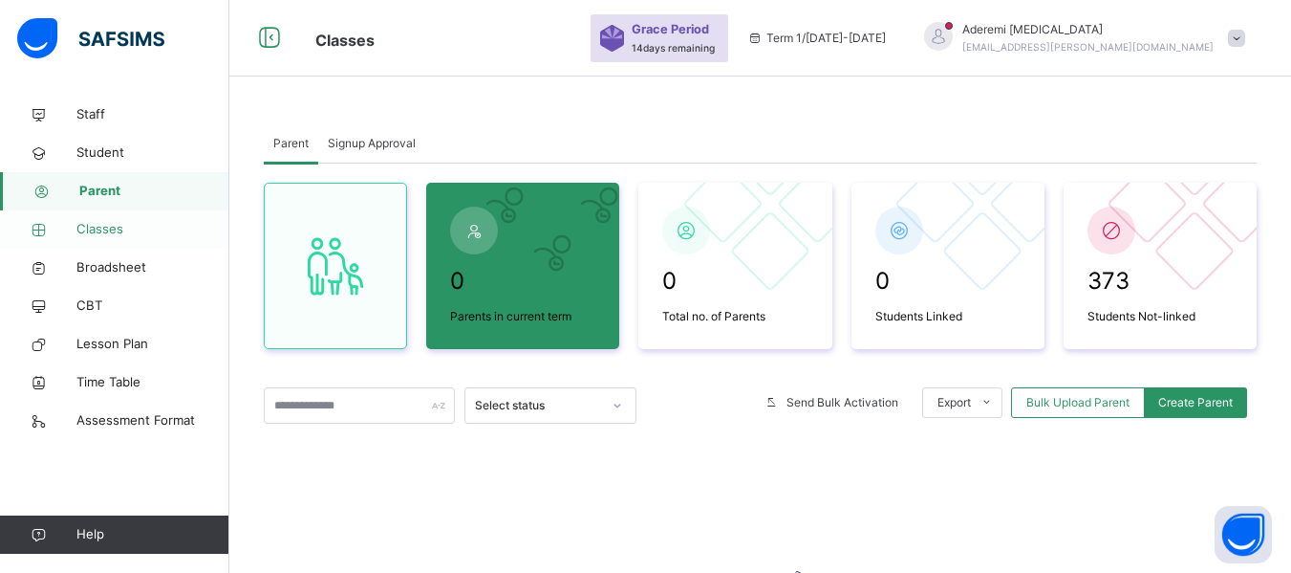
click at [104, 238] on span "Classes" at bounding box center [152, 229] width 153 height 19
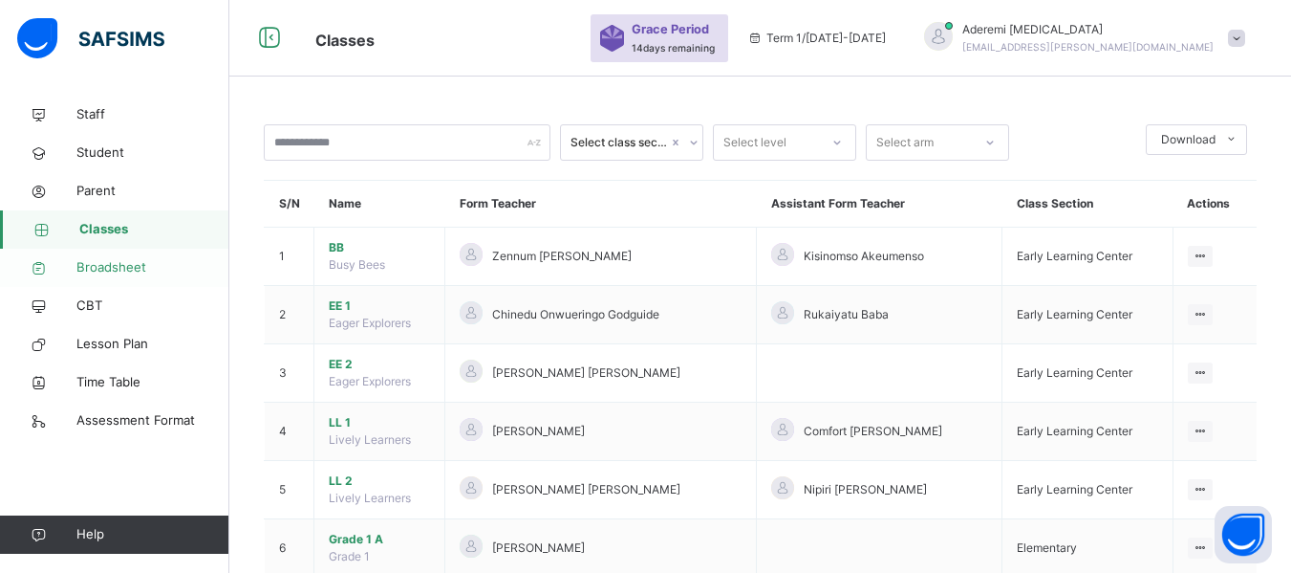
click at [128, 271] on span "Broadsheet" at bounding box center [152, 267] width 153 height 19
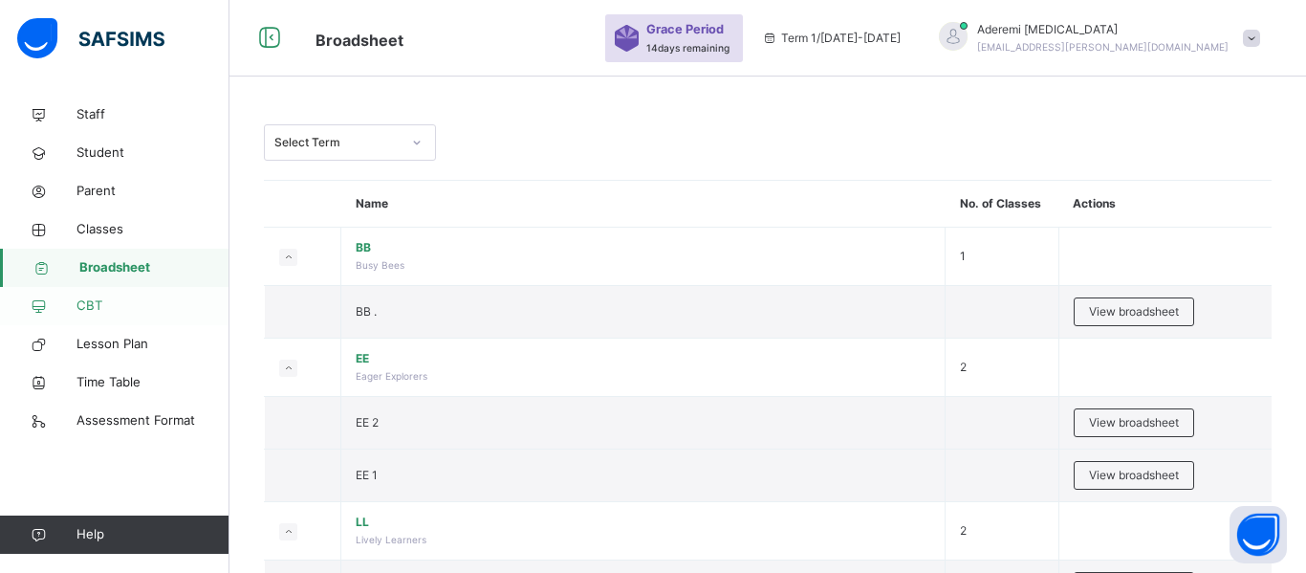
click at [98, 305] on span "CBT" at bounding box center [152, 305] width 153 height 19
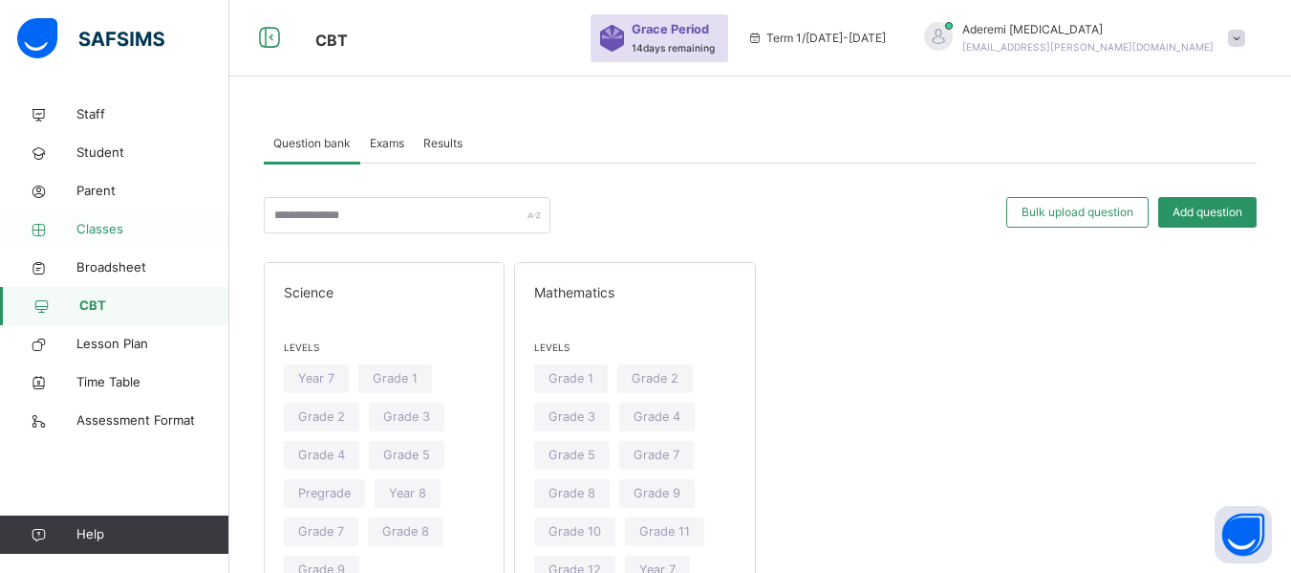
click at [112, 231] on span "Classes" at bounding box center [152, 229] width 153 height 19
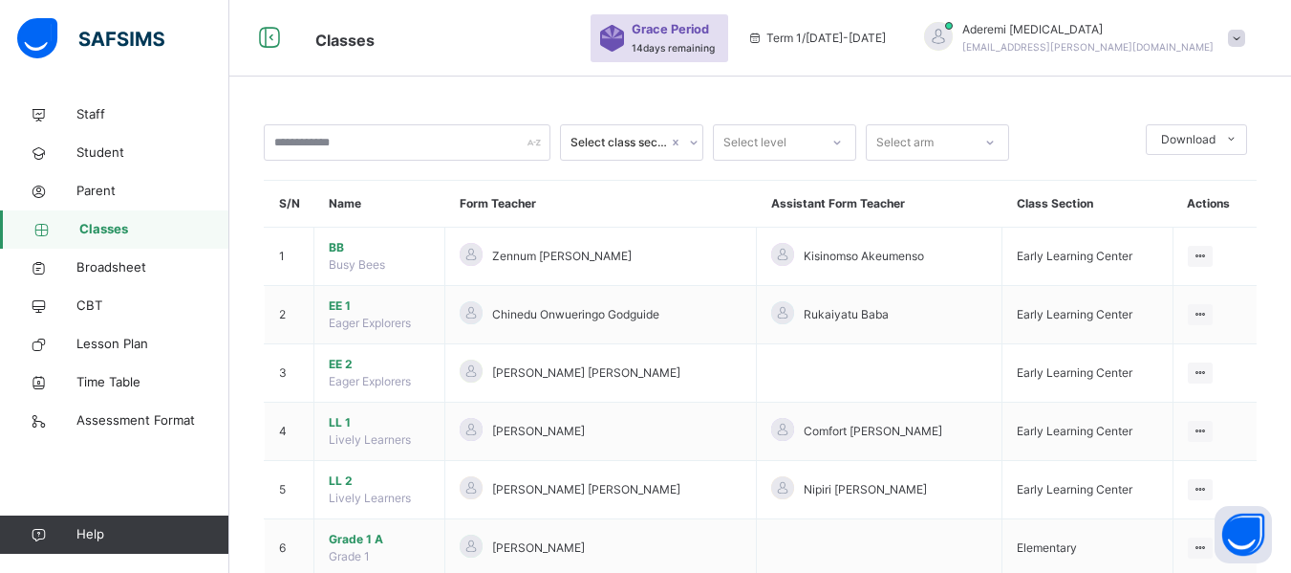
click at [106, 227] on span "Classes" at bounding box center [154, 229] width 150 height 19
click at [117, 275] on span "Broadsheet" at bounding box center [152, 267] width 153 height 19
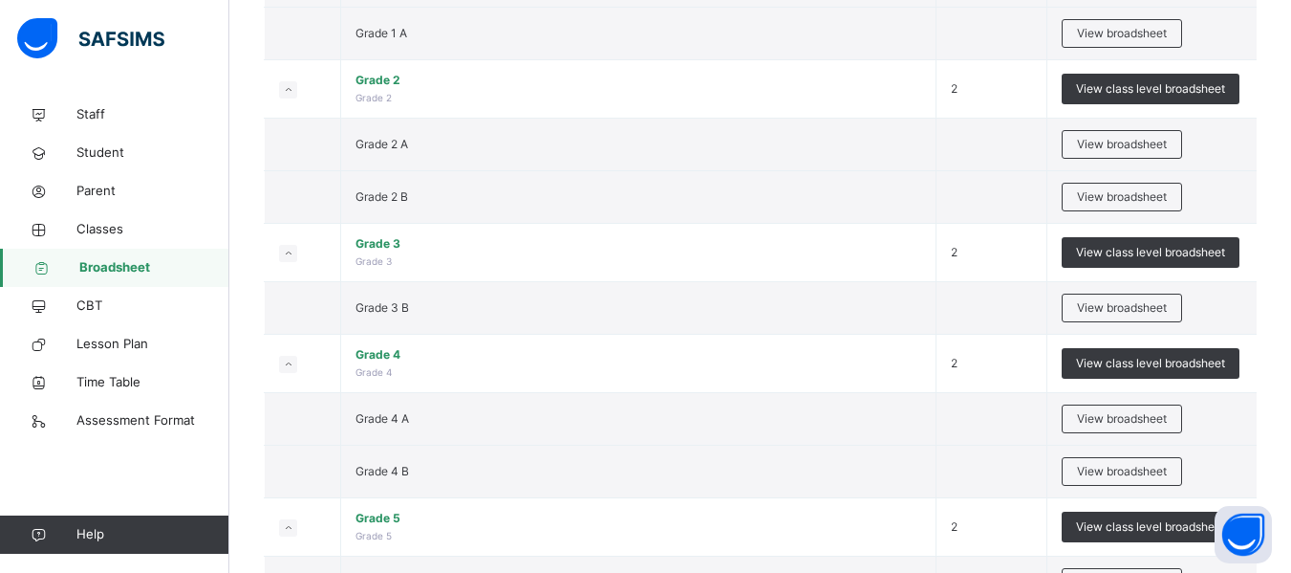
scroll to position [774, 0]
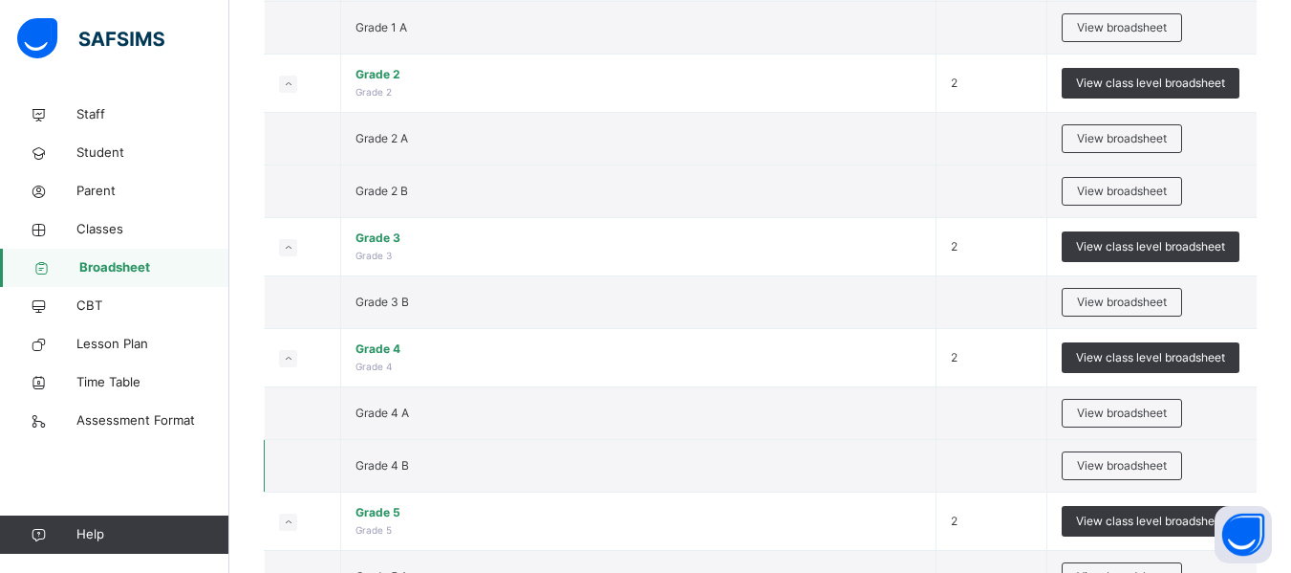
click at [397, 462] on span "Grade 4 B" at bounding box center [383, 465] width 54 height 14
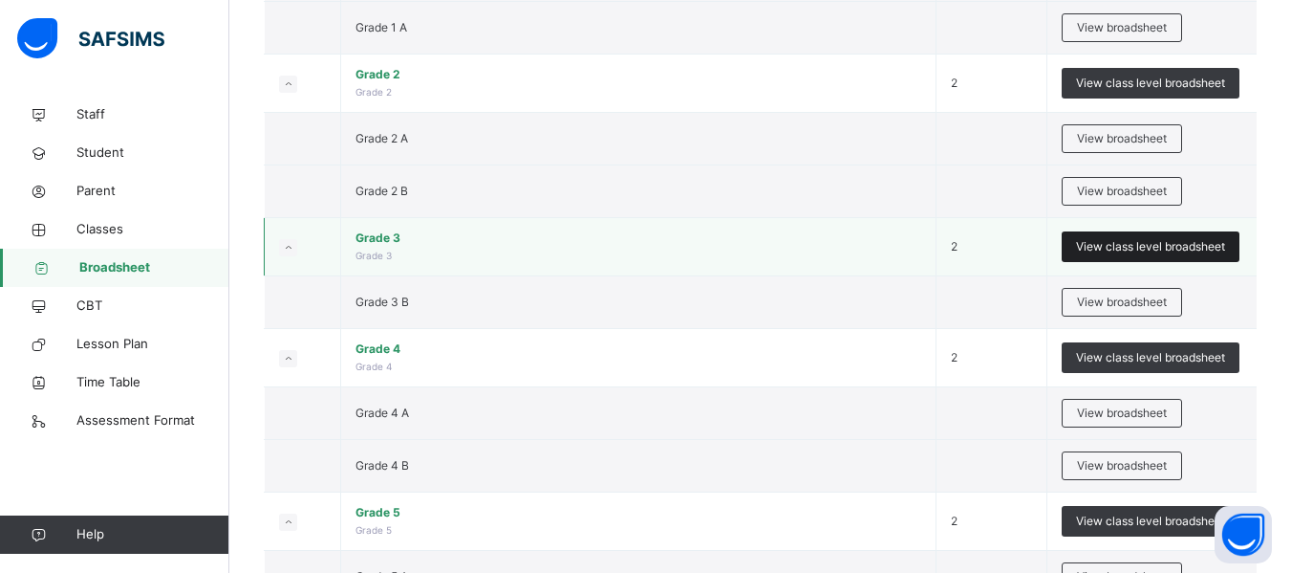
click at [1160, 247] on span "View class level broadsheet" at bounding box center [1150, 246] width 149 height 17
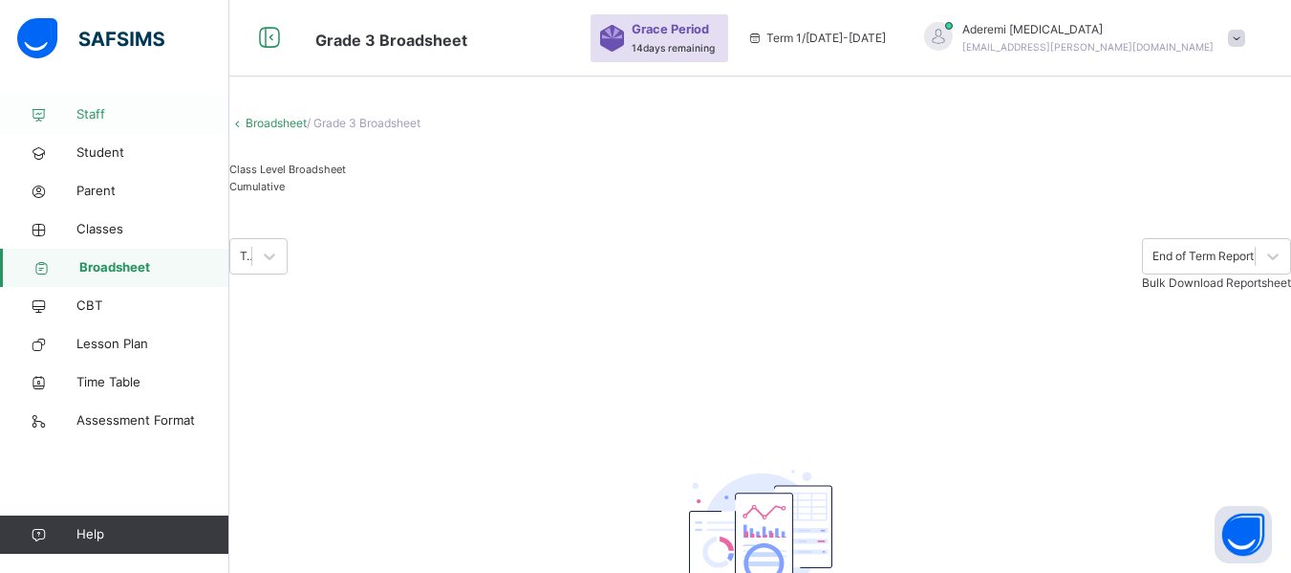
click at [107, 113] on span "Staff" at bounding box center [152, 114] width 153 height 19
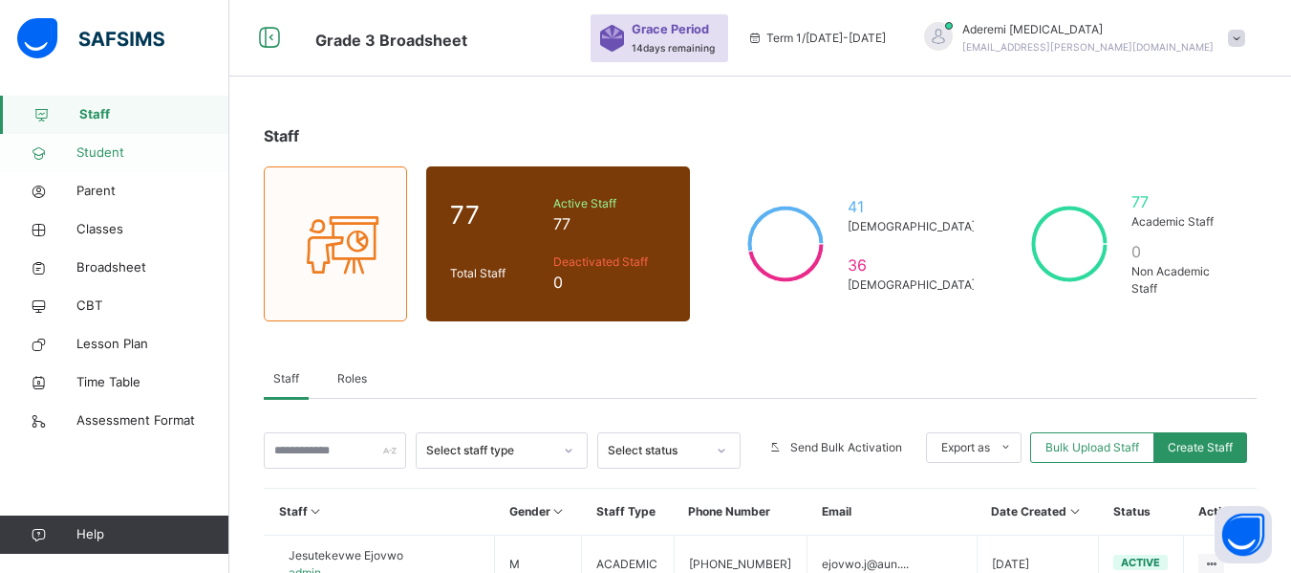
click at [109, 148] on span "Student" at bounding box center [152, 152] width 153 height 19
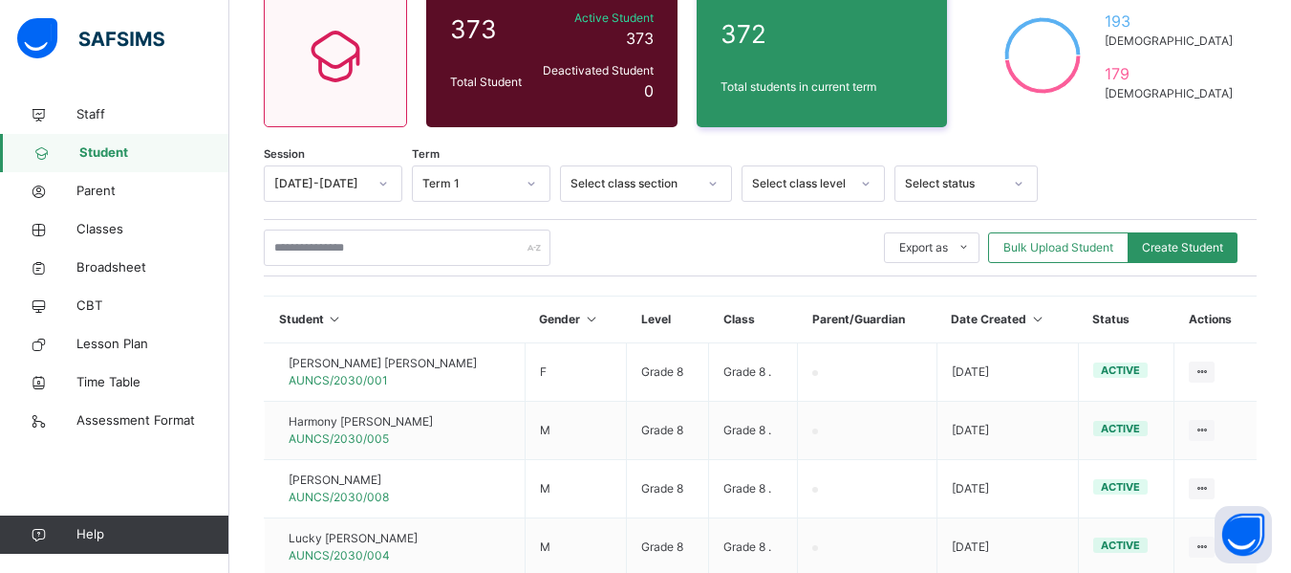
scroll to position [184, 0]
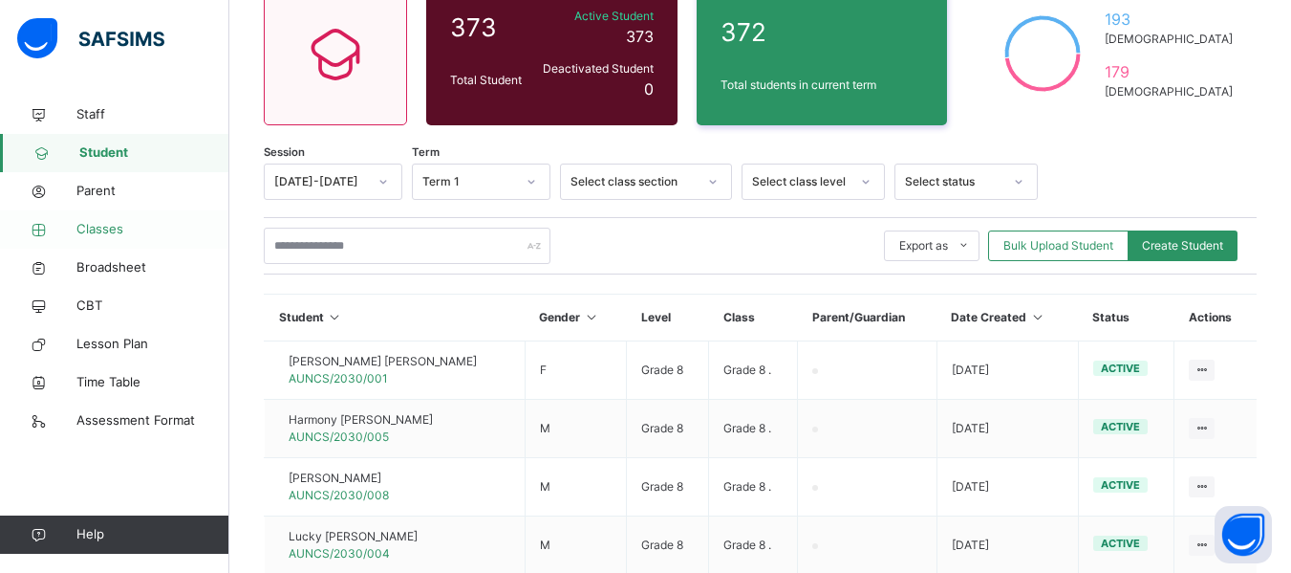
click at [105, 223] on span "Classes" at bounding box center [152, 229] width 153 height 19
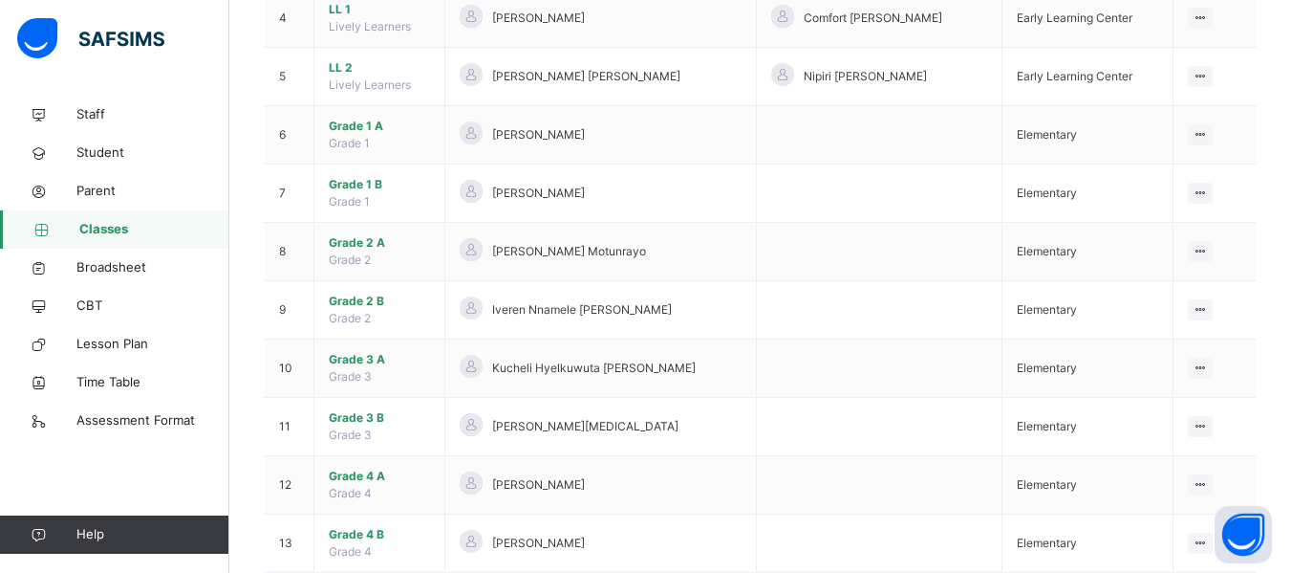
scroll to position [421, 0]
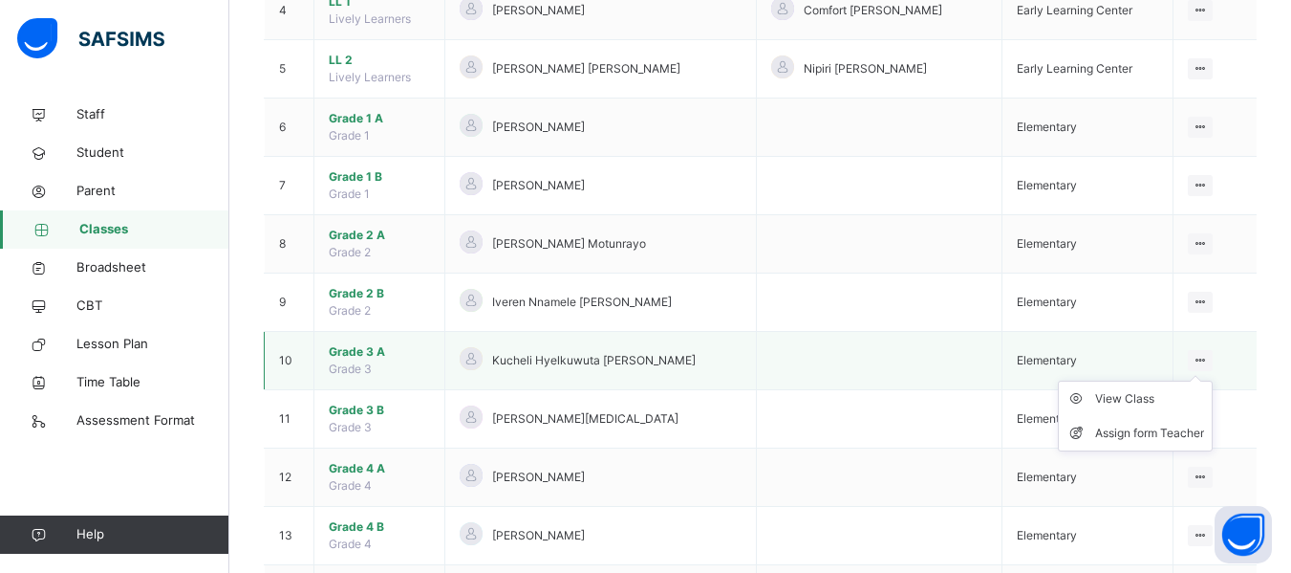
click at [1209, 355] on icon at bounding box center [1201, 360] width 16 height 14
click at [1137, 396] on div "View Class" at bounding box center [1149, 398] width 109 height 19
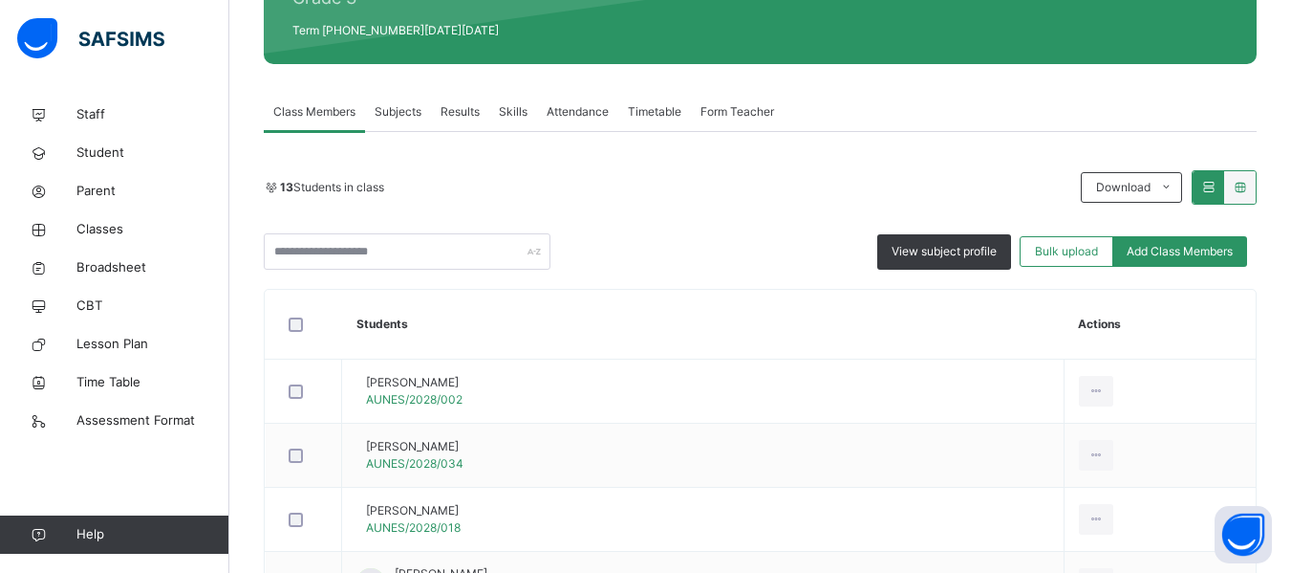
scroll to position [270, 0]
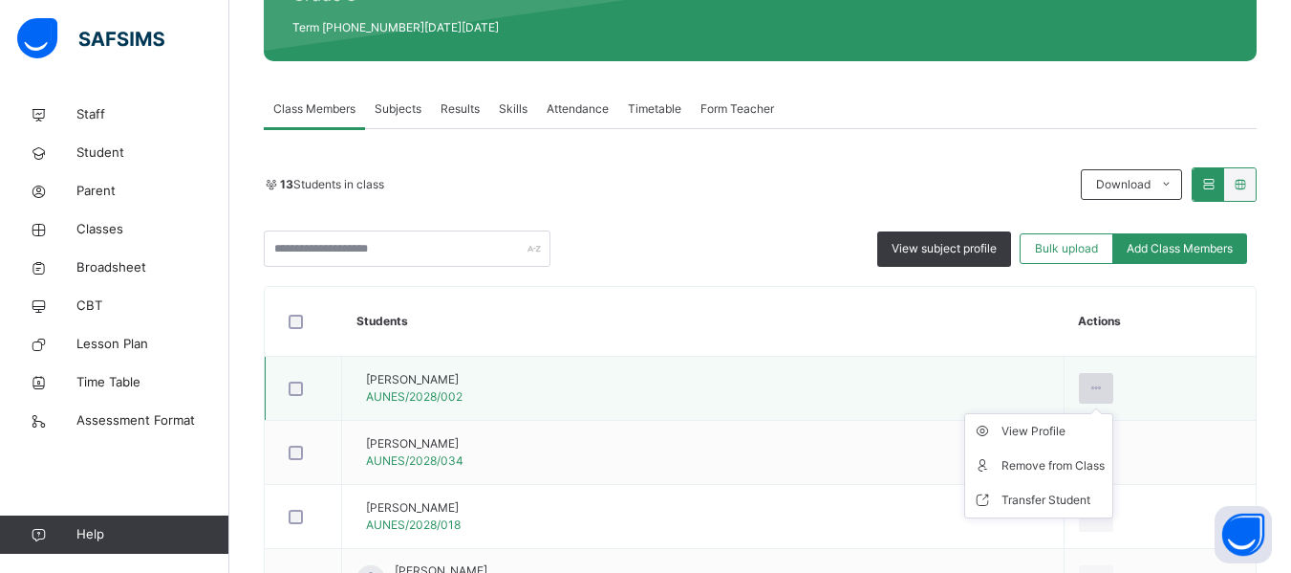
click at [1089, 387] on icon at bounding box center [1097, 387] width 16 height 17
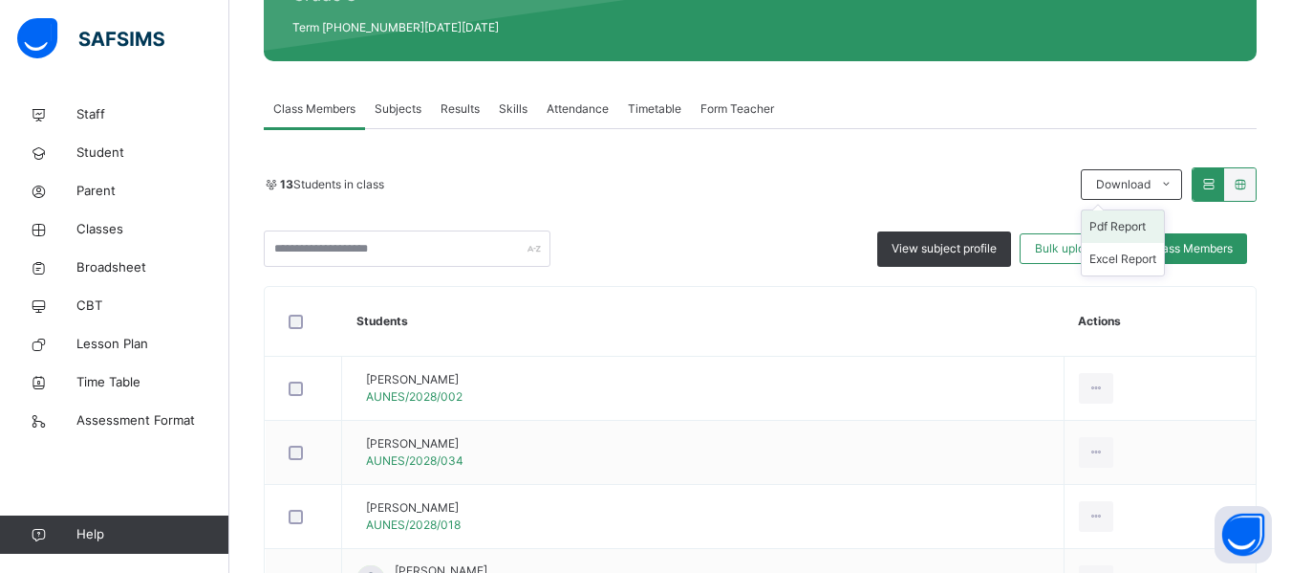
click at [1148, 226] on li "Pdf Report" at bounding box center [1123, 226] width 82 height 32
click at [1251, 35] on div "Class Arm Details Grace Period 14 days remaining Term 1 / [DATE]-[DATE] [PERSON…" at bounding box center [645, 512] width 1291 height 1564
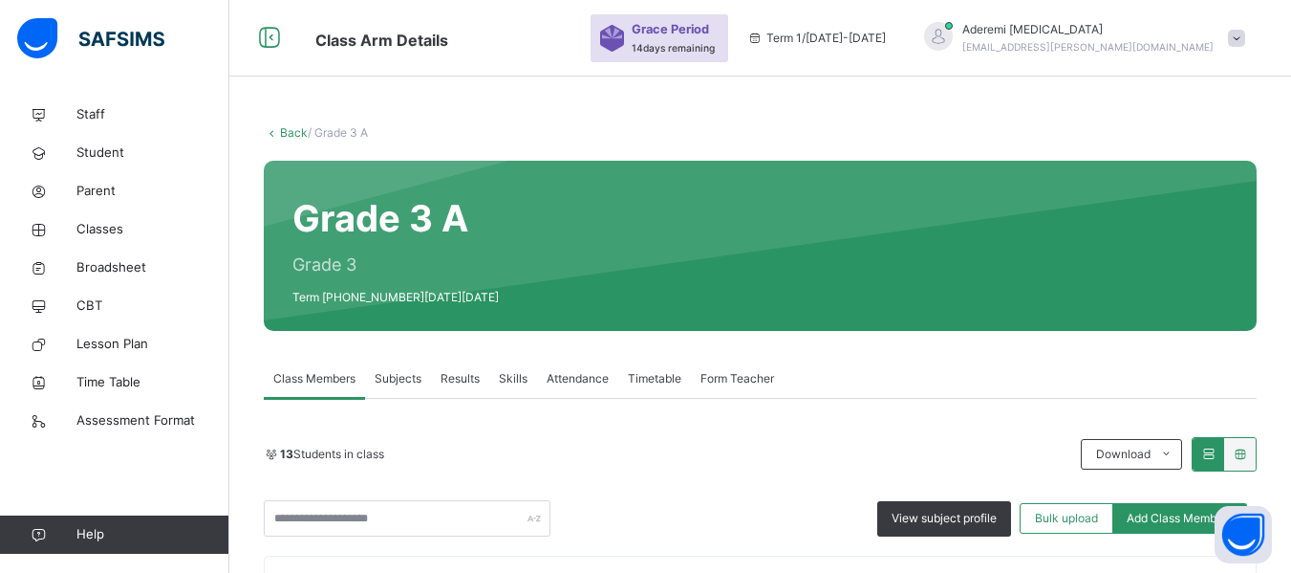
click at [1245, 35] on span at bounding box center [1236, 38] width 17 height 17
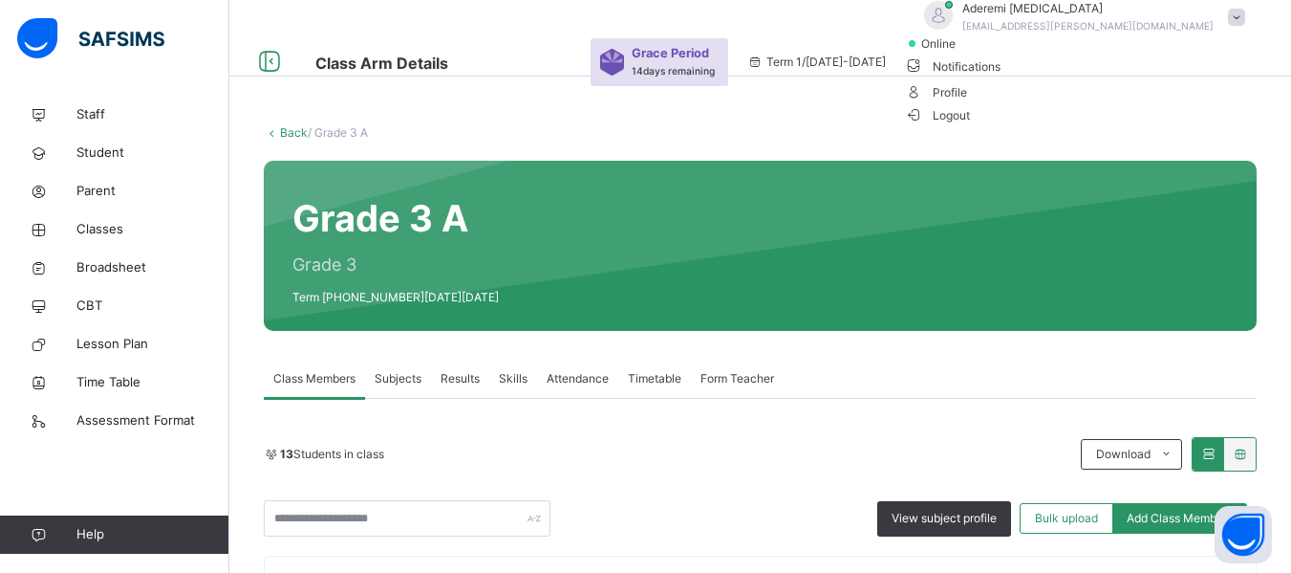
click at [971, 125] on span "Logout" at bounding box center [938, 115] width 66 height 20
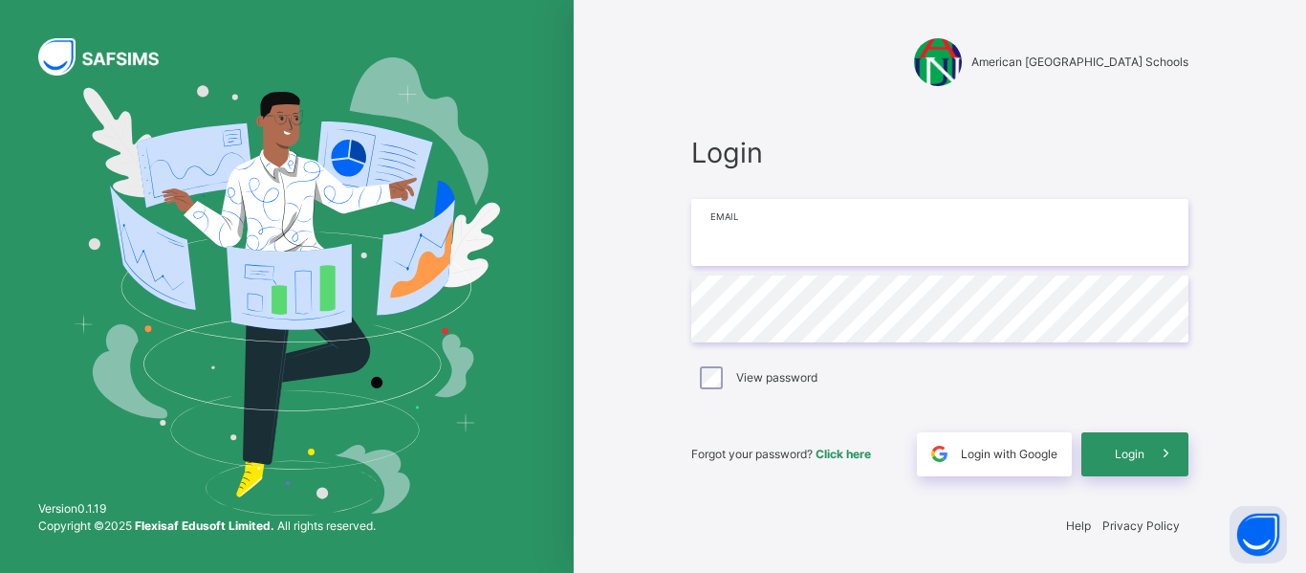
type input "**********"
